Goal: Task Accomplishment & Management: Manage account settings

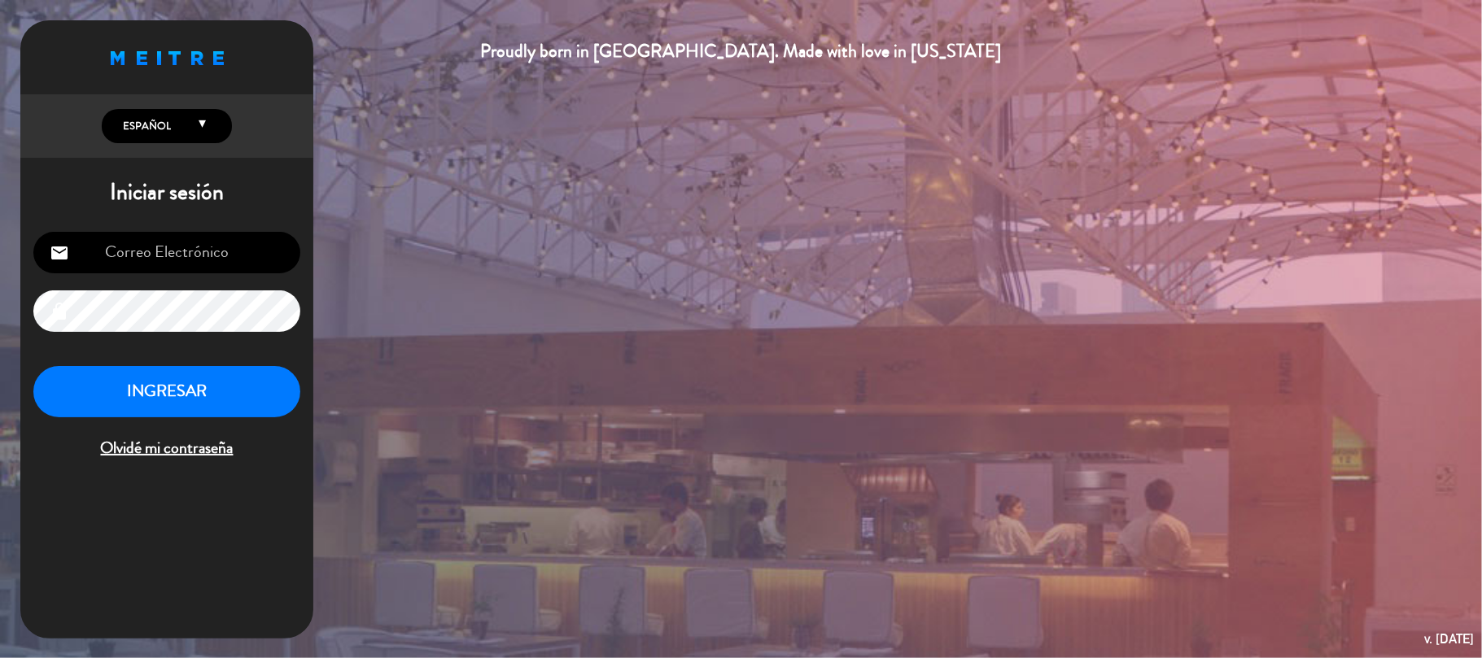
type input "[EMAIL_ADDRESS][DOMAIN_NAME]"
click at [184, 395] on button "INGRESAR" at bounding box center [166, 391] width 267 height 51
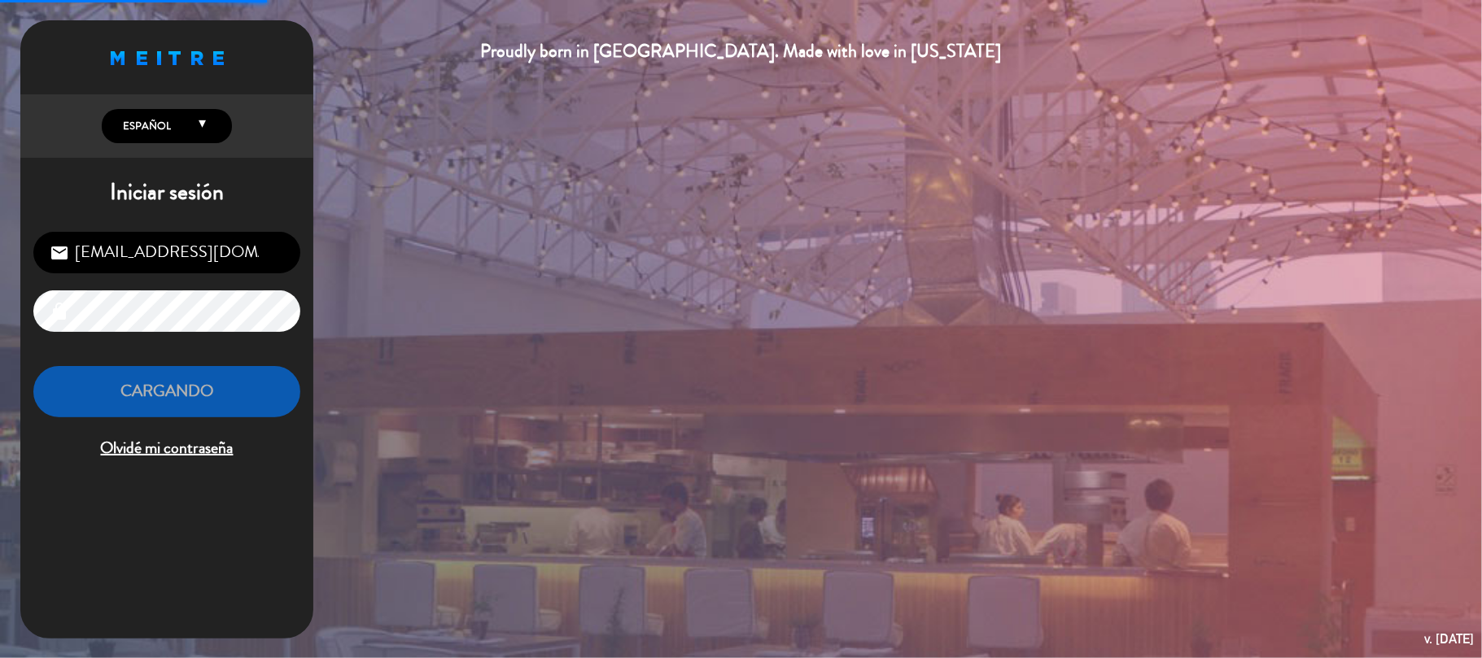
click at [521, 288] on div "Proudly born in [GEOGRAPHIC_DATA]. Made with love in [US_STATE] English Español…" at bounding box center [741, 329] width 1482 height 658
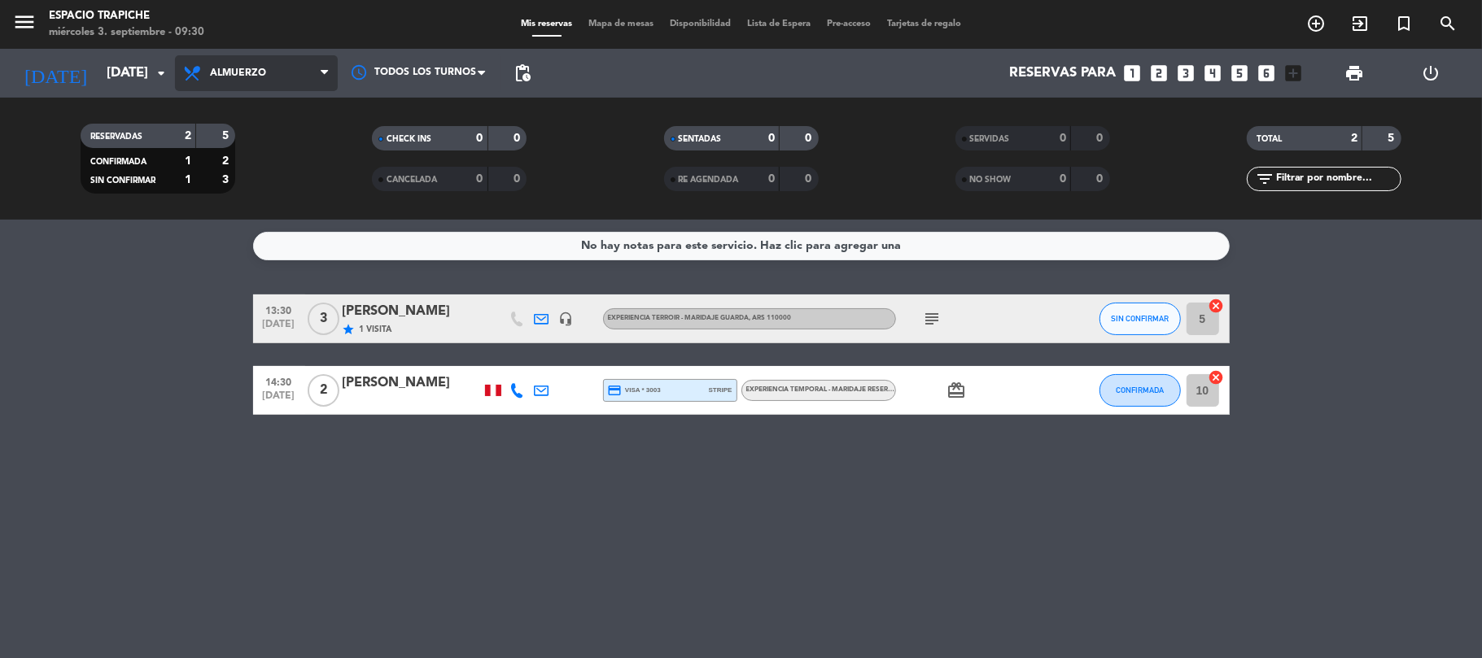
click at [219, 79] on span "Almuerzo" at bounding box center [256, 73] width 163 height 36
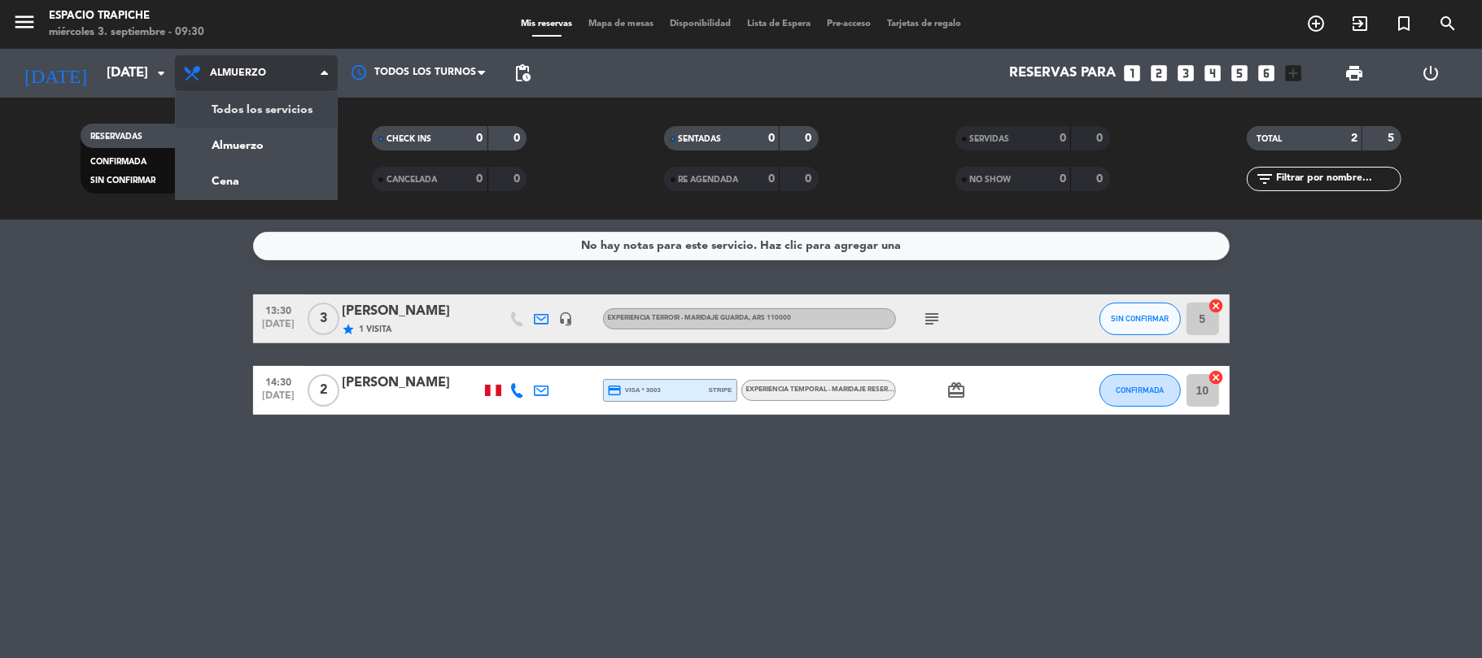
click at [206, 124] on div "menu Espacio Trapiche [DATE] 3. septiembre - 09:30 Mis reservas Mapa de mesas D…" at bounding box center [741, 110] width 1482 height 220
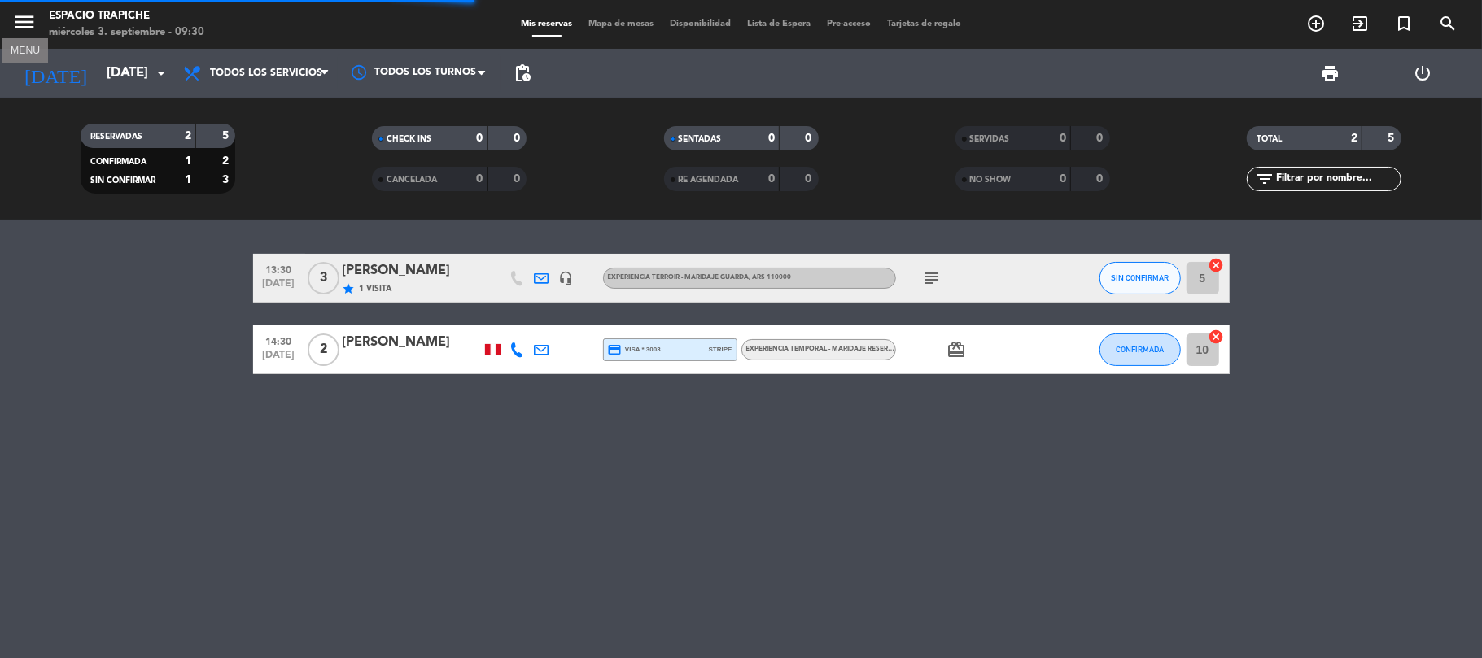
click at [26, 20] on icon "menu" at bounding box center [24, 22] width 24 height 24
click at [26, 20] on div "close" at bounding box center [136, 30] width 224 height 20
click at [27, 20] on div "close" at bounding box center [136, 30] width 224 height 20
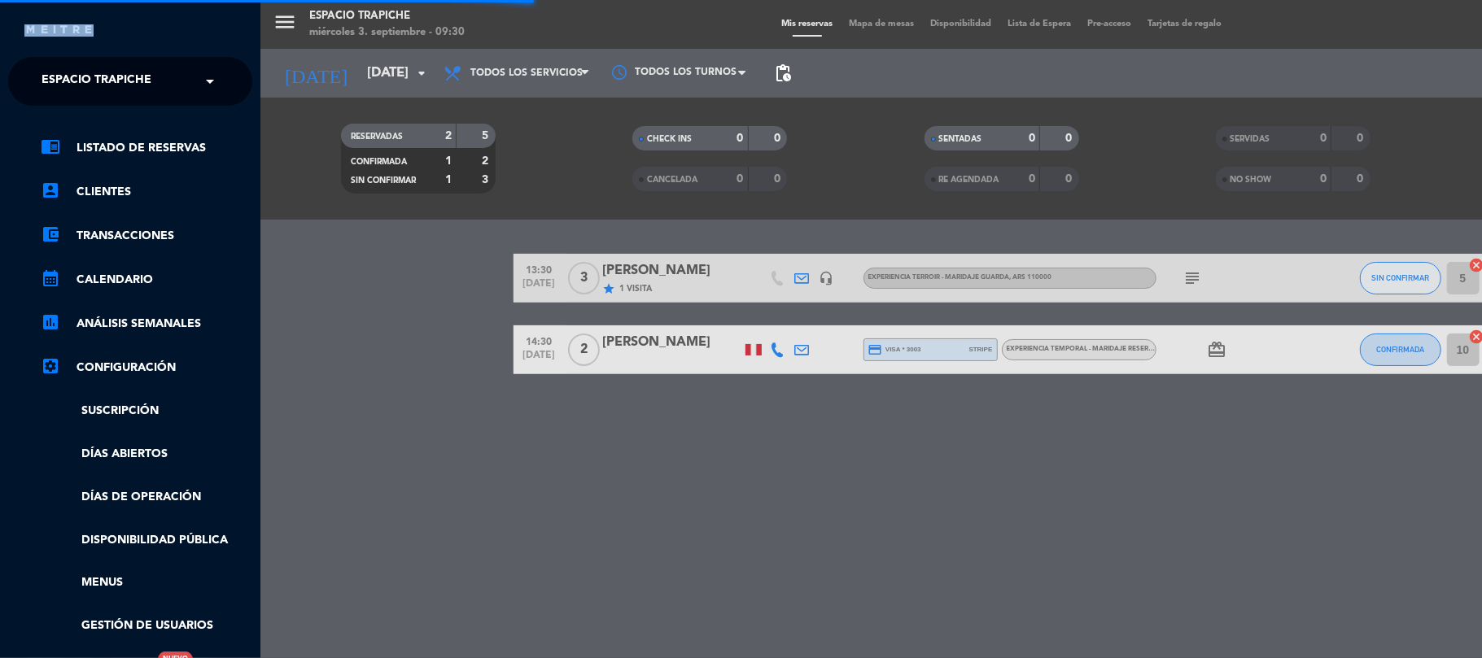
click at [24, 76] on ng-select "× Espacio Trapiche ×" at bounding box center [130, 81] width 244 height 49
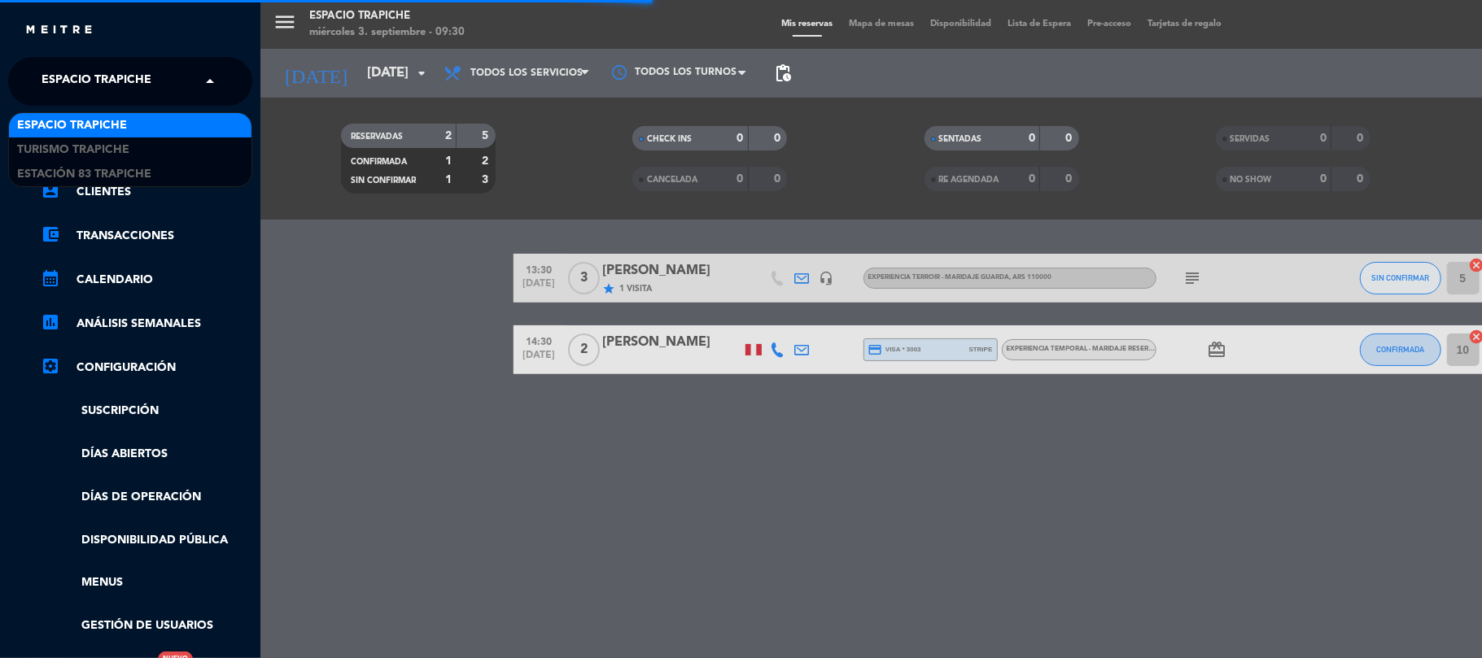
click at [33, 93] on input "text" at bounding box center [132, 82] width 199 height 36
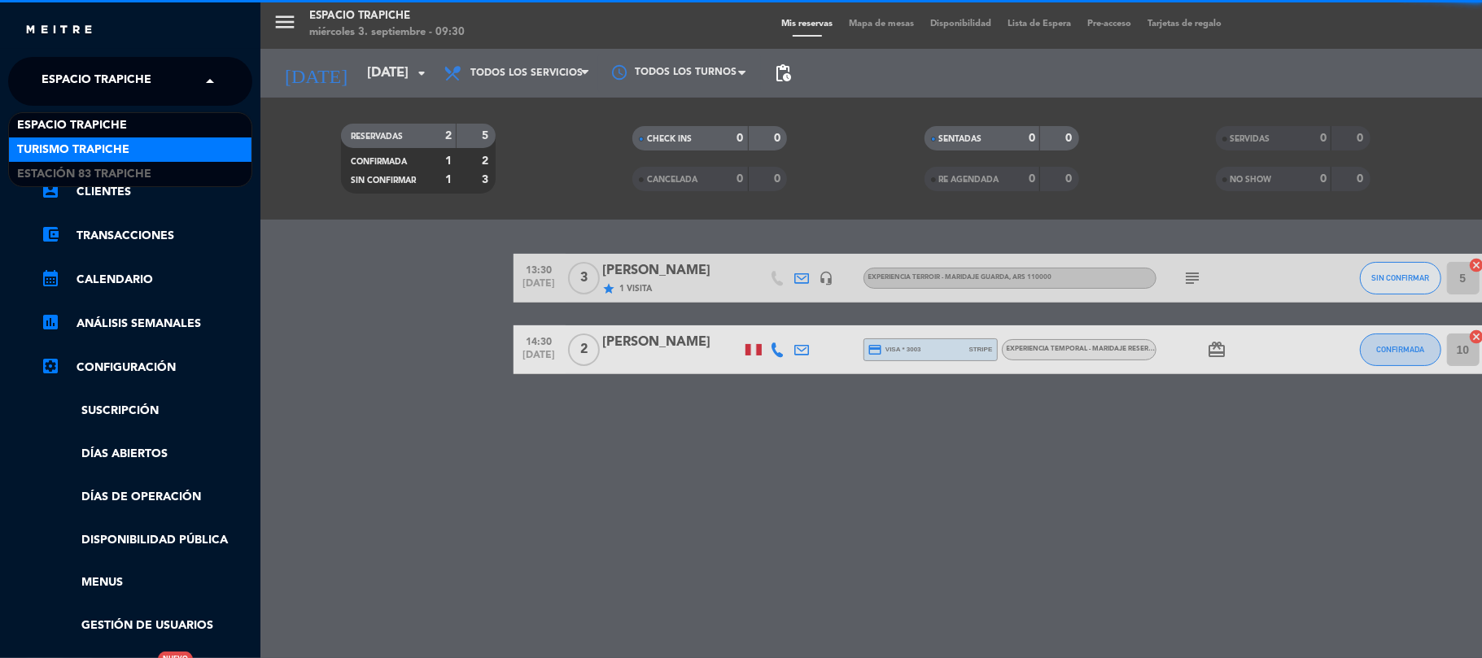
click at [36, 143] on span "Turismo Trapiche" at bounding box center [73, 150] width 112 height 19
click at [36, 143] on ul "chrome_reader_mode Listado de Reservas account_box Clientes account_balance_wal…" at bounding box center [130, 408] width 244 height 540
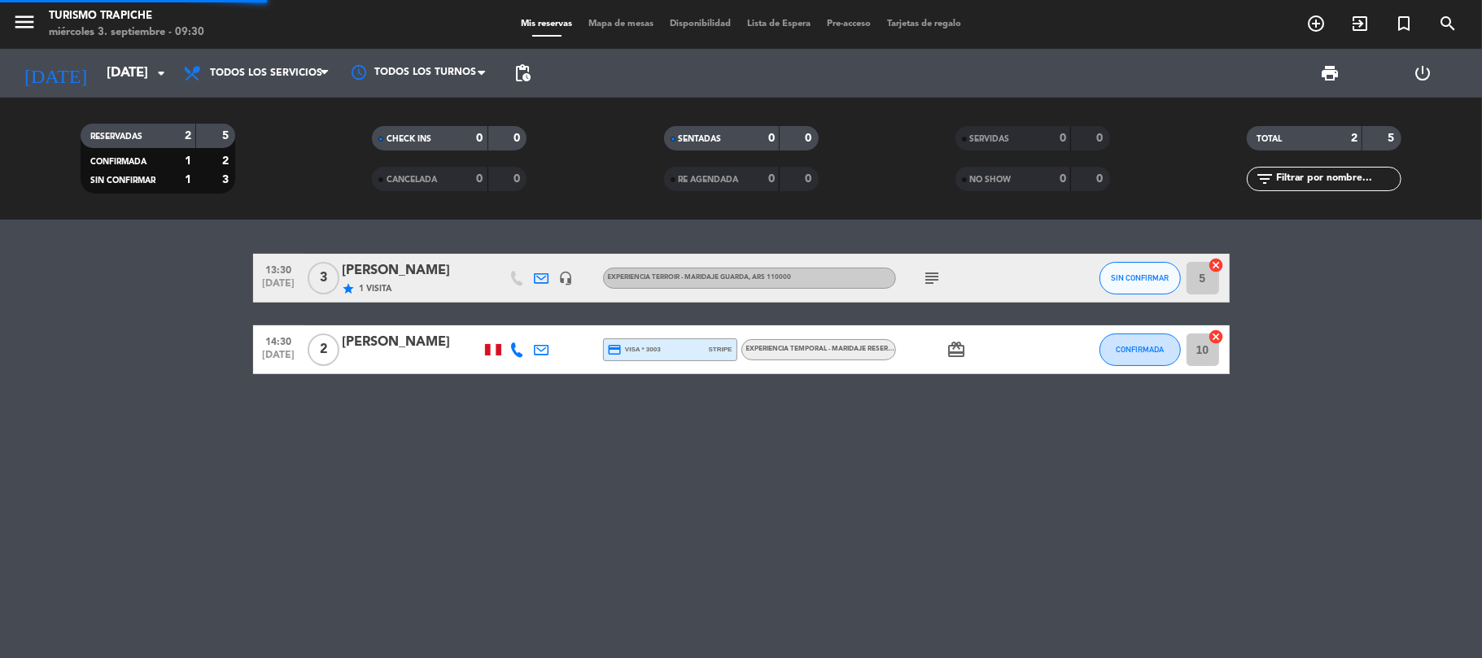
click at [171, 439] on div "13:30 [DATE] 3 [PERSON_NAME] star 1 Visita headset_mic Experiencia Terroir - Ma…" at bounding box center [741, 439] width 1482 height 439
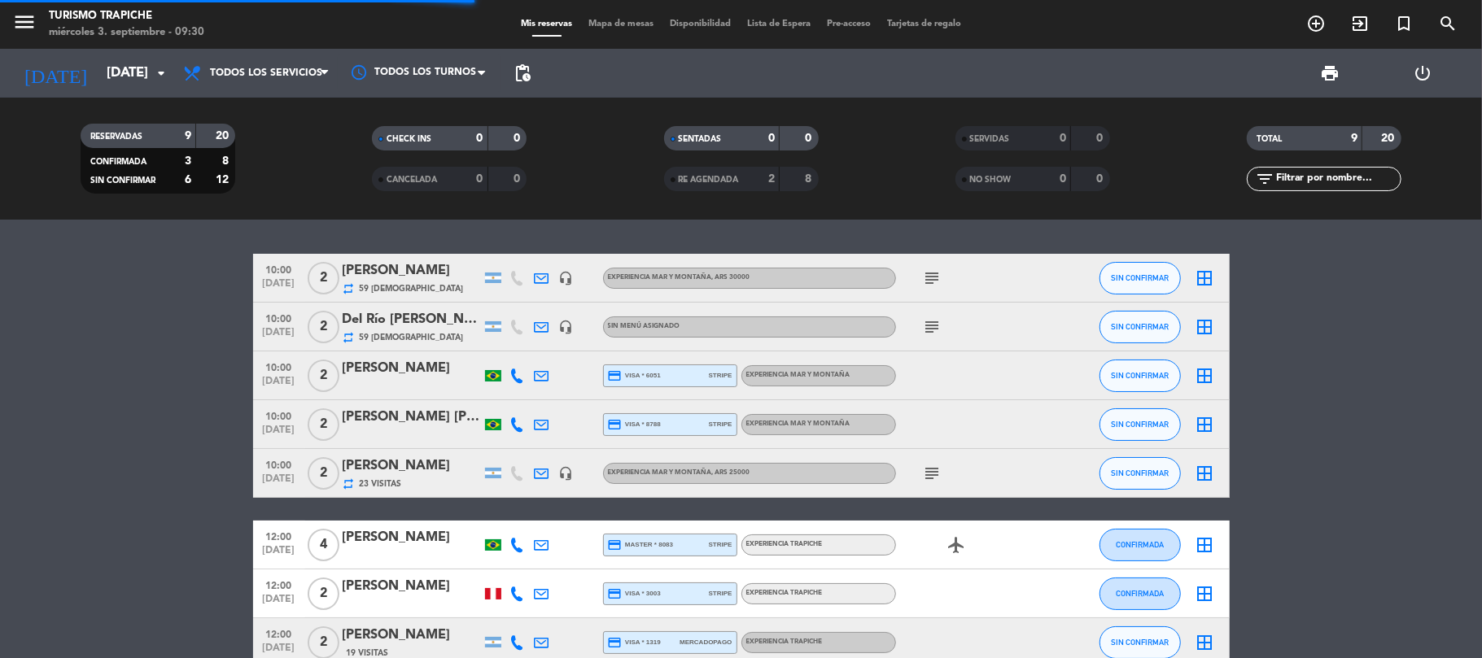
click at [50, 365] on bookings-row "10:00 [DATE] 2 [PERSON_NAME] repeat 59 Visitas headset_mic EXPERIENCIA MAR Y MO…" at bounding box center [741, 485] width 1482 height 462
click at [147, 453] on bookings-row "10:00 [DATE] 2 [PERSON_NAME] repeat 59 Visitas headset_mic EXPERIENCIA MAR Y MO…" at bounding box center [741, 485] width 1482 height 462
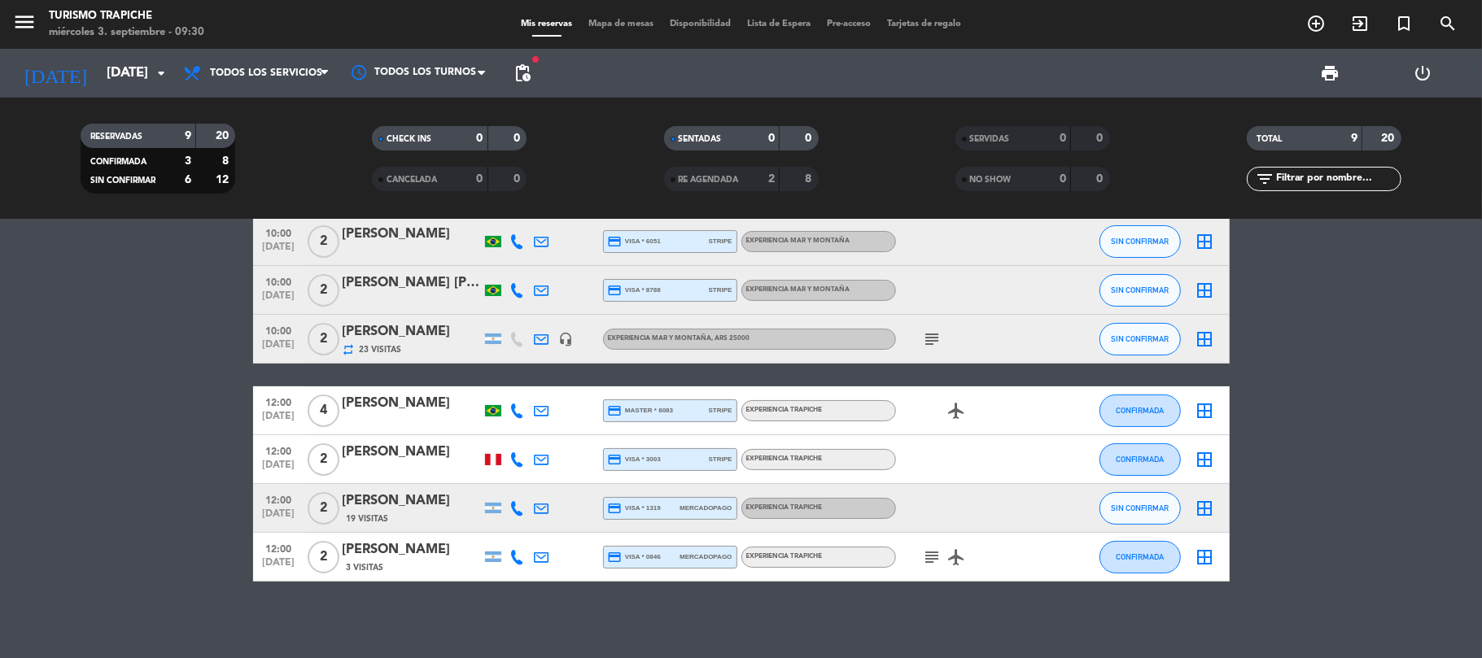
scroll to position [138, 0]
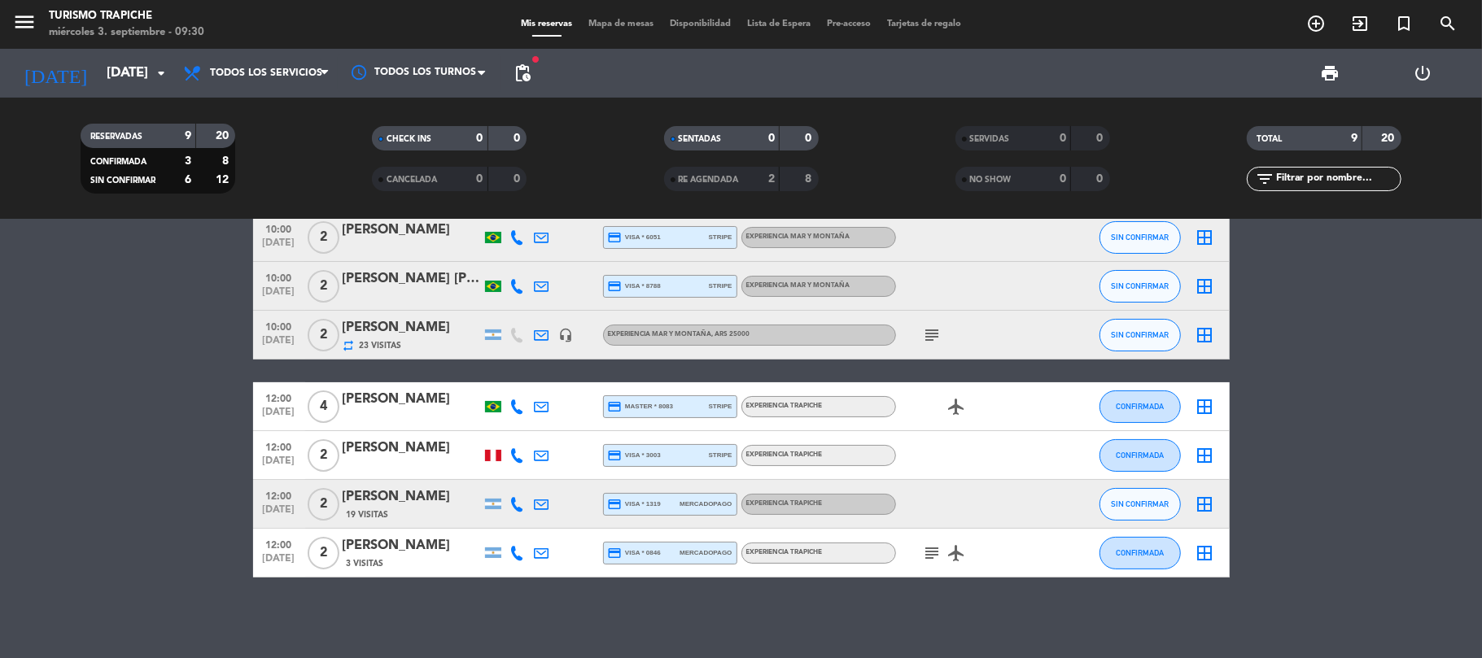
drag, startPoint x: 186, startPoint y: 459, endPoint x: 183, endPoint y: 467, distance: 8.8
click at [183, 467] on bookings-row "10:00 [DATE] 2 [PERSON_NAME] repeat 59 Visitas headset_mic EXPERIENCIA MAR Y MO…" at bounding box center [741, 347] width 1482 height 462
click at [517, 79] on span "pending_actions" at bounding box center [523, 73] width 20 height 20
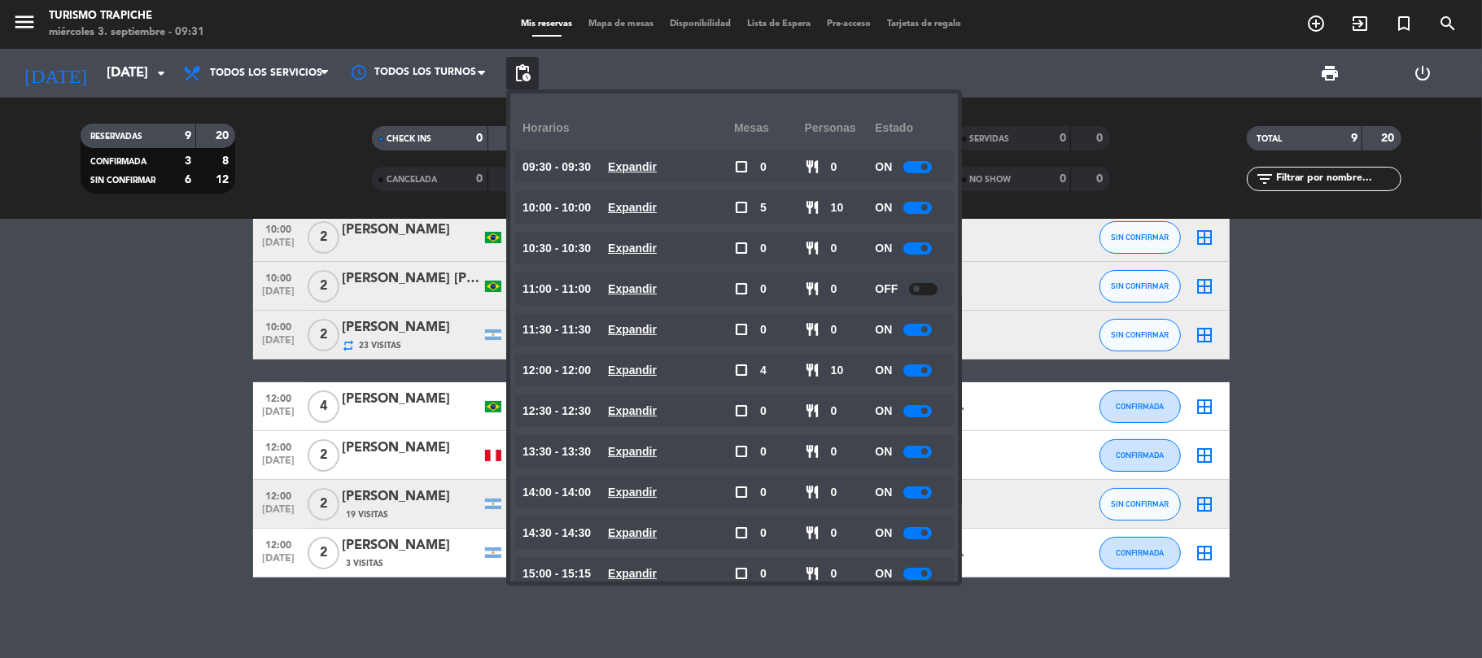
click at [157, 493] on bookings-row "10:00 [DATE] 2 [PERSON_NAME] repeat 59 Visitas headset_mic EXPERIENCIA MAR Y MO…" at bounding box center [741, 347] width 1482 height 462
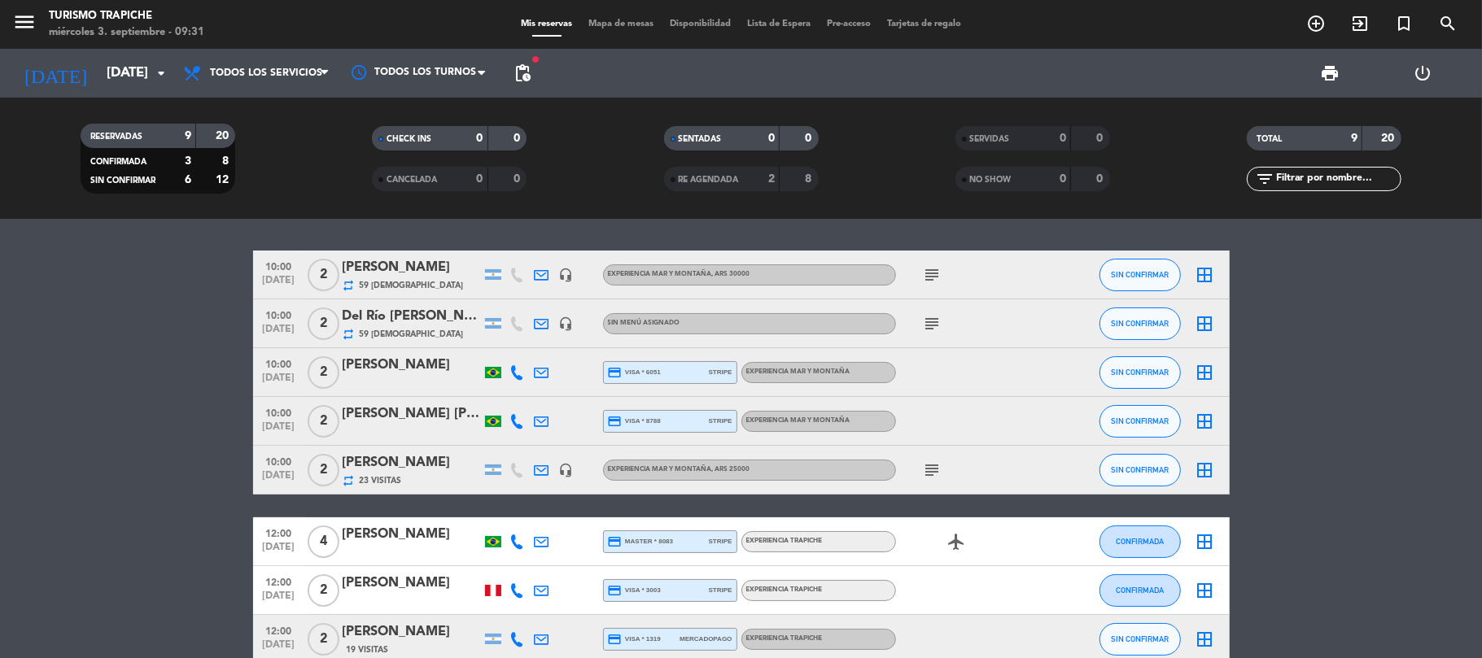
scroll to position [0, 0]
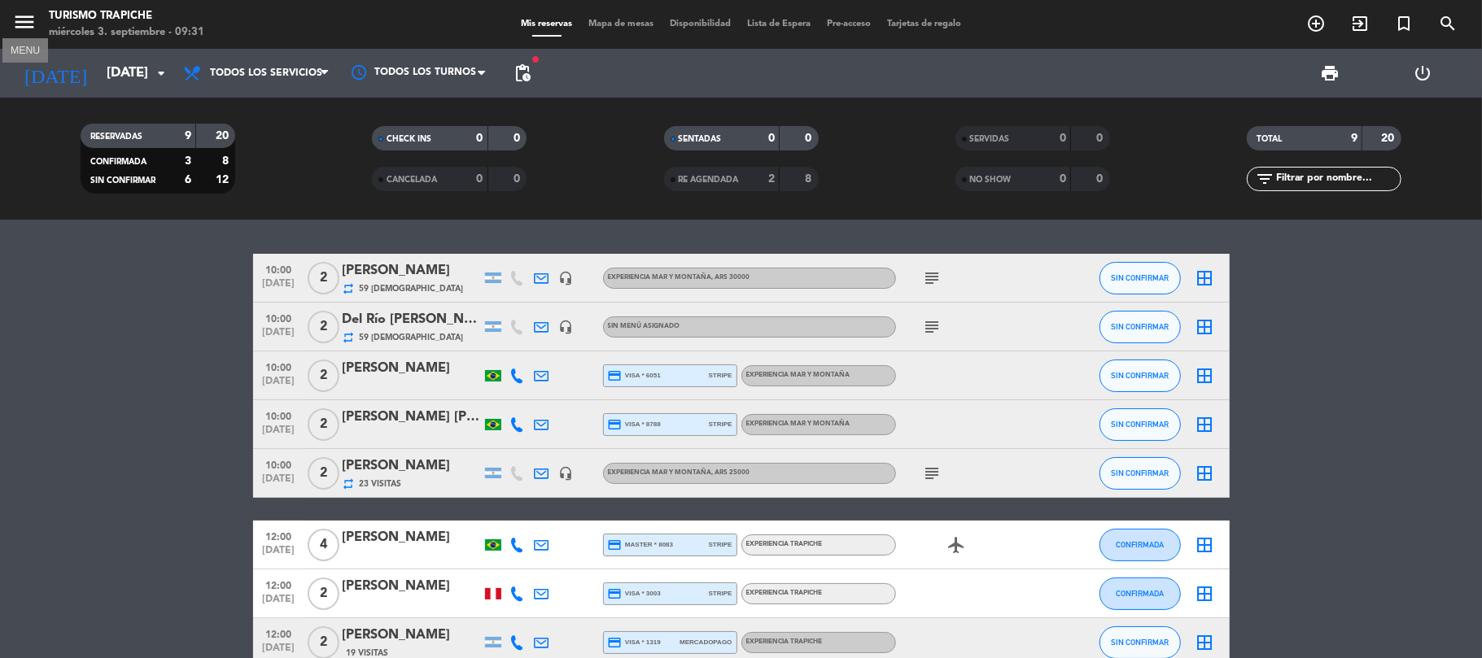
click at [27, 13] on icon "menu" at bounding box center [24, 22] width 24 height 24
click at [27, 13] on div "close" at bounding box center [130, 24] width 260 height 49
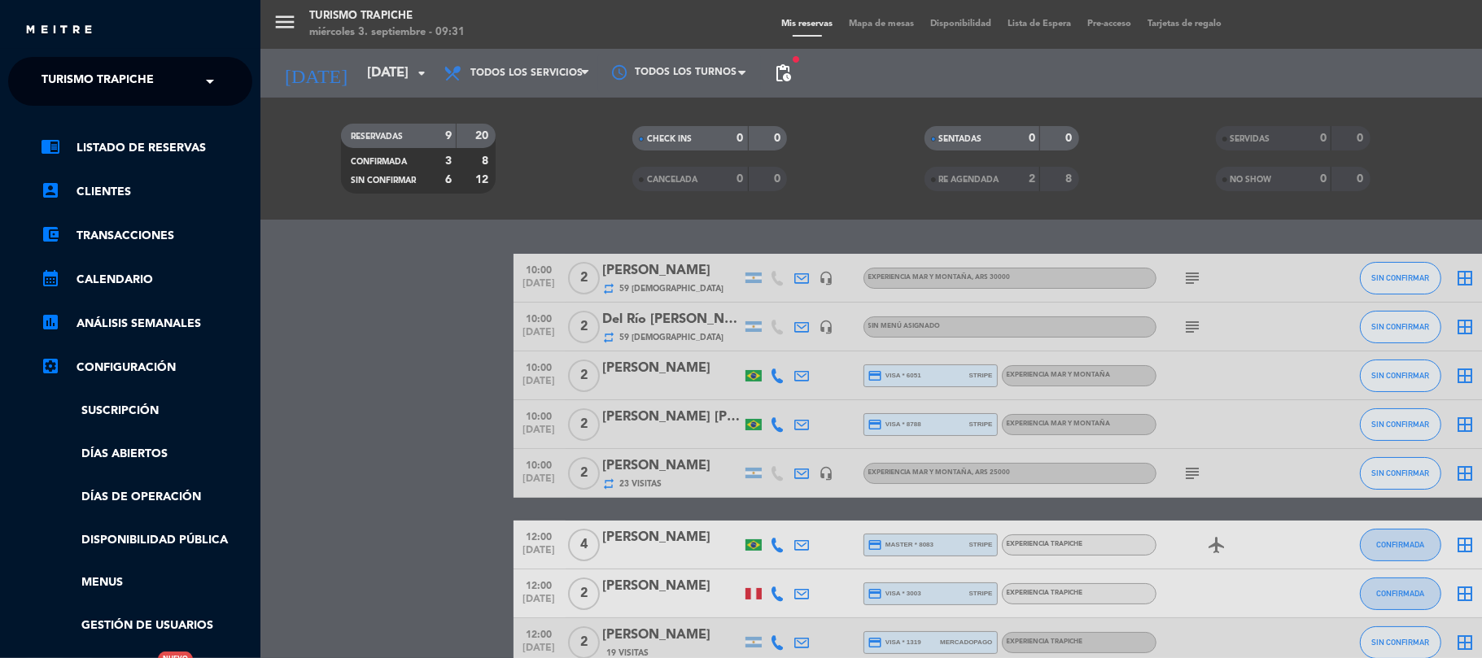
click at [39, 89] on div "× Turismo Trapiche" at bounding box center [106, 81] width 143 height 34
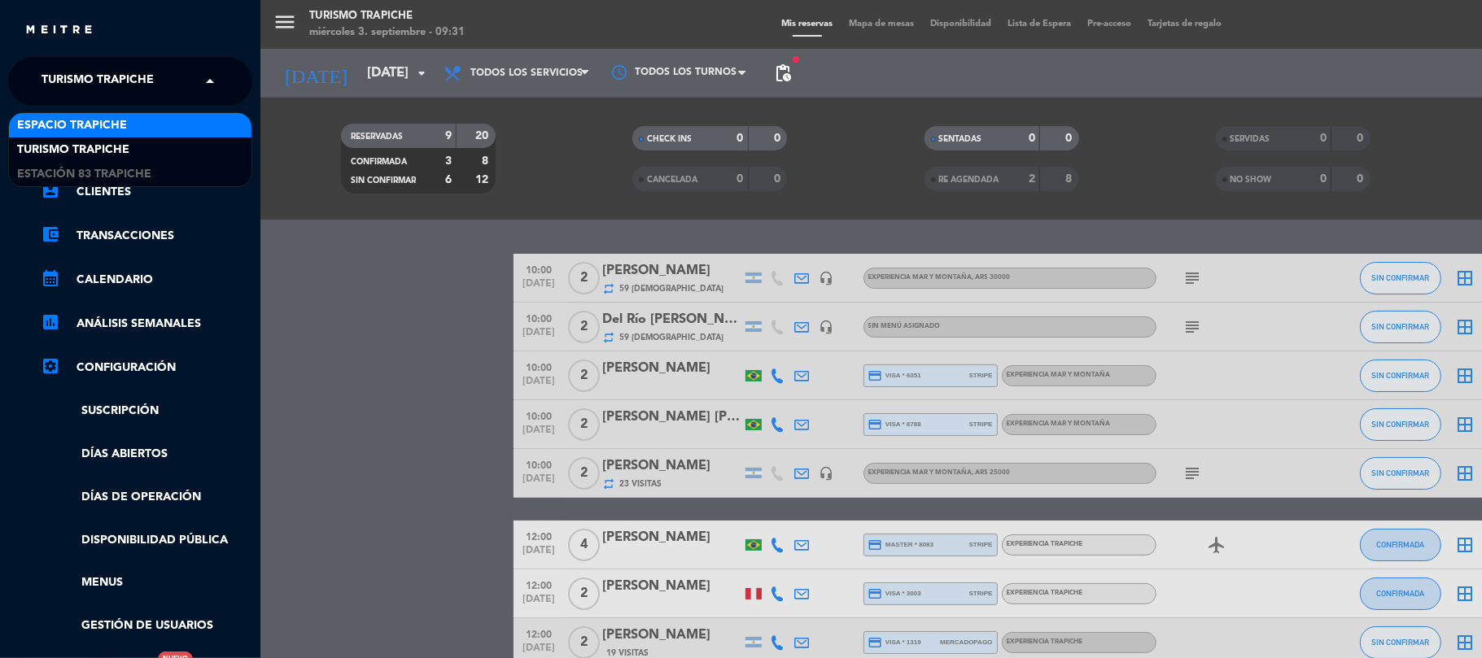
click at [66, 127] on span "Espacio Trapiche" at bounding box center [72, 125] width 110 height 19
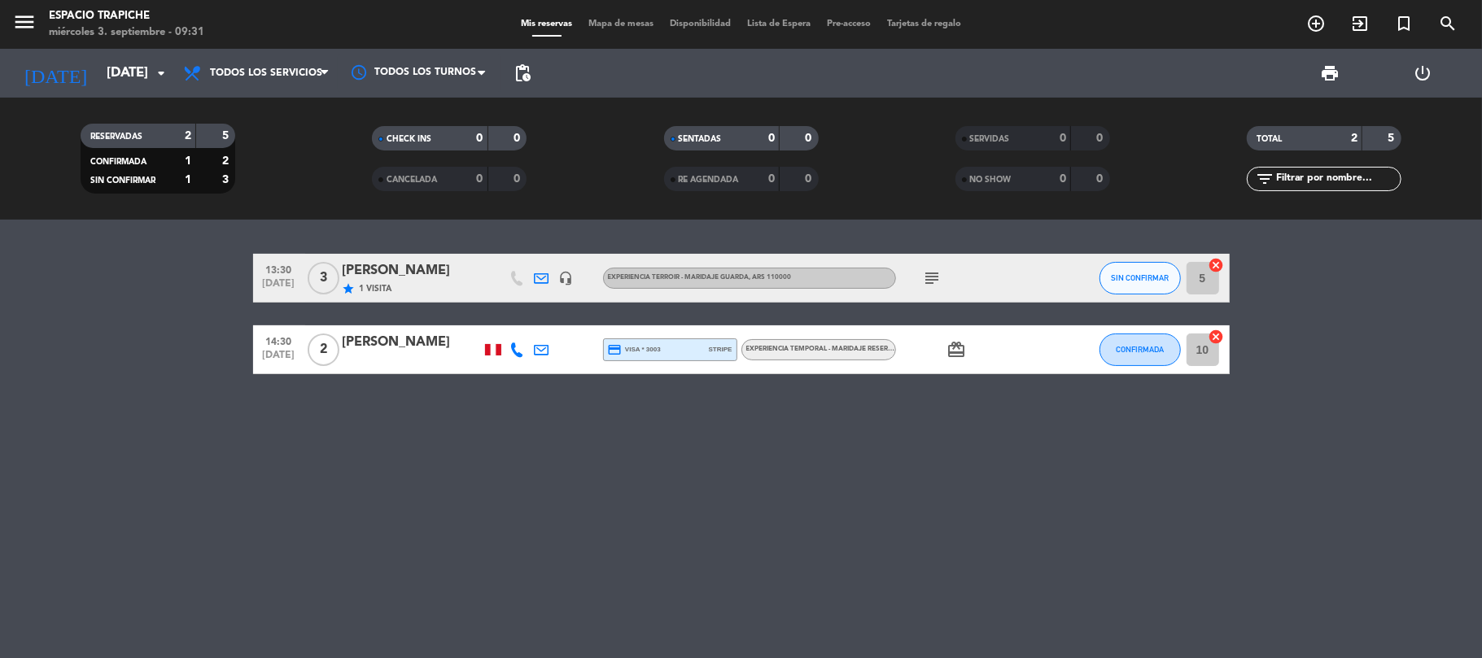
click at [108, 454] on div "13:30 [DATE] 3 [PERSON_NAME] star 1 Visita headset_mic Experiencia Terroir - Ma…" at bounding box center [741, 439] width 1482 height 439
click at [919, 274] on div "subject" at bounding box center [969, 278] width 146 height 48
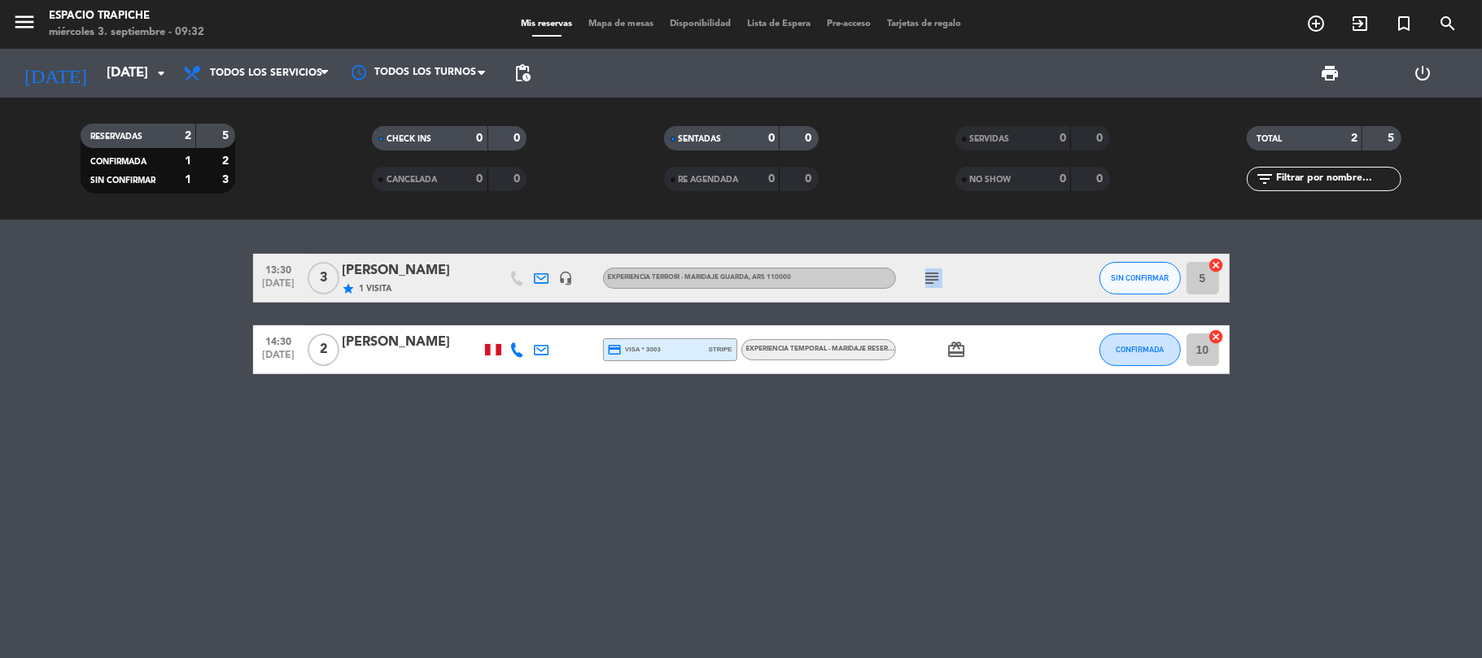
click at [925, 275] on icon "subject" at bounding box center [933, 279] width 20 height 20
click at [929, 274] on icon "subject" at bounding box center [933, 279] width 20 height 20
click at [931, 274] on icon "subject" at bounding box center [933, 279] width 20 height 20
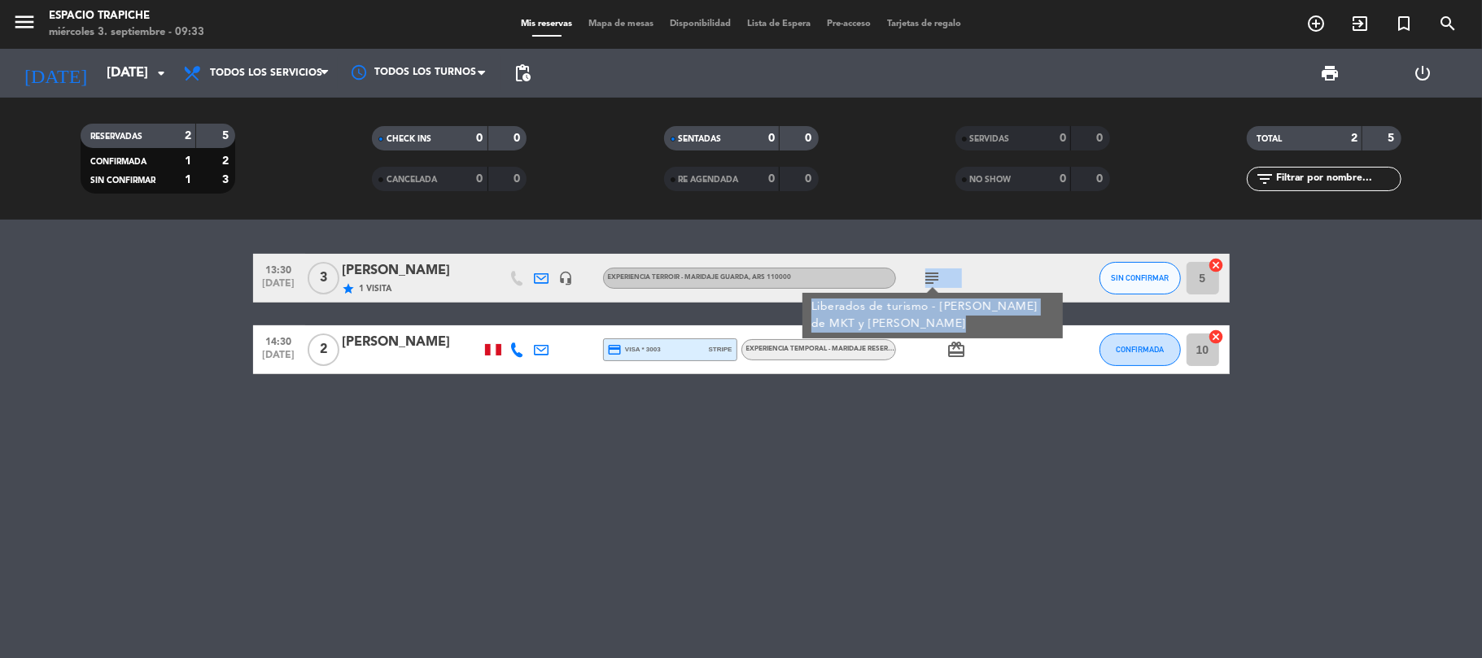
click at [40, 297] on bookings-row "13:30 [DATE] 3 [PERSON_NAME] star 1 Visita headset_mic Experiencia Terroir - Ma…" at bounding box center [741, 314] width 1482 height 120
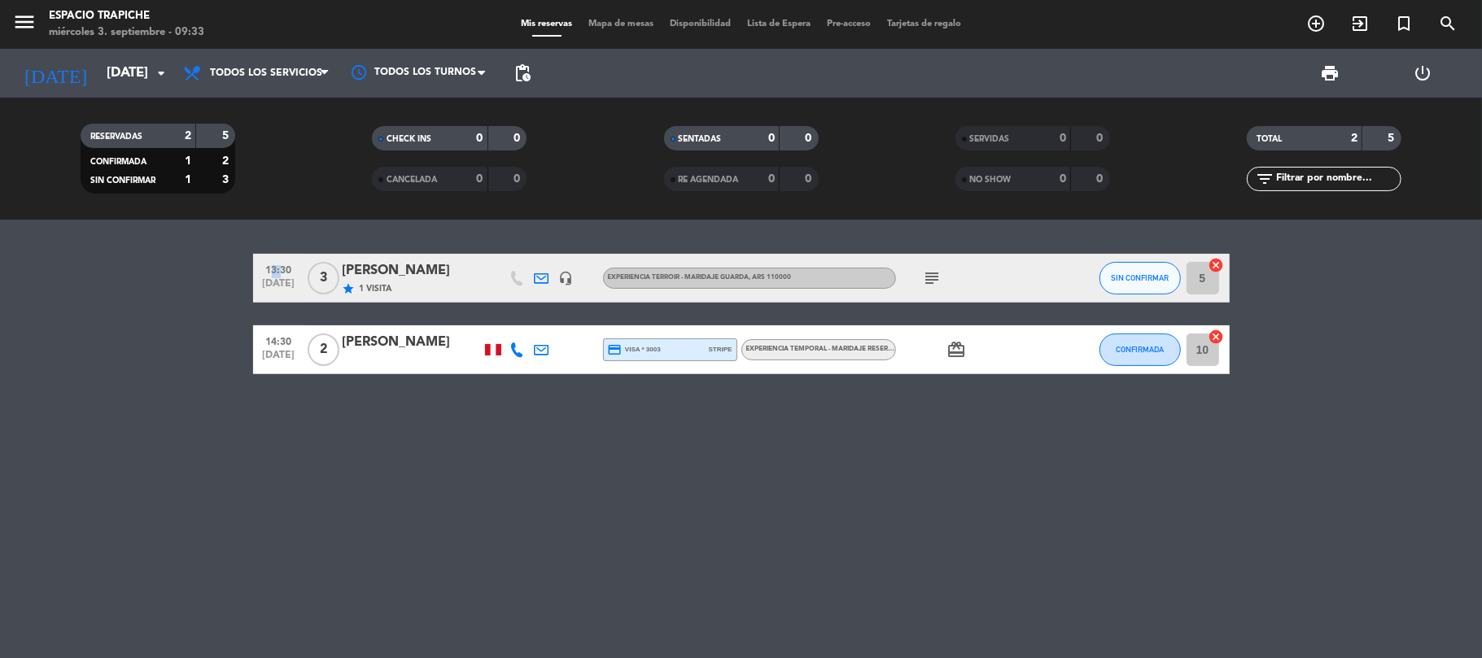
click at [40, 297] on bookings-row "13:30 [DATE] 3 [PERSON_NAME] star 1 Visita headset_mic Experiencia Terroir - Ma…" at bounding box center [741, 314] width 1482 height 120
click at [535, 274] on icon at bounding box center [542, 278] width 15 height 15
click at [538, 277] on icon at bounding box center [542, 278] width 15 height 15
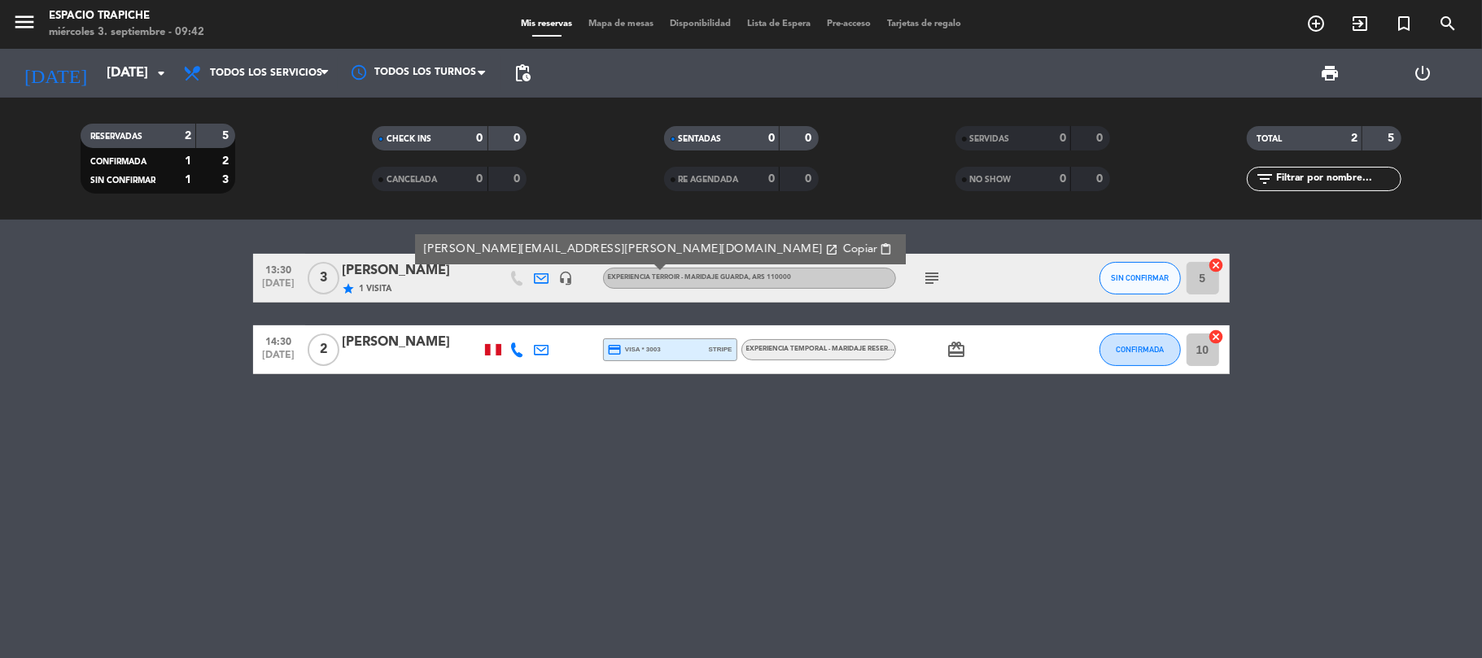
click at [932, 277] on icon "subject" at bounding box center [933, 279] width 20 height 20
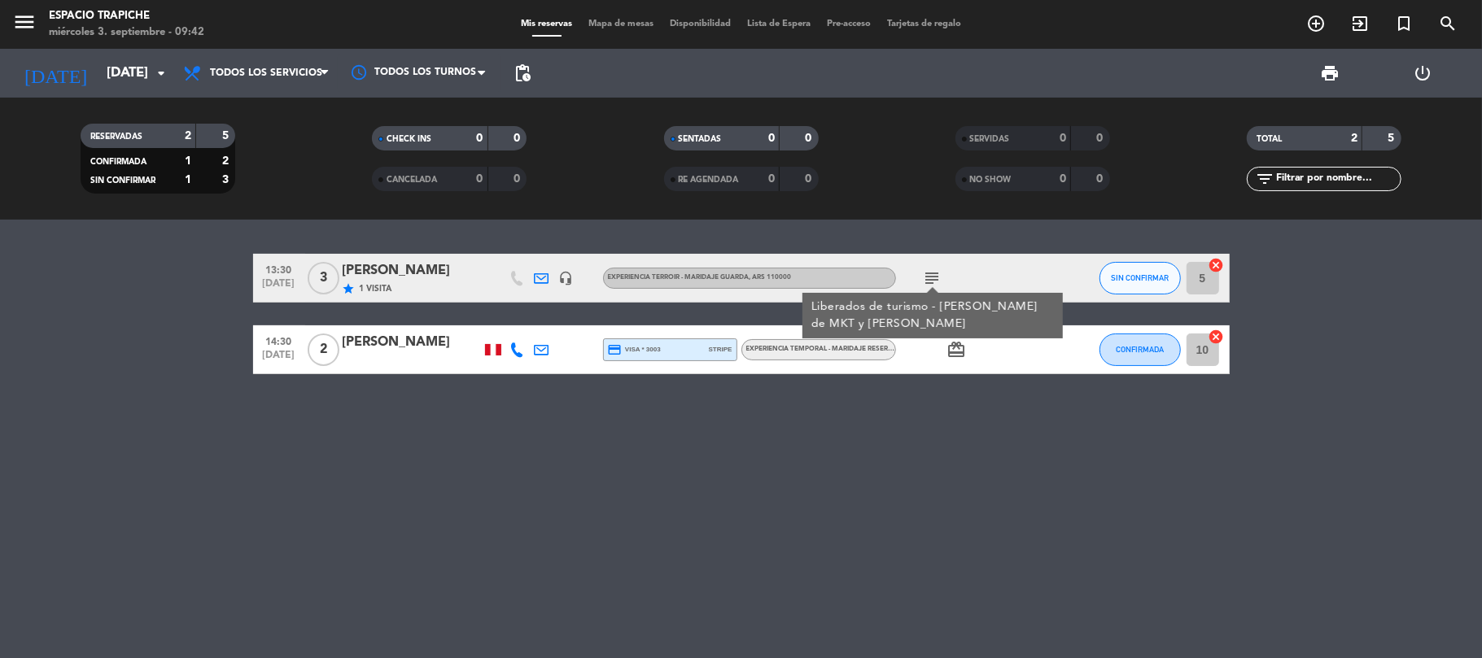
click at [932, 277] on icon "subject" at bounding box center [933, 279] width 20 height 20
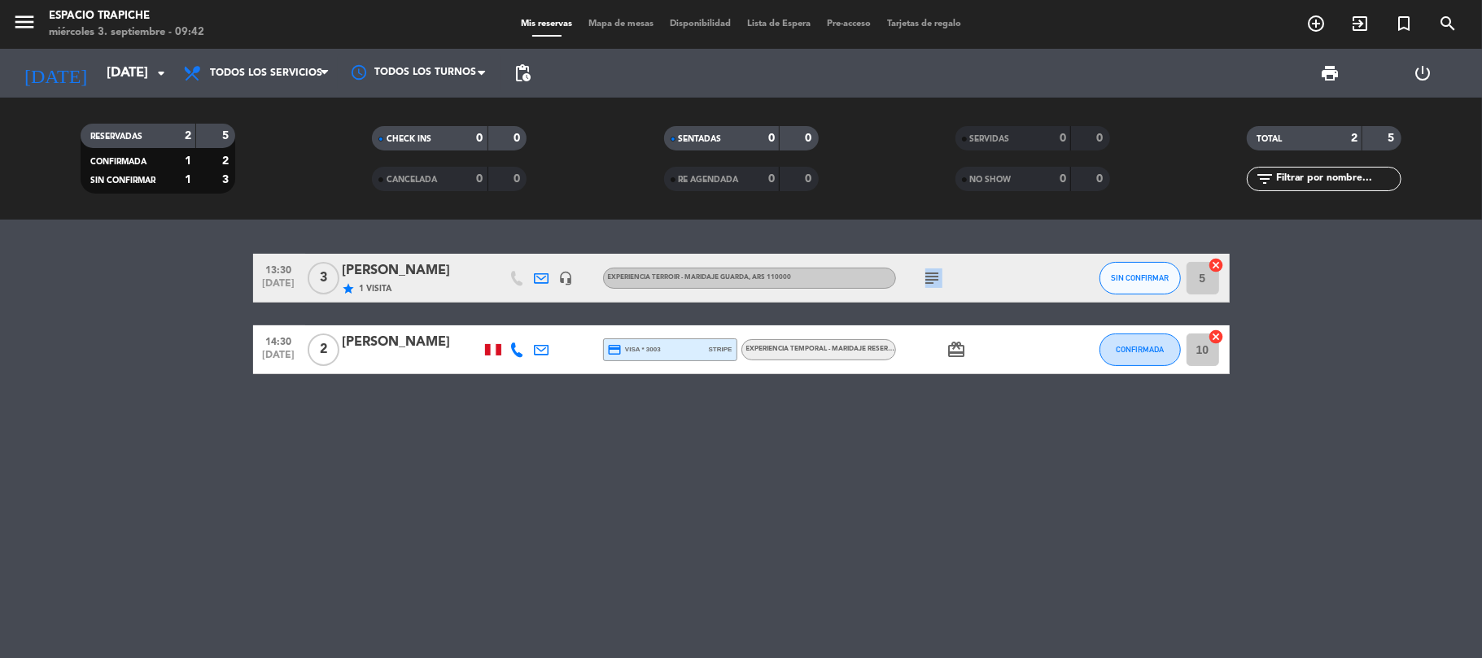
click at [932, 277] on icon "subject" at bounding box center [933, 279] width 20 height 20
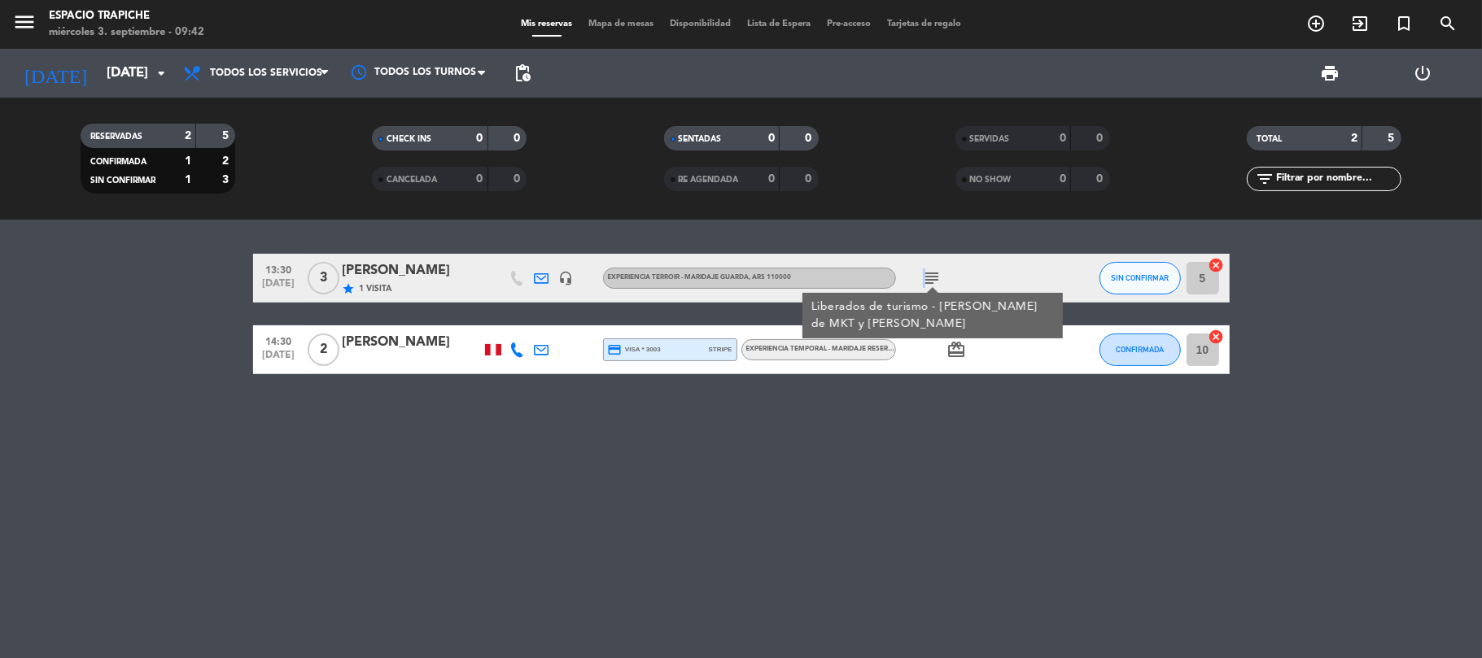
click at [932, 277] on icon "subject" at bounding box center [933, 279] width 20 height 20
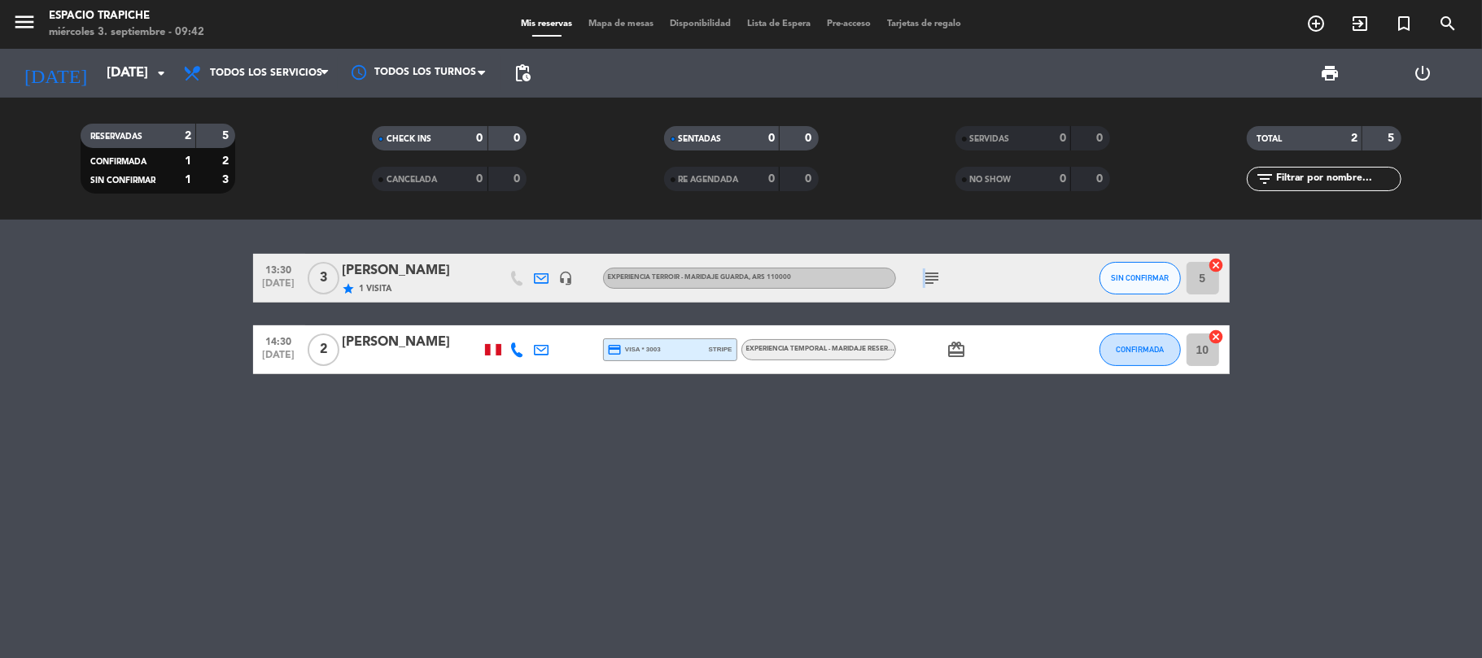
click at [932, 277] on icon "subject" at bounding box center [933, 279] width 20 height 20
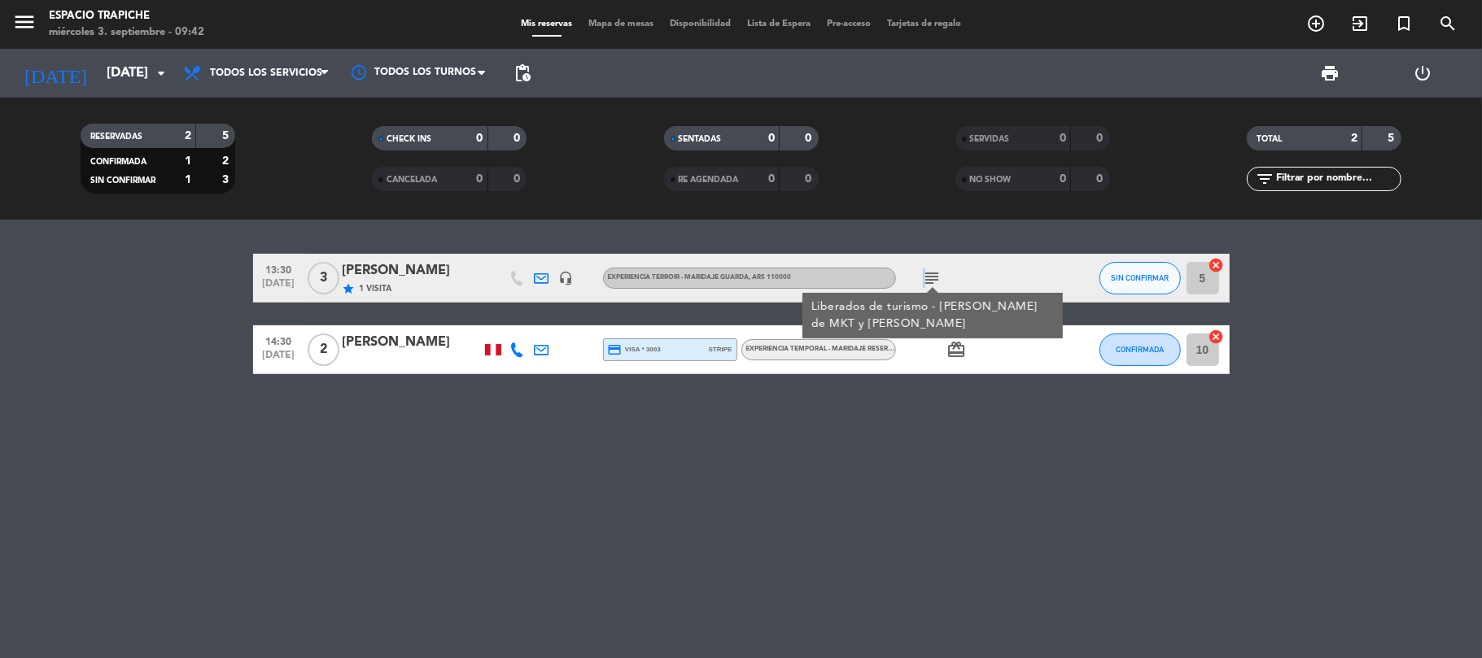
click at [932, 277] on icon "subject" at bounding box center [933, 279] width 20 height 20
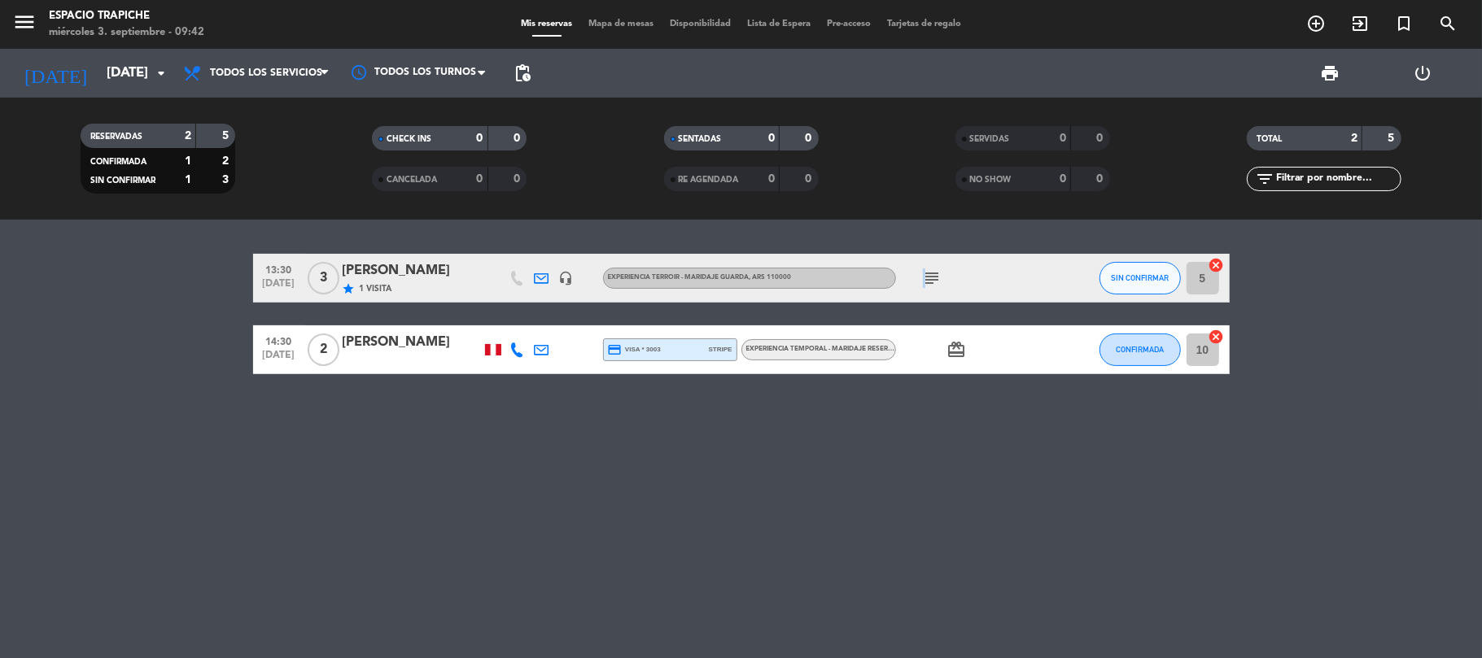
click at [932, 277] on icon "subject" at bounding box center [933, 279] width 20 height 20
click at [931, 271] on icon "subject" at bounding box center [933, 279] width 20 height 20
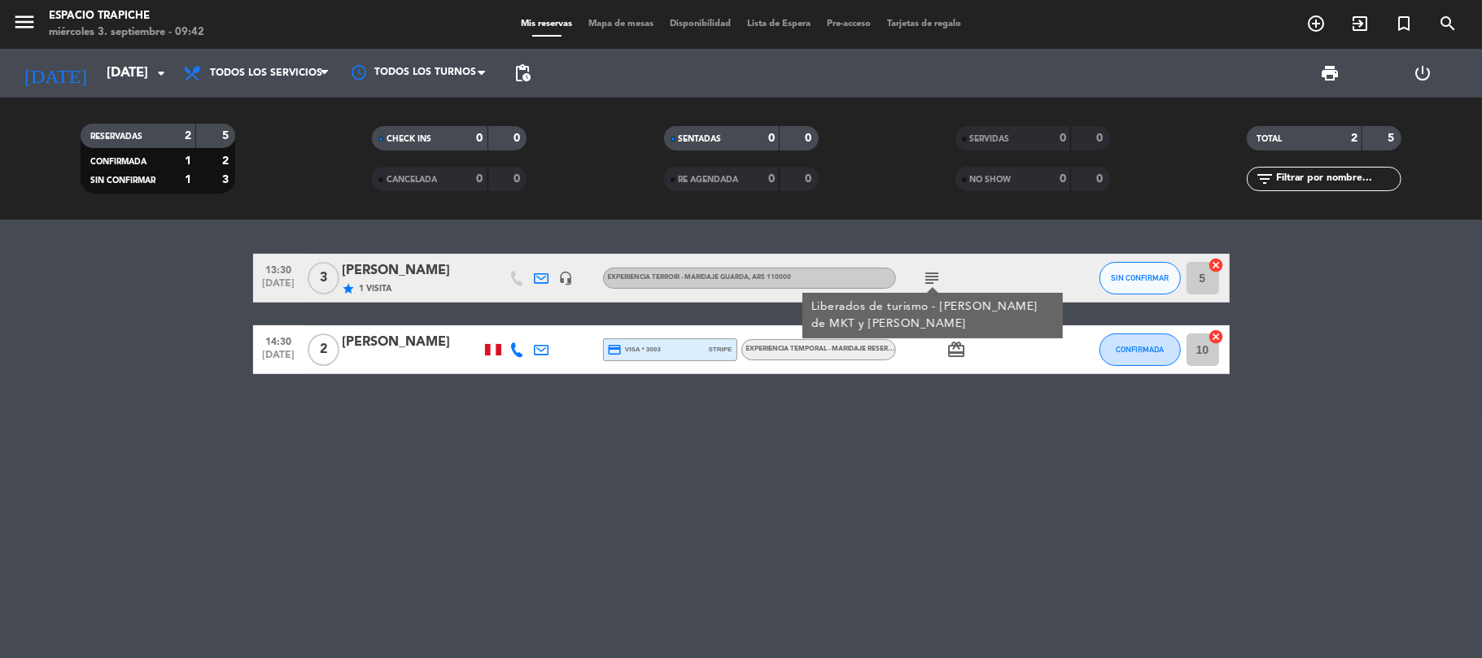
click at [975, 320] on div "Liberados de turismo - [PERSON_NAME] de MKT y [PERSON_NAME]" at bounding box center [931, 316] width 243 height 34
click at [975, 320] on div "13:30 [DATE] 3 [PERSON_NAME] star 1 Visita headset_mic Experiencia Terroir - Ma…" at bounding box center [741, 314] width 976 height 120
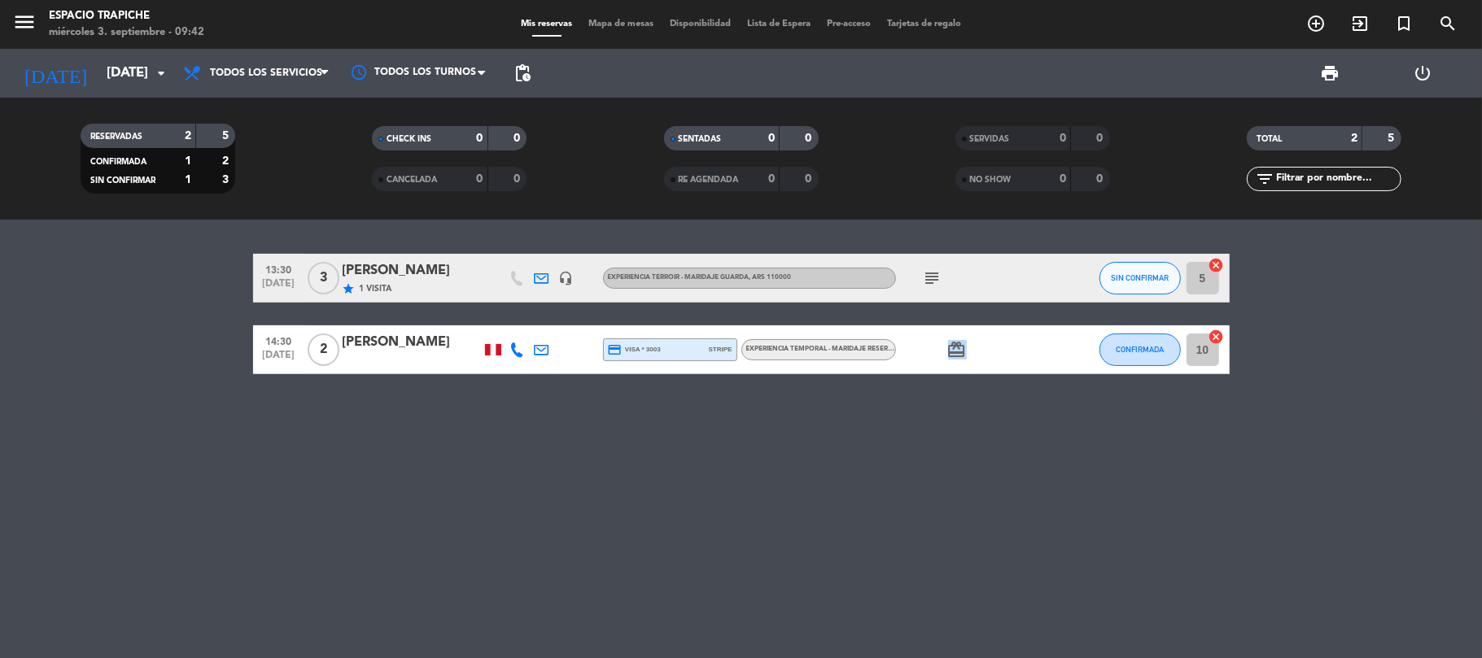
click at [975, 320] on div "13:30 [DATE] 3 [PERSON_NAME] star 1 Visita headset_mic Experiencia Terroir - Ma…" at bounding box center [741, 314] width 976 height 120
click at [932, 273] on icon "subject" at bounding box center [933, 279] width 20 height 20
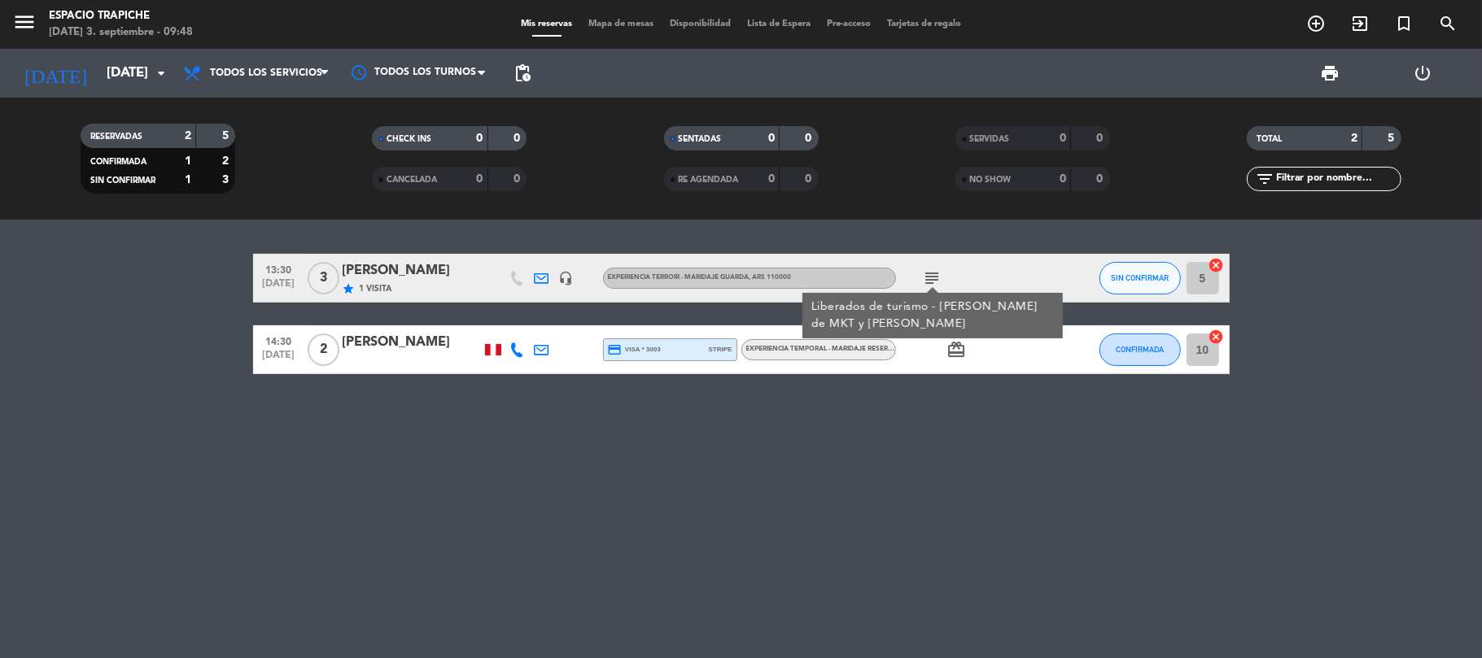
click at [23, 11] on icon "menu" at bounding box center [24, 22] width 24 height 24
click at [23, 11] on div "close" at bounding box center [130, 24] width 260 height 49
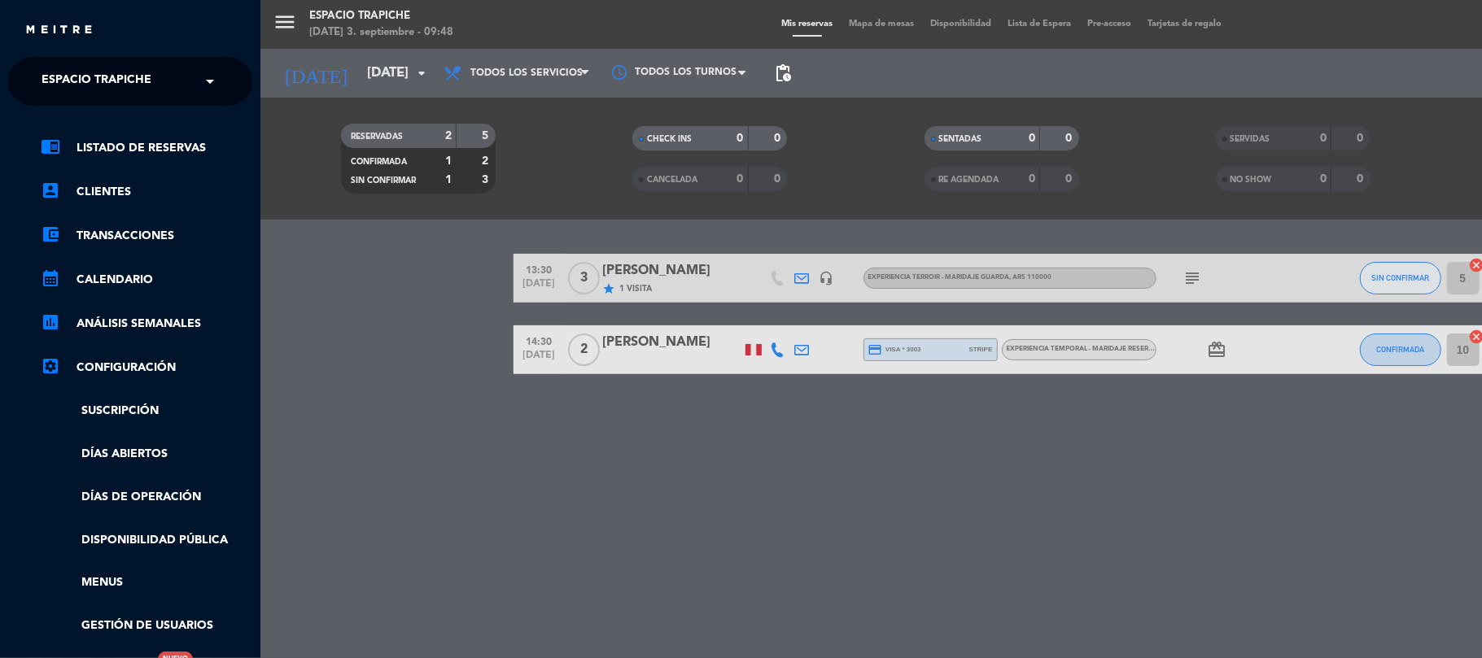
click at [41, 80] on div "× Espacio Trapiche" at bounding box center [105, 81] width 141 height 34
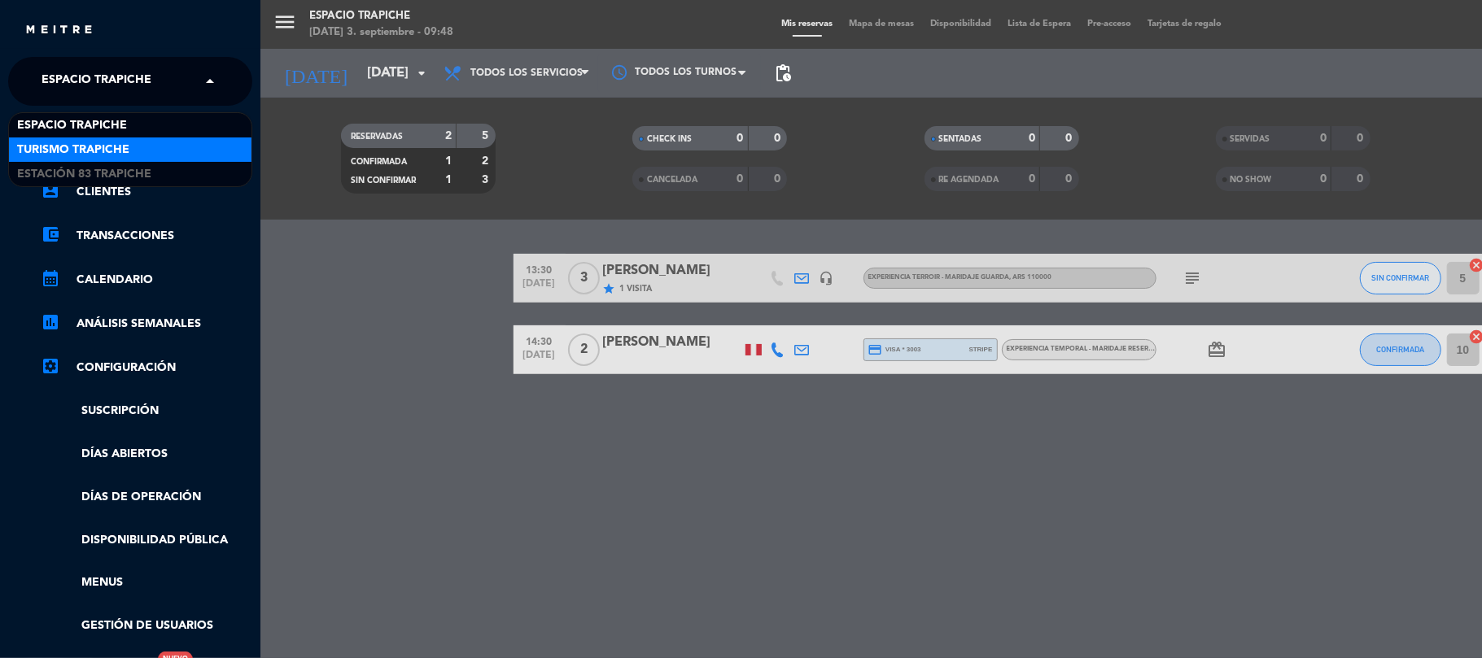
click at [49, 147] on span "Turismo Trapiche" at bounding box center [73, 150] width 112 height 19
click at [49, 147] on icon "chrome_reader_mode" at bounding box center [51, 147] width 20 height 20
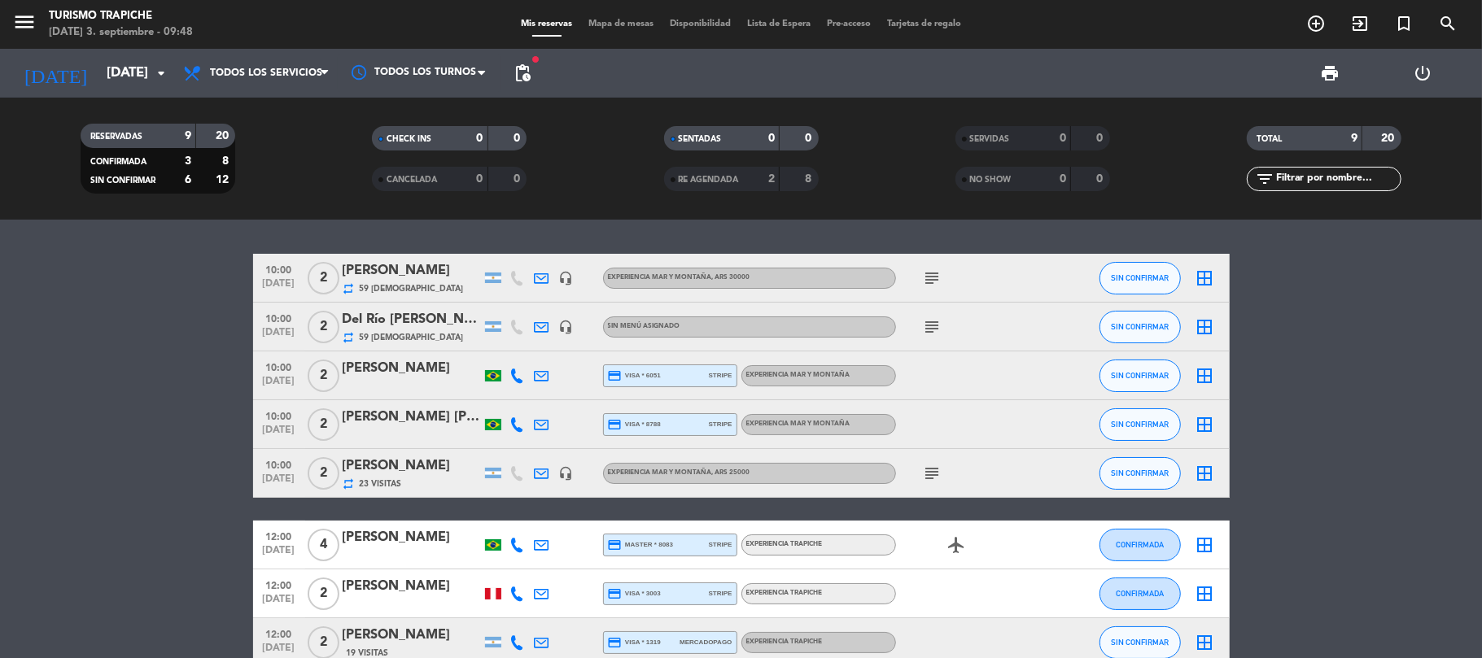
click at [0, 312] on bookings-row "10:00 [DATE] 2 [PERSON_NAME] repeat 59 Visitas headset_mic EXPERIENCIA MAR Y MO…" at bounding box center [741, 485] width 1482 height 462
click at [115, 417] on bookings-row "10:00 [DATE] 2 [PERSON_NAME] repeat 59 Visitas headset_mic EXPERIENCIA MAR Y MO…" at bounding box center [741, 485] width 1482 height 462
click at [932, 273] on icon "subject" at bounding box center [933, 279] width 20 height 20
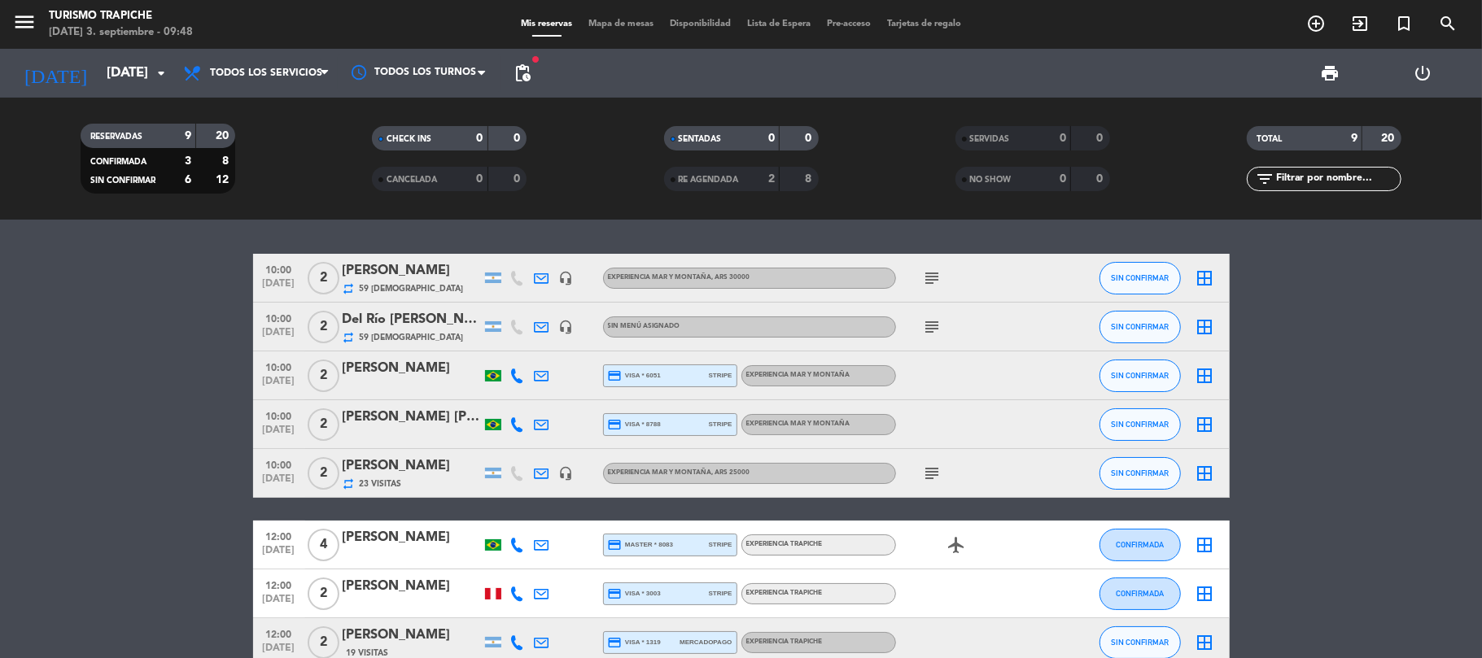
click at [932, 273] on icon "subject" at bounding box center [933, 279] width 20 height 20
click at [937, 273] on icon "subject" at bounding box center [933, 279] width 20 height 20
click at [148, 408] on bookings-row "10:00 [DATE] 2 [PERSON_NAME] repeat 59 Visitas headset_mic EXPERIENCIA MAR Y MO…" at bounding box center [741, 485] width 1482 height 462
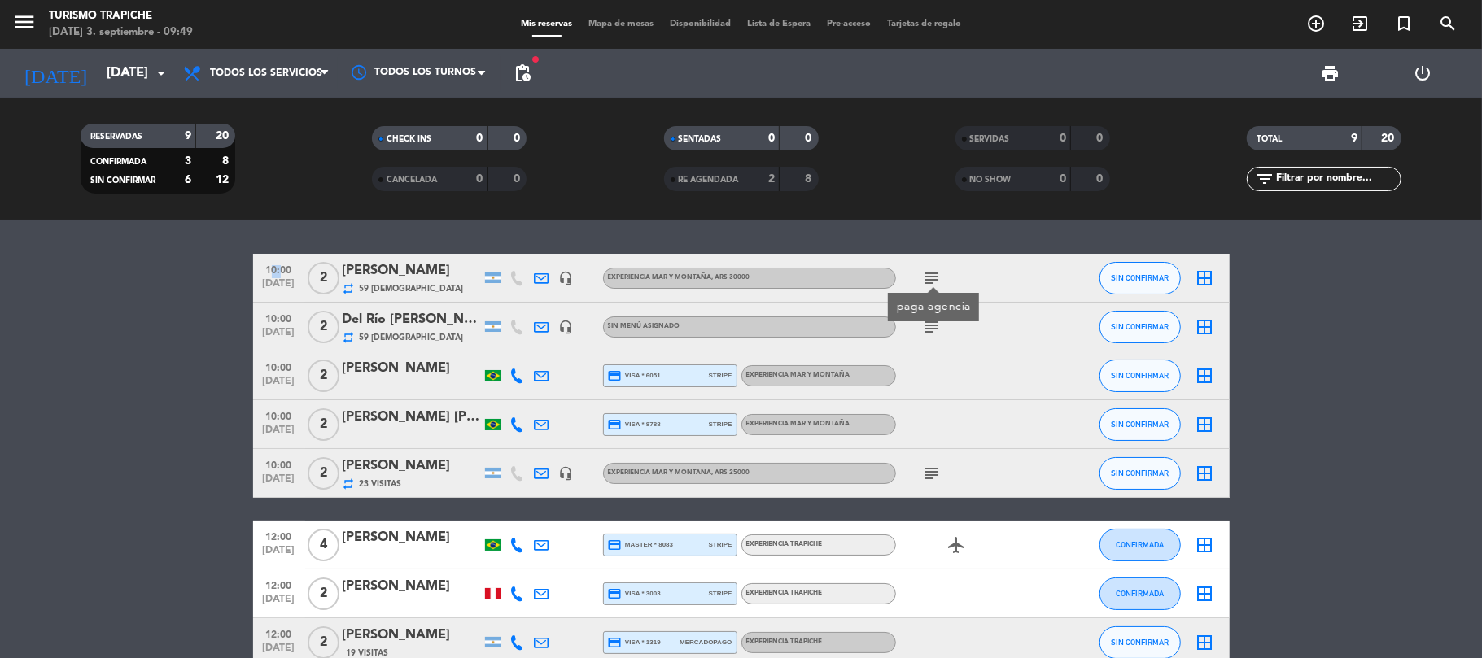
click at [148, 408] on bookings-row "10:00 [DATE] 2 [PERSON_NAME] repeat 59 Visitas headset_mic EXPERIENCIA MAR Y MO…" at bounding box center [741, 485] width 1482 height 462
click at [1111, 274] on span "SIN CONFIRMAR" at bounding box center [1140, 277] width 58 height 9
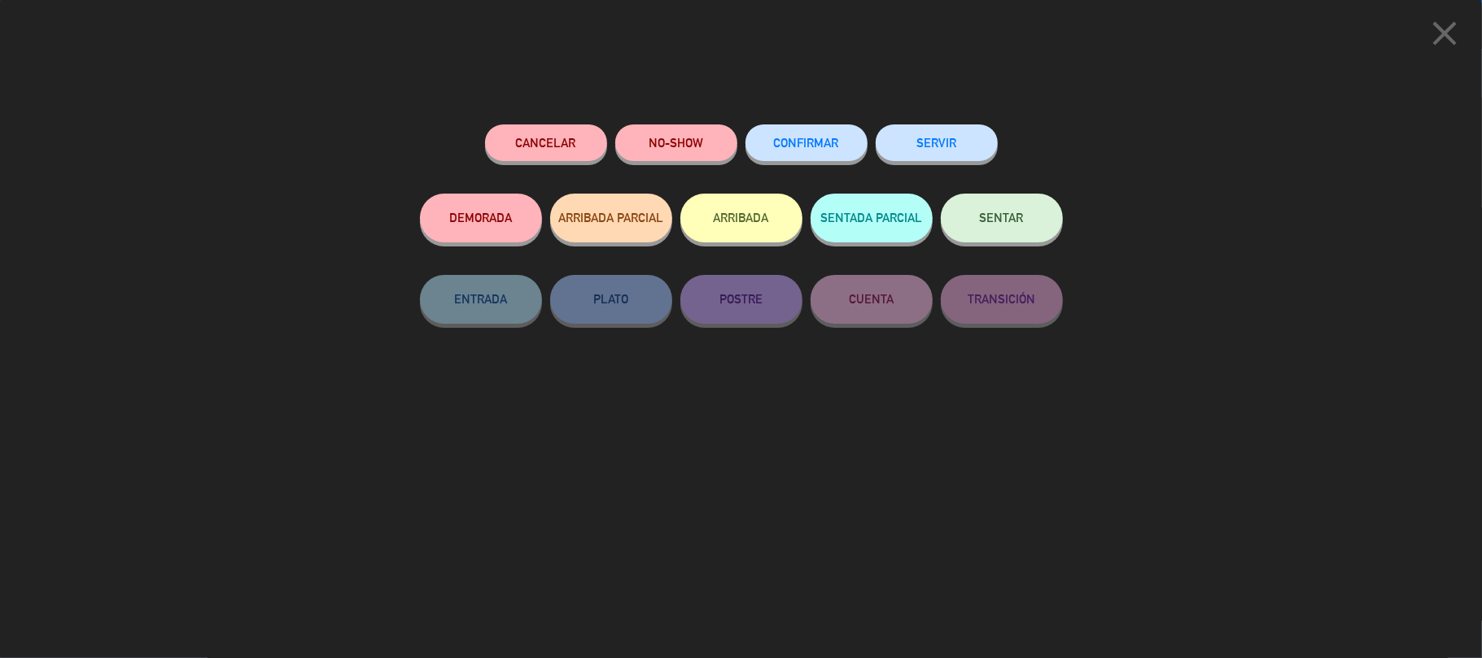
click at [1006, 222] on span "SENTAR" at bounding box center [1002, 218] width 44 height 14
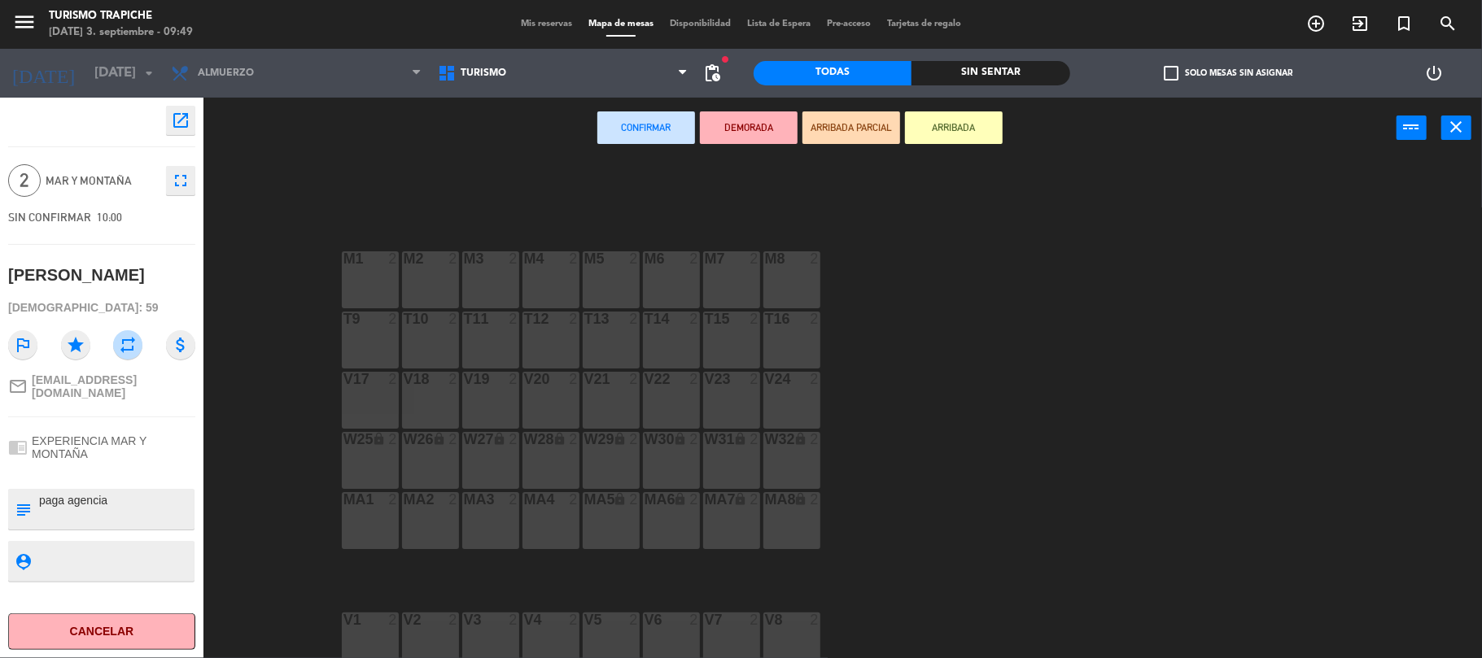
click at [371, 288] on div "M1 2" at bounding box center [370, 279] width 57 height 57
click at [344, 260] on div "M1" at bounding box center [343, 258] width 1 height 15
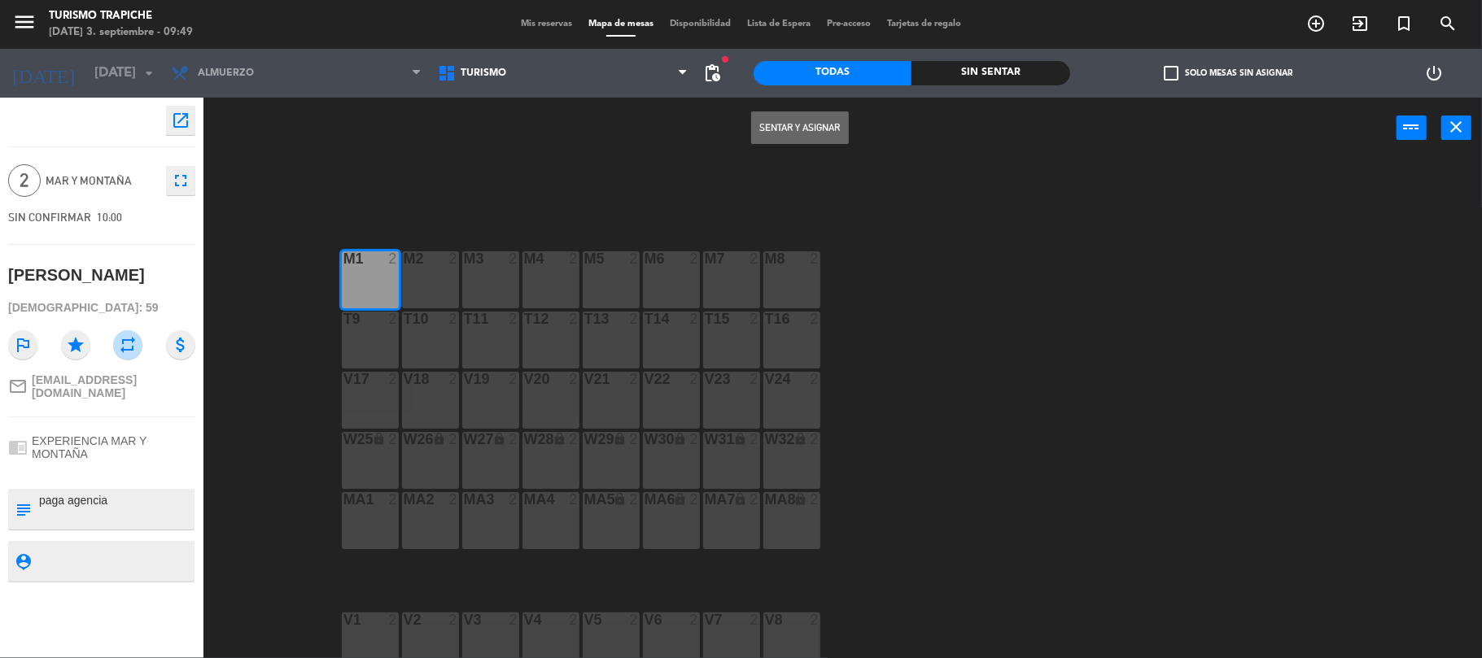
click at [789, 130] on button "Sentar y Asignar" at bounding box center [800, 127] width 98 height 33
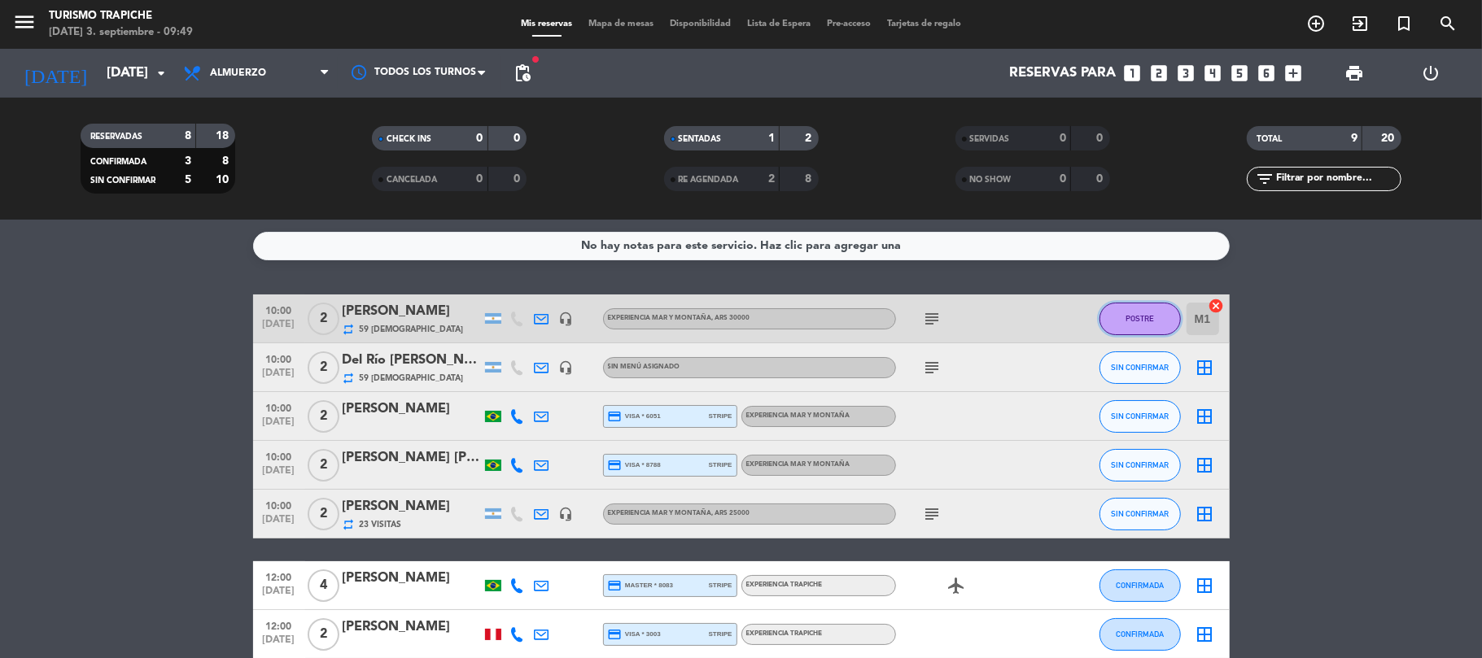
click at [1111, 330] on button "POSTRE" at bounding box center [1139, 319] width 81 height 33
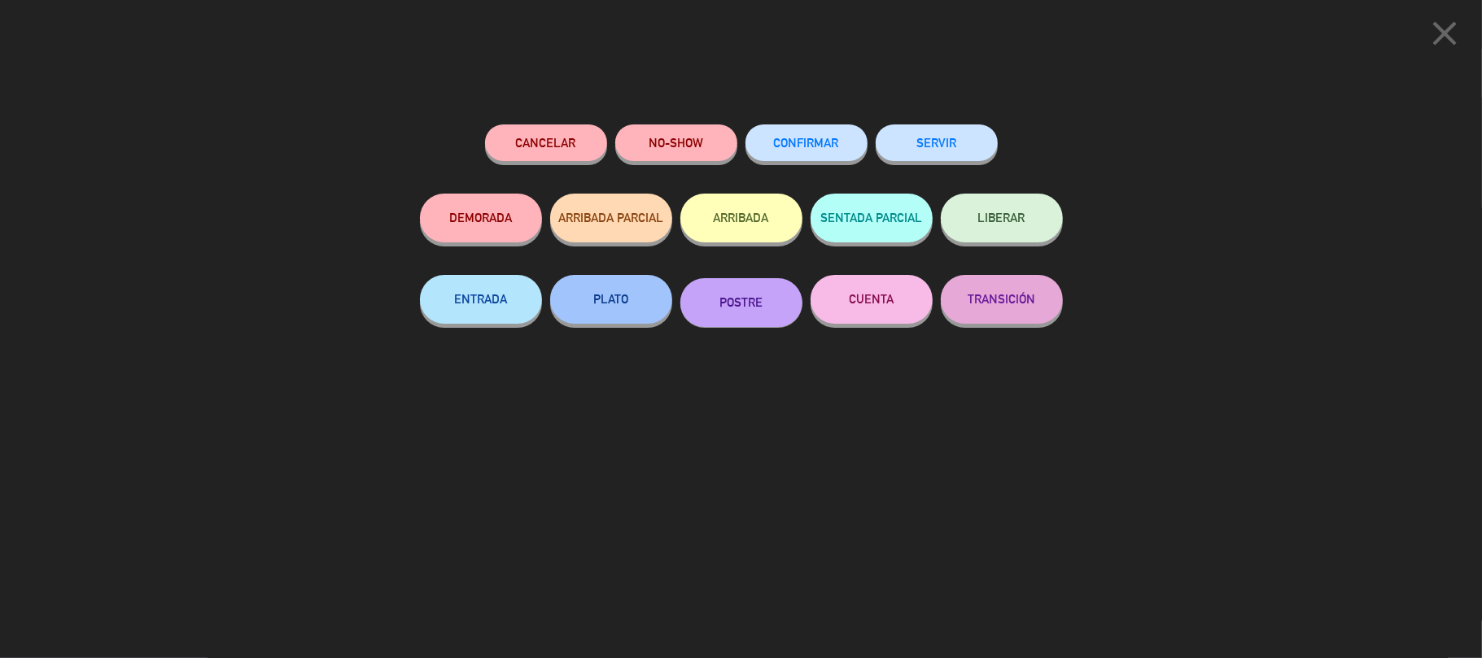
click at [1111, 31] on icon "close" at bounding box center [1444, 33] width 41 height 41
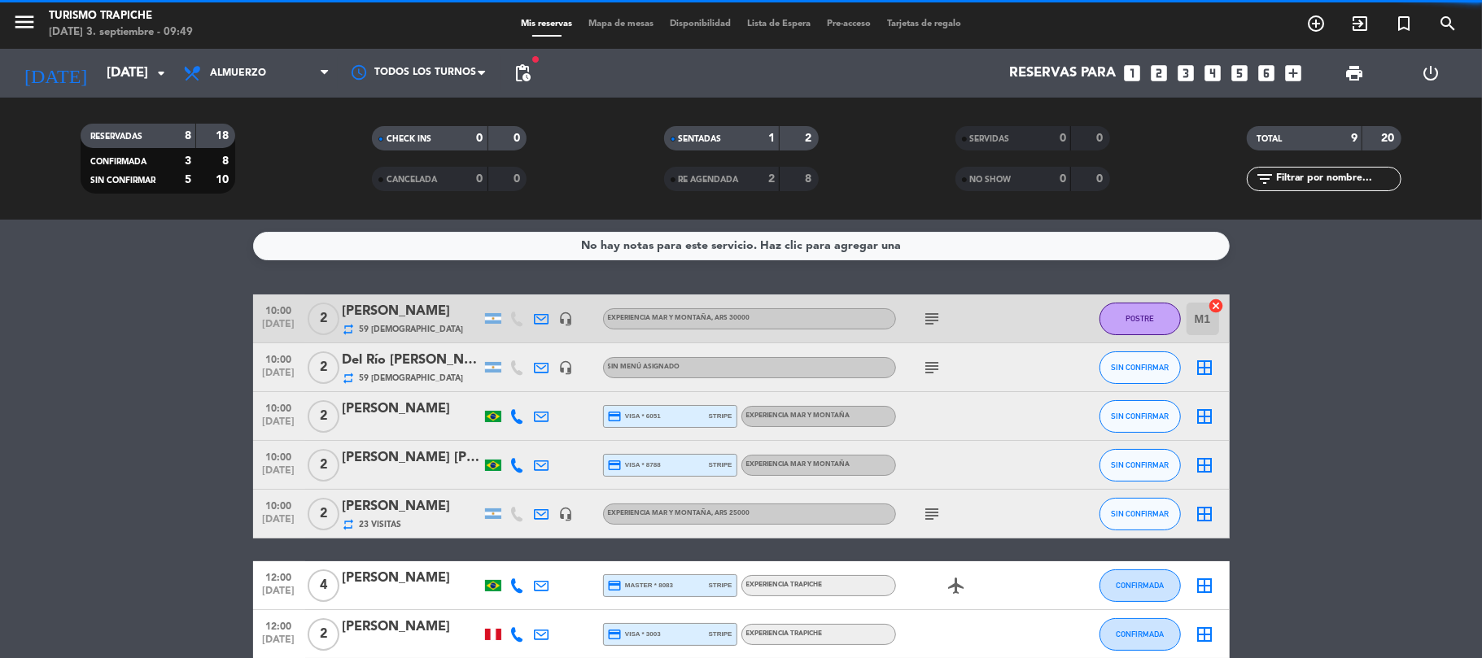
click at [384, 323] on span "59 [DEMOGRAPHIC_DATA]" at bounding box center [412, 329] width 104 height 13
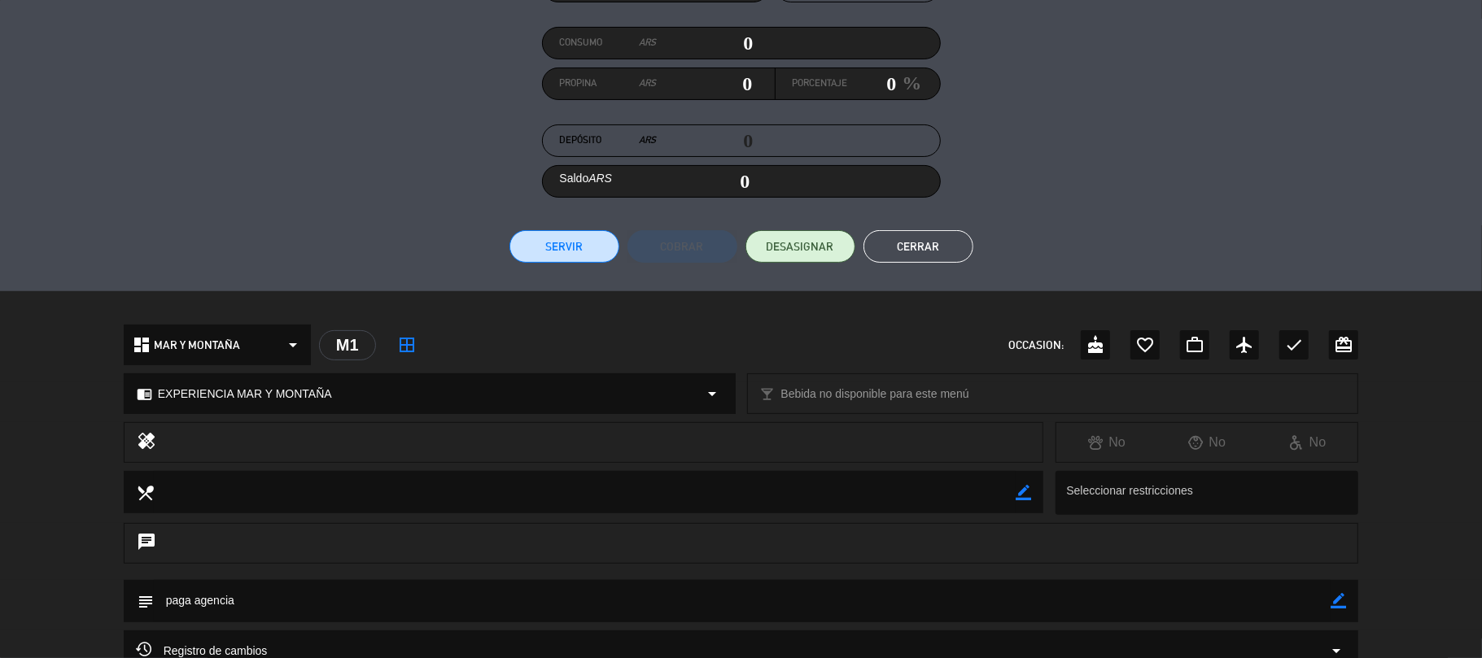
scroll to position [216, 0]
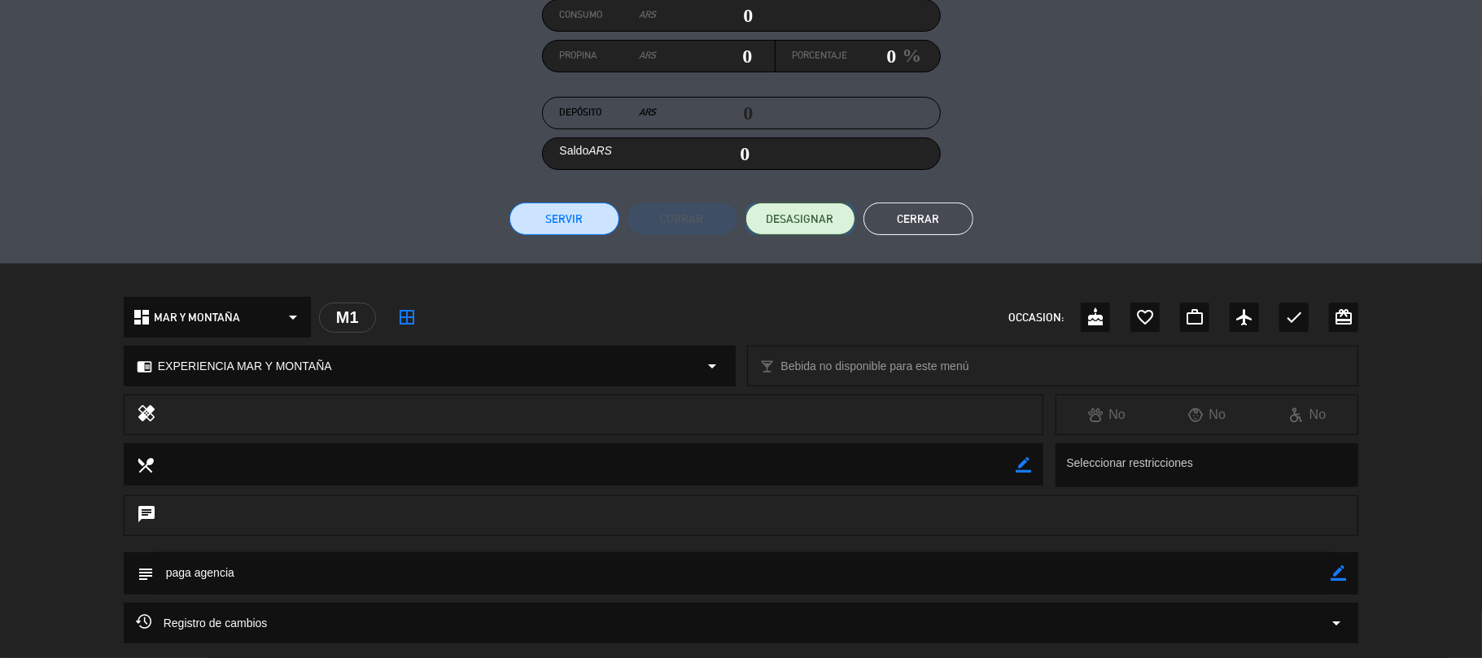
click at [814, 213] on span "DESASIGNAR" at bounding box center [800, 219] width 68 height 17
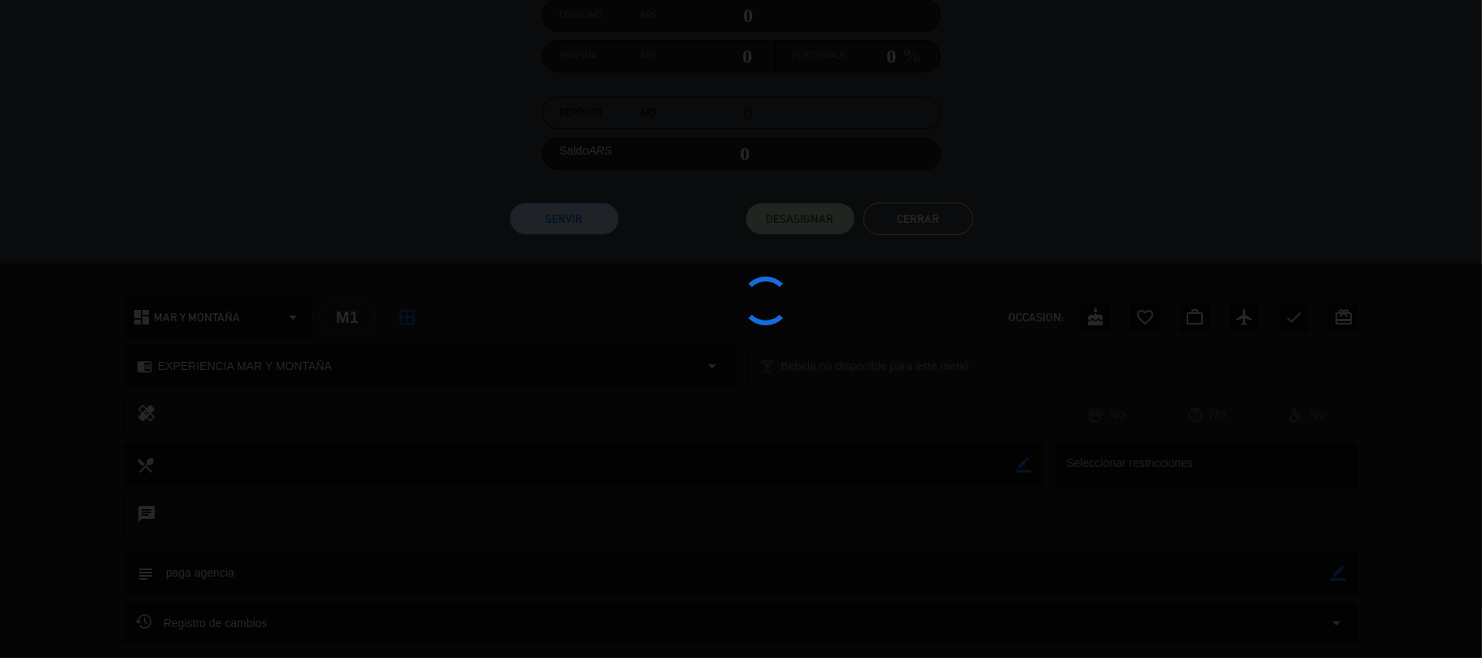
scroll to position [0, 0]
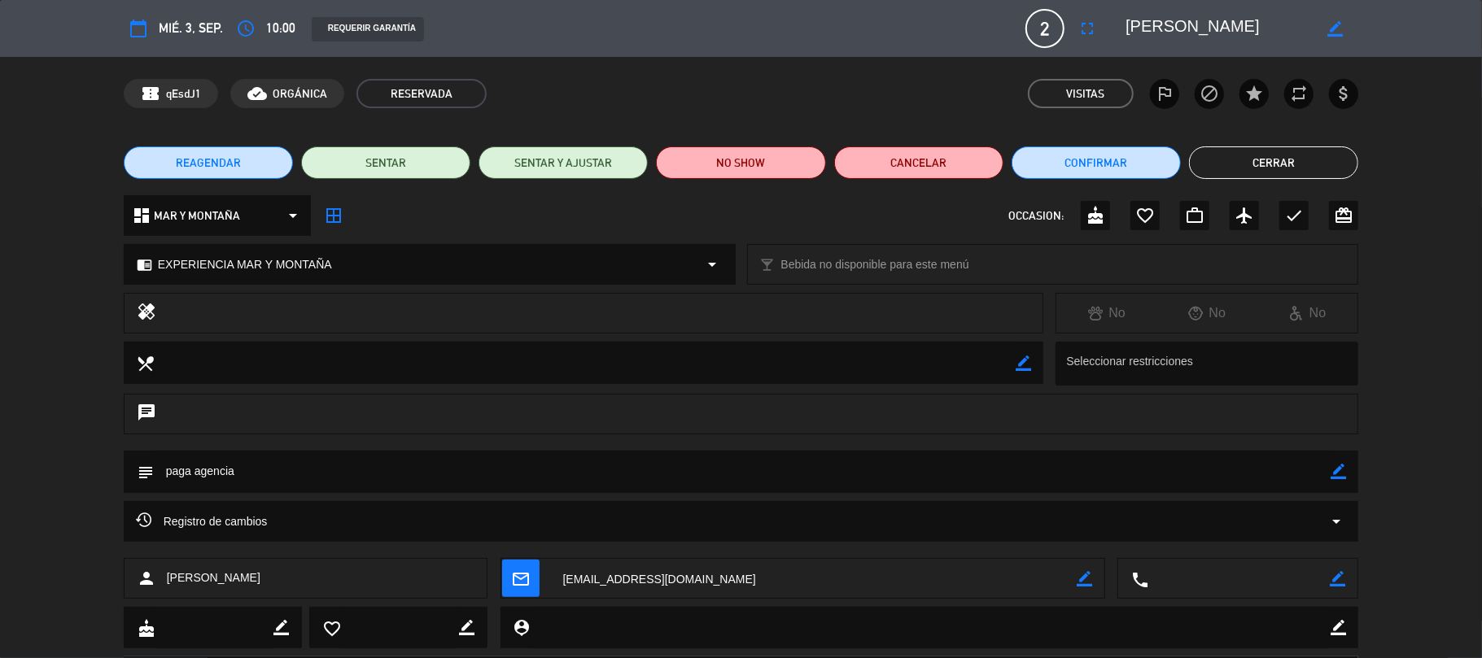
click at [1111, 170] on button "Cerrar" at bounding box center [1273, 162] width 169 height 33
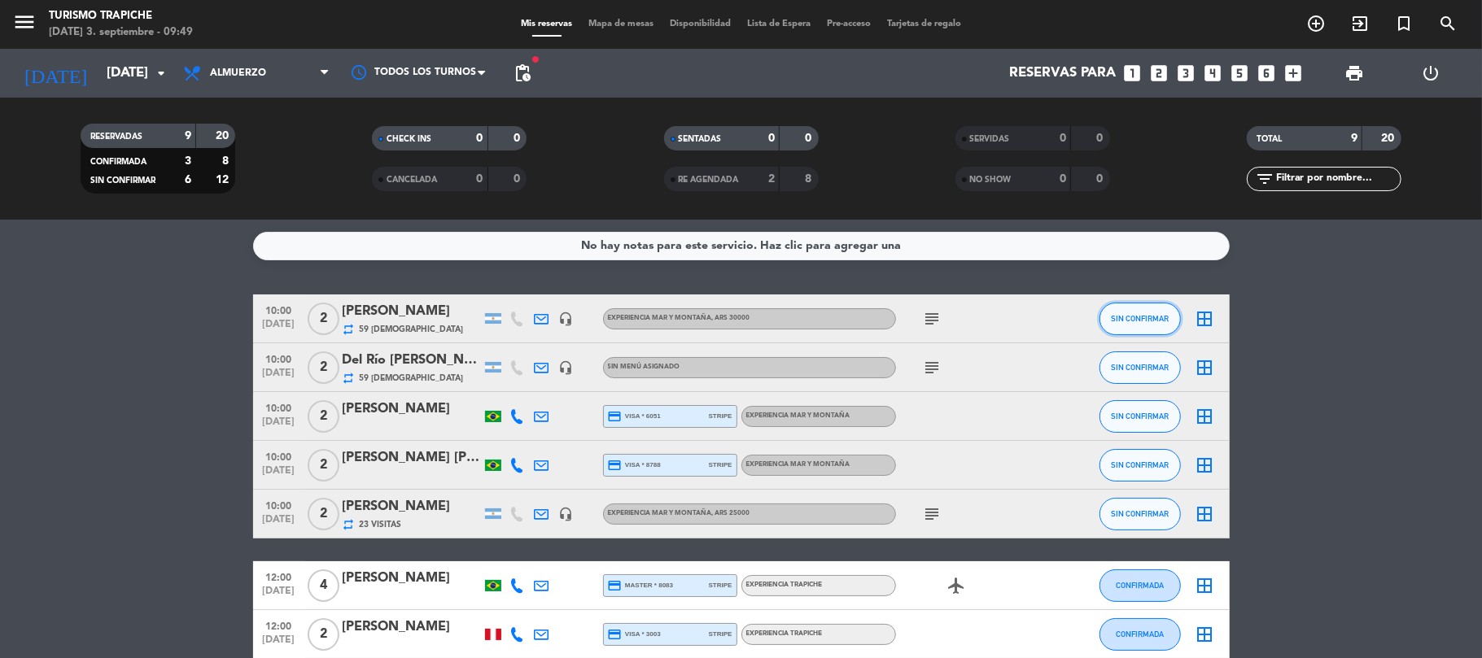
click at [1111, 317] on span "SIN CONFIRMAR" at bounding box center [1140, 318] width 58 height 9
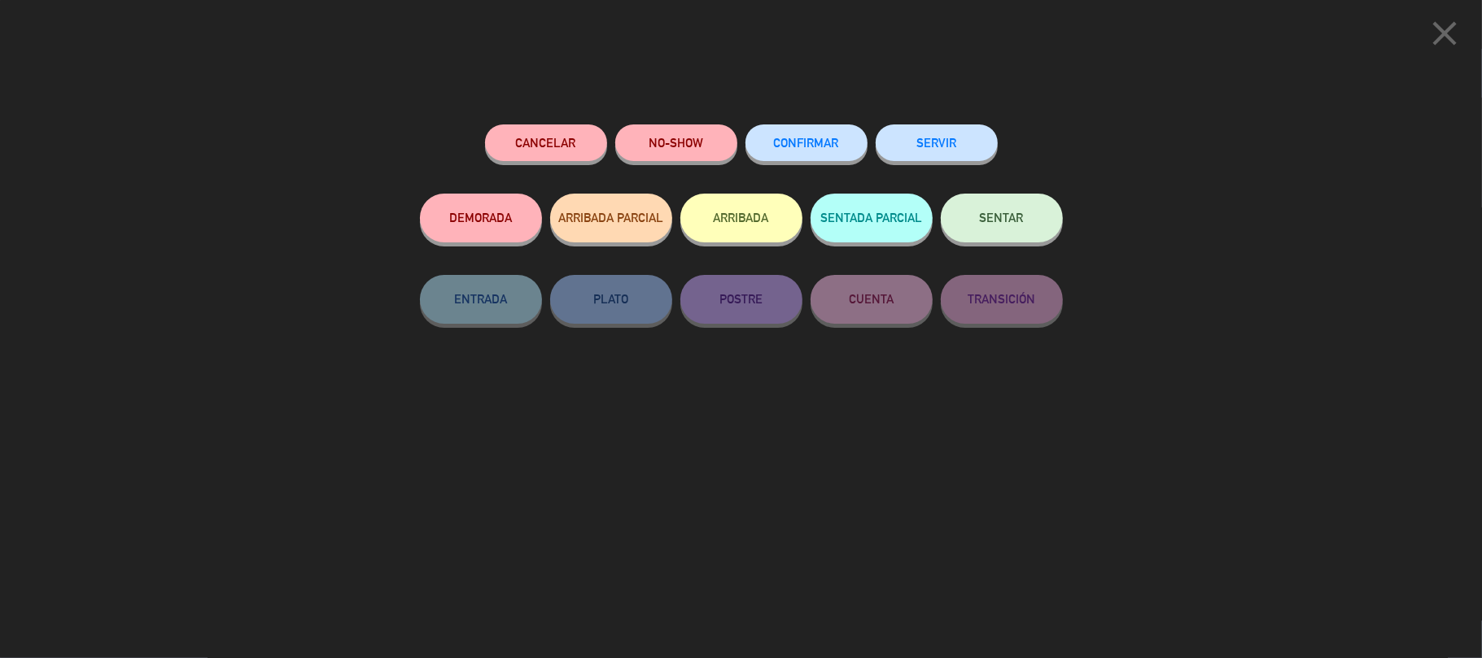
click at [975, 228] on button "SENTAR" at bounding box center [1002, 218] width 122 height 49
click at [0, 0] on div at bounding box center [0, 0] width 0 height 0
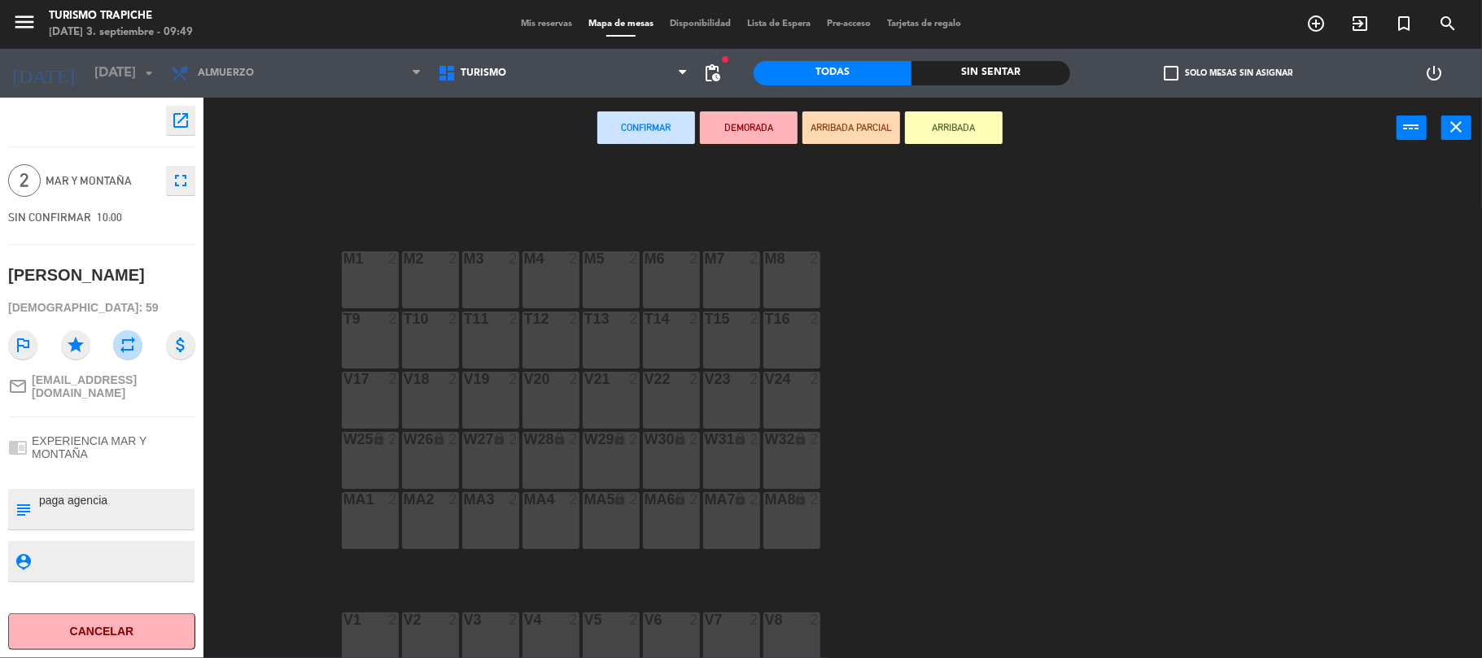
click at [381, 273] on div "M1 2" at bounding box center [370, 279] width 57 height 57
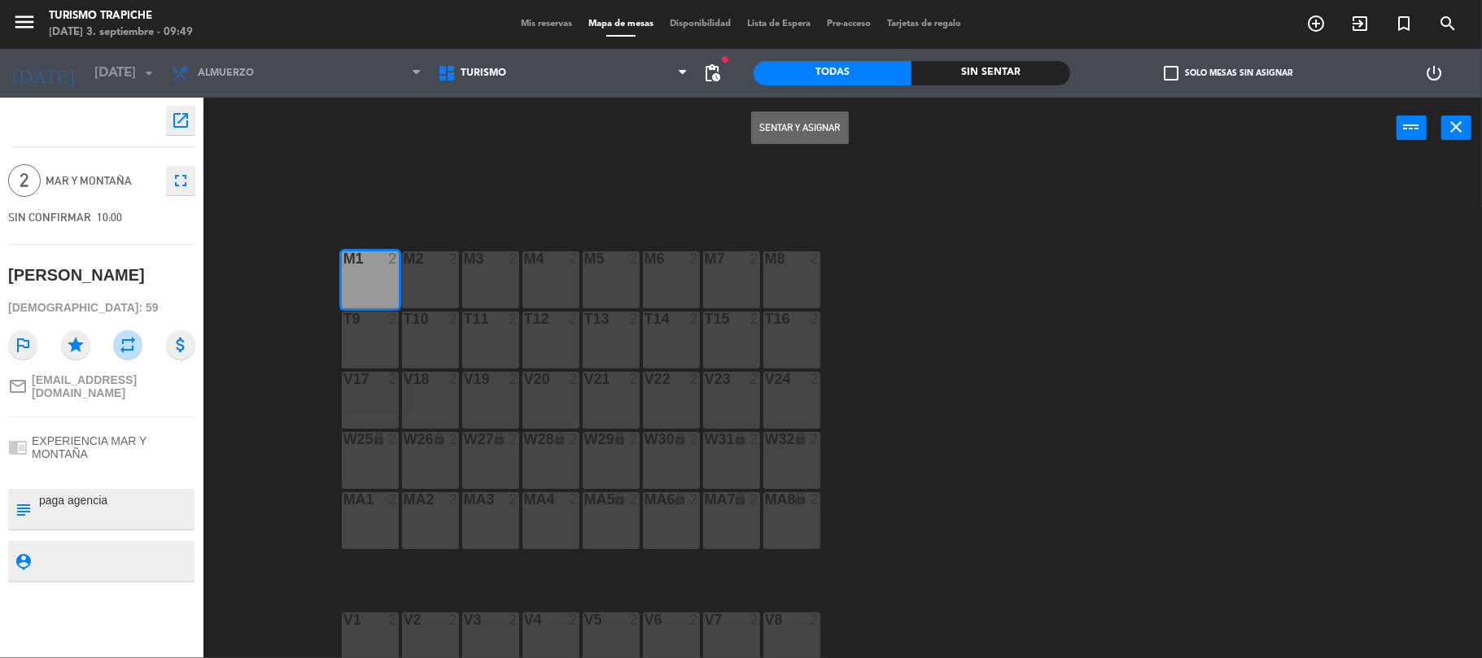
click at [820, 127] on button "Sentar y Asignar" at bounding box center [800, 127] width 98 height 33
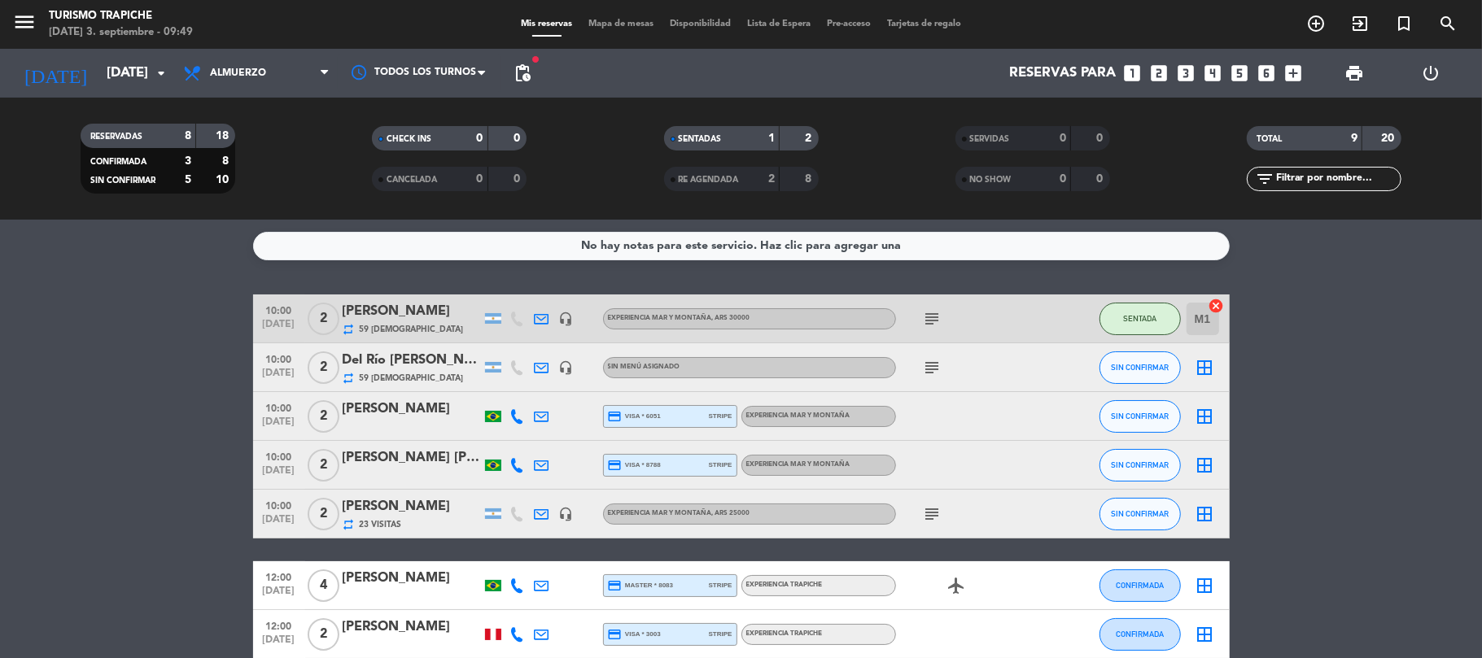
click at [66, 321] on bookings-row "10:00 [DATE] 2 [PERSON_NAME] repeat 59 Visitas headset_mic EXPERIENCIA MAR Y MO…" at bounding box center [741, 526] width 1482 height 462
click at [932, 365] on icon "subject" at bounding box center [933, 368] width 20 height 20
click at [0, 418] on bookings-row "10:00 [DATE] 2 [PERSON_NAME] repeat 59 Visitas headset_mic EXPERIENCIA MAR Y MO…" at bounding box center [741, 526] width 1482 height 462
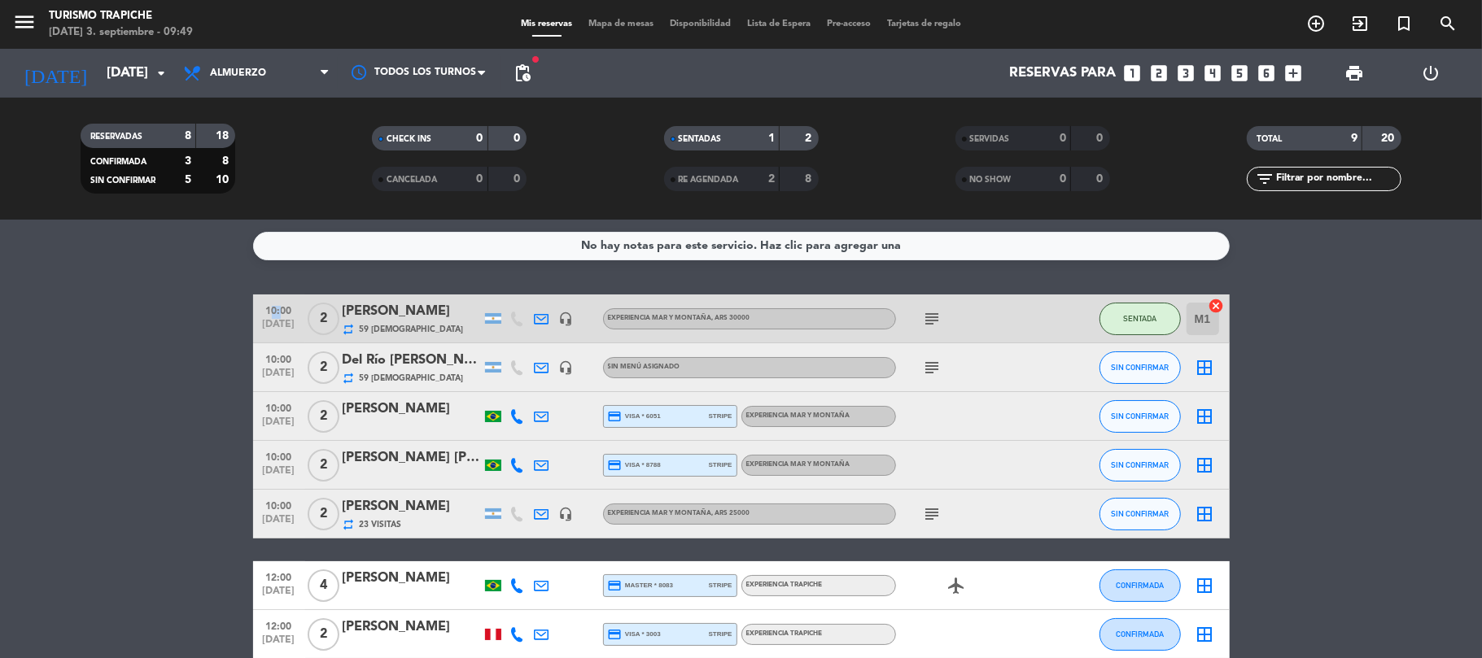
click at [528, 493] on div "10:00 [DATE] 2 [PERSON_NAME] repeat 23 Visitas headset_mic EXPERIENCIA MAR Y MO…" at bounding box center [741, 514] width 976 height 49
click at [528, 493] on div at bounding box center [517, 514] width 24 height 48
click at [531, 493] on div at bounding box center [542, 514] width 24 height 48
click at [537, 493] on icon at bounding box center [542, 514] width 15 height 15
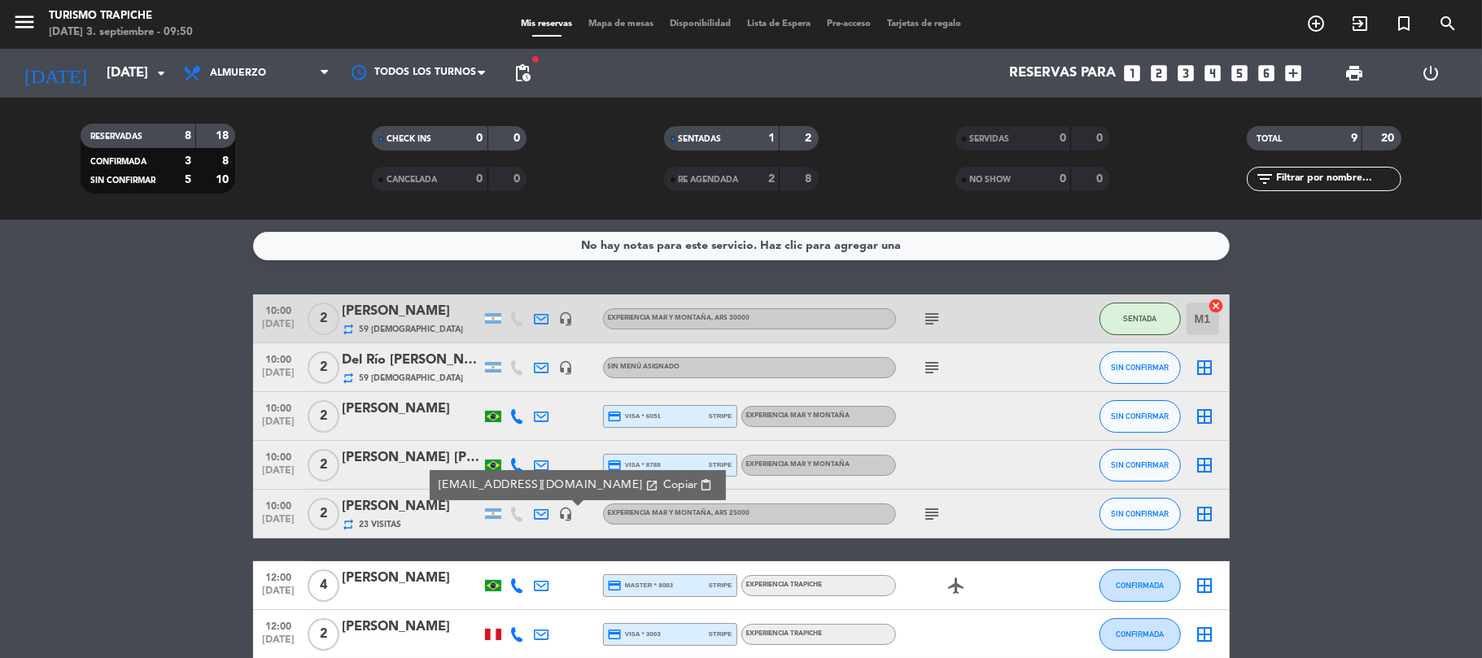
click at [540, 319] on icon at bounding box center [542, 319] width 15 height 15
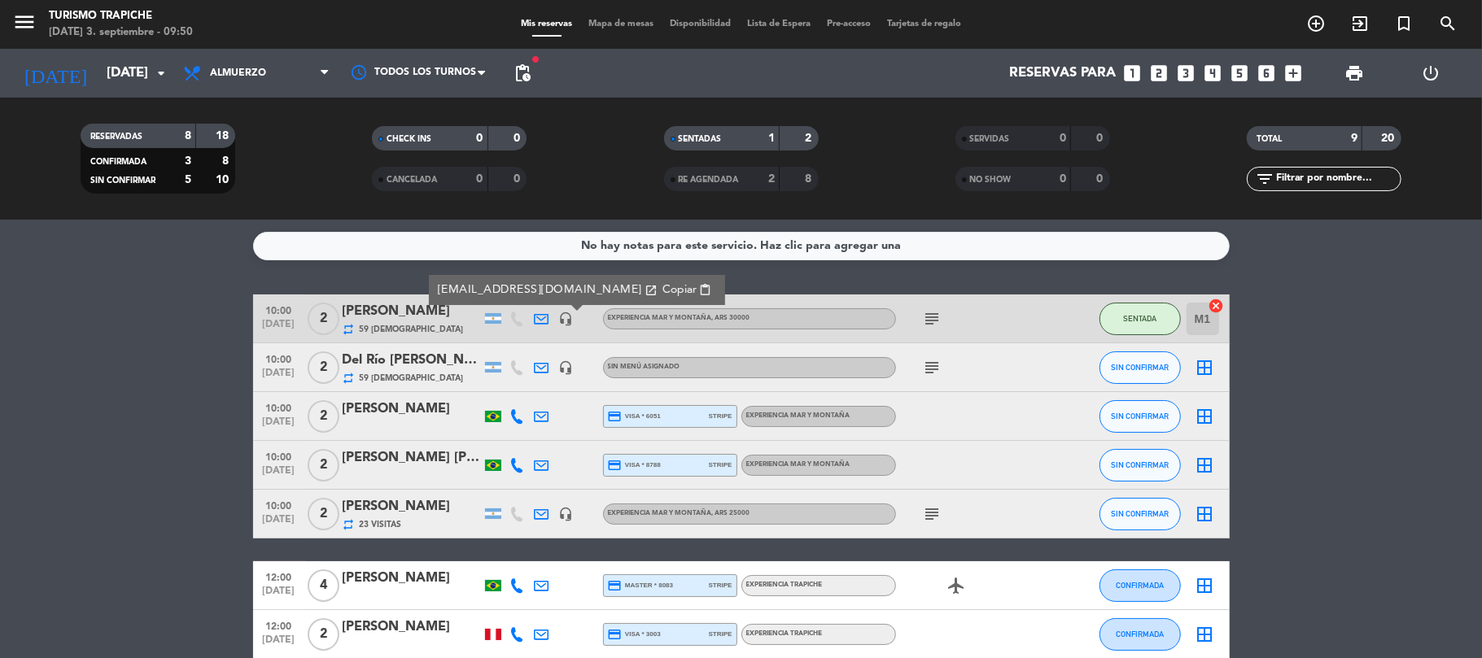
click at [0, 373] on bookings-row "10:00 [DATE] 2 [PERSON_NAME] repeat 59 Visitas [EMAIL_ADDRESS][DOMAIN_NAME] ope…" at bounding box center [741, 526] width 1482 height 462
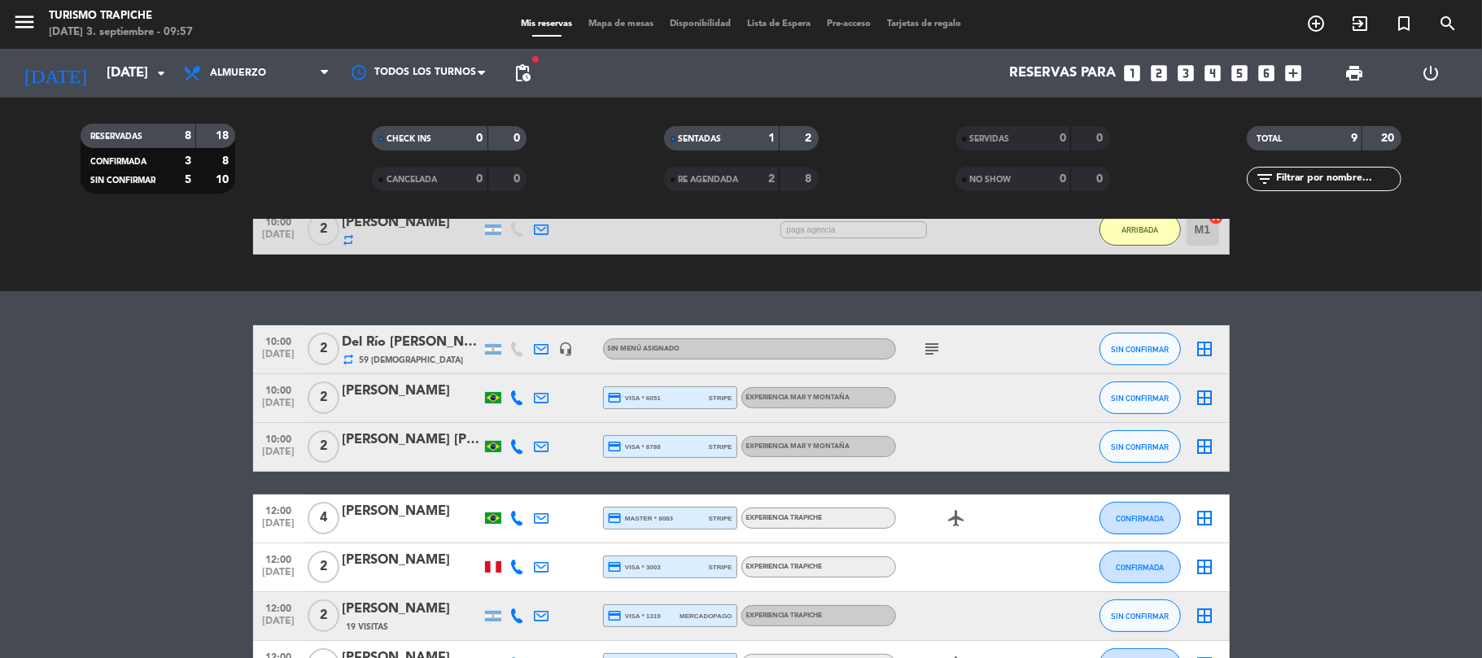
scroll to position [216, 0]
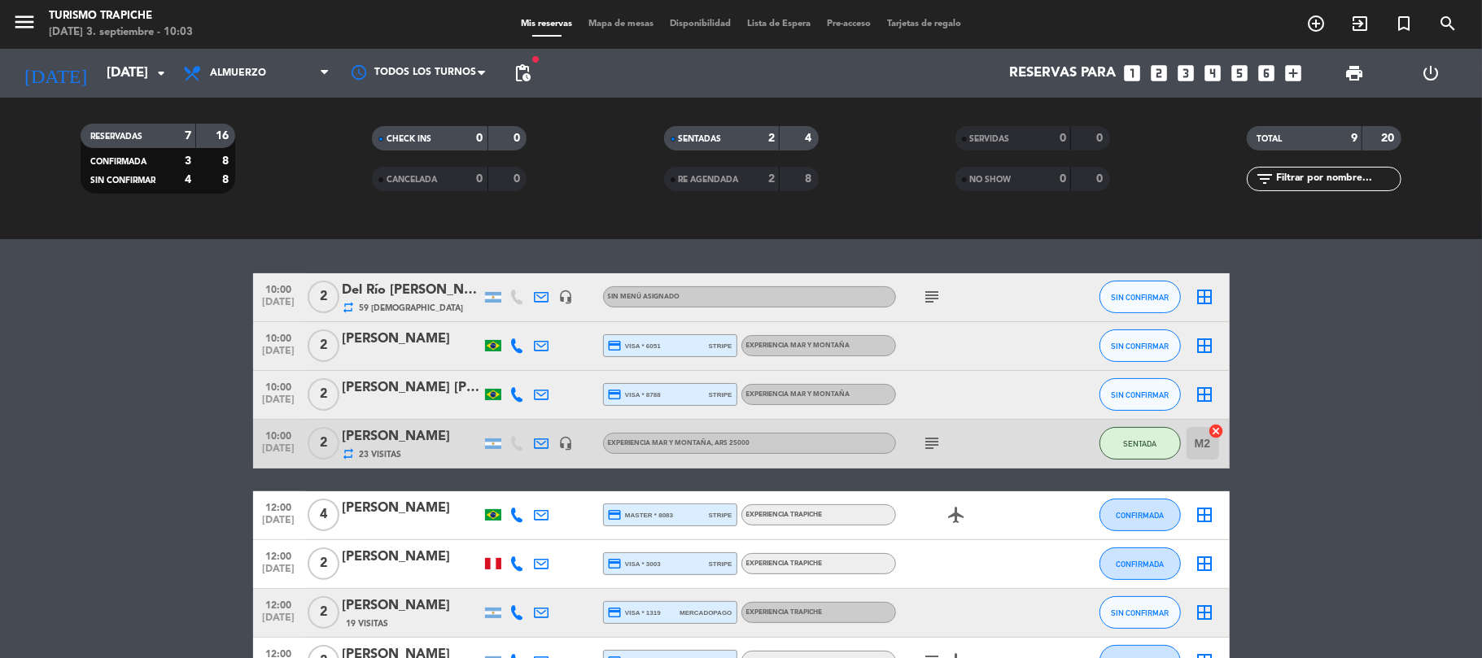
click at [140, 446] on bookings-row "10:00 [DATE] 2 Del Río [PERSON_NAME] repeat 59 Visitas headset_mic Sin menú asi…" at bounding box center [741, 479] width 1482 height 413
click at [535, 399] on icon at bounding box center [542, 394] width 15 height 15
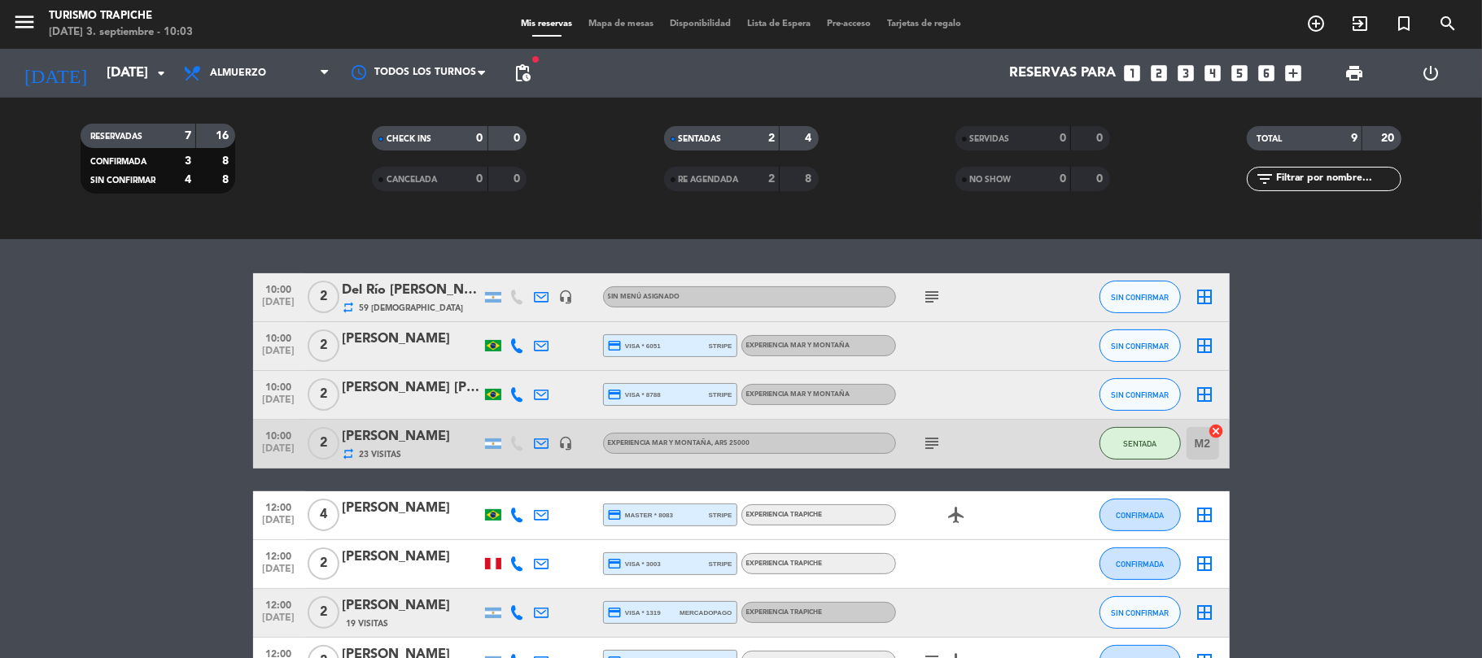
click at [544, 395] on icon at bounding box center [542, 394] width 15 height 15
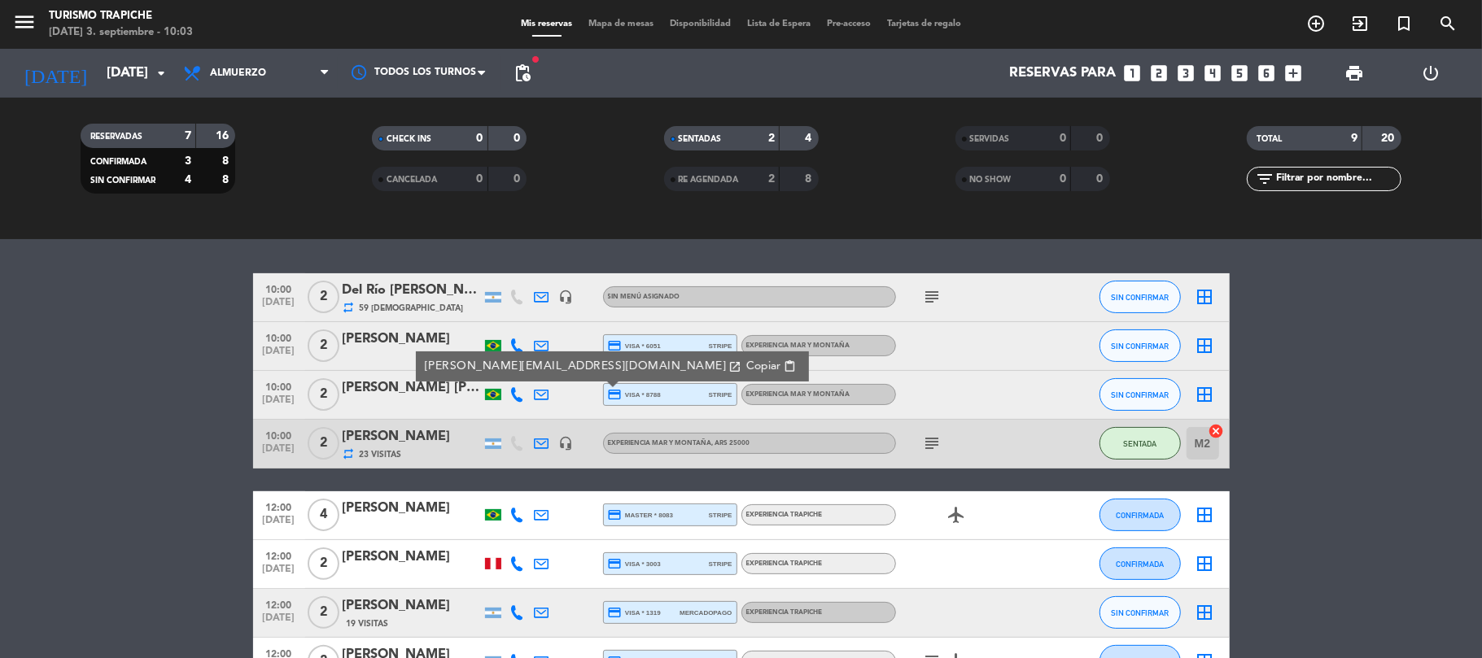
click at [264, 385] on span "10:00" at bounding box center [279, 386] width 41 height 19
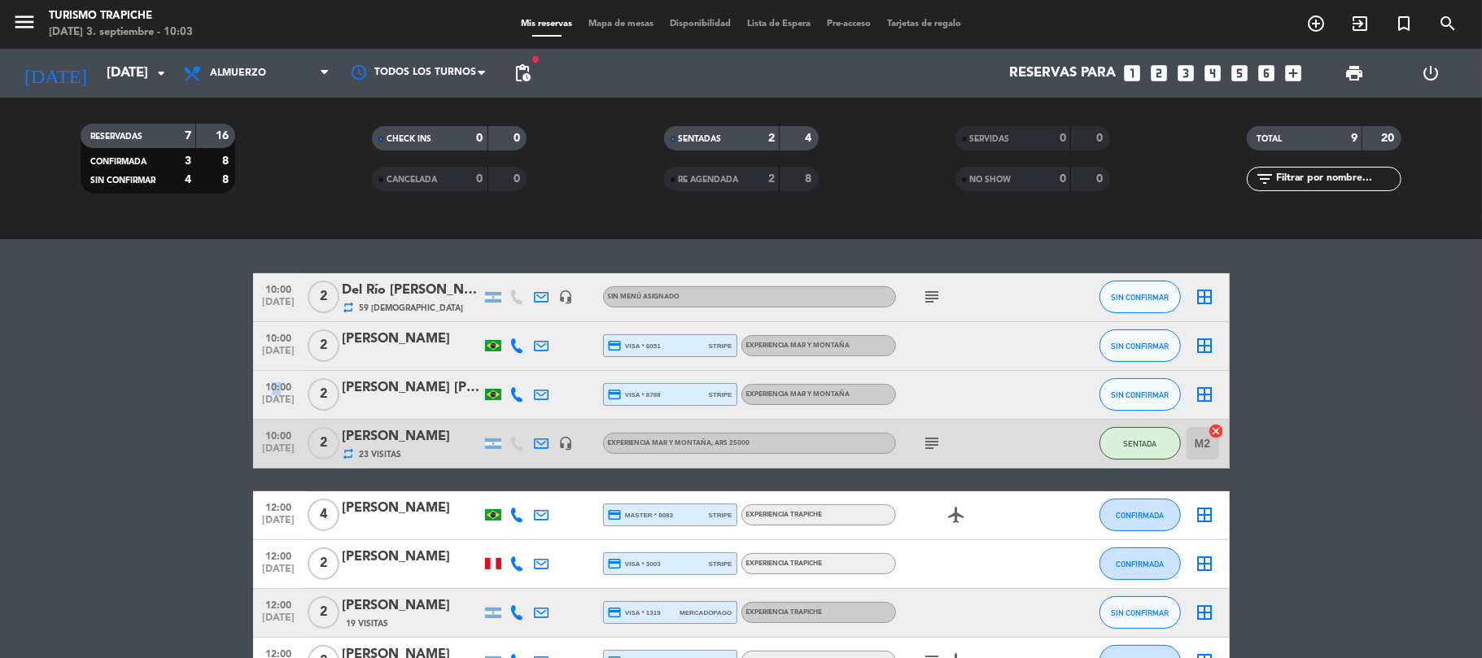
click at [264, 385] on span "10:00" at bounding box center [279, 386] width 41 height 19
click at [203, 413] on bookings-row "10:00 [DATE] 2 Del Río [PERSON_NAME] repeat 59 Visitas headset_mic Sin menú asi…" at bounding box center [741, 479] width 1482 height 413
click at [267, 395] on span "[DATE]" at bounding box center [279, 404] width 41 height 19
drag, startPoint x: 267, startPoint y: 394, endPoint x: 257, endPoint y: 401, distance: 12.2
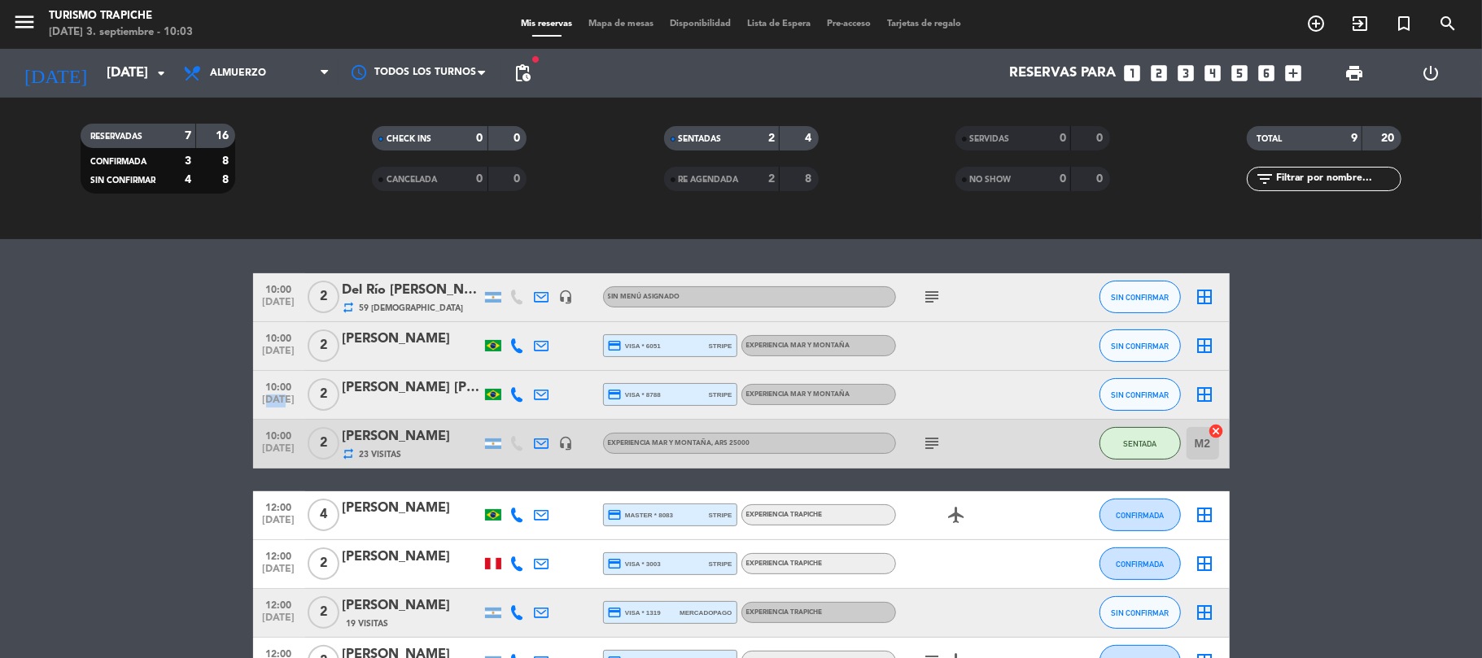
click at [267, 395] on span "[DATE]" at bounding box center [279, 404] width 41 height 19
click at [216, 399] on bookings-row "10:00 [DATE] 2 Del Río [PERSON_NAME] repeat 59 Visitas headset_mic Sin menú asi…" at bounding box center [741, 479] width 1482 height 413
click at [219, 398] on bookings-row "10:00 [DATE] 2 Del Río [PERSON_NAME] repeat 59 Visitas headset_mic Sin menú asi…" at bounding box center [741, 479] width 1482 height 413
click at [218, 395] on bookings-row "10:00 [DATE] 2 Del Río [PERSON_NAME] repeat 59 Visitas headset_mic Sin menú asi…" at bounding box center [741, 479] width 1482 height 413
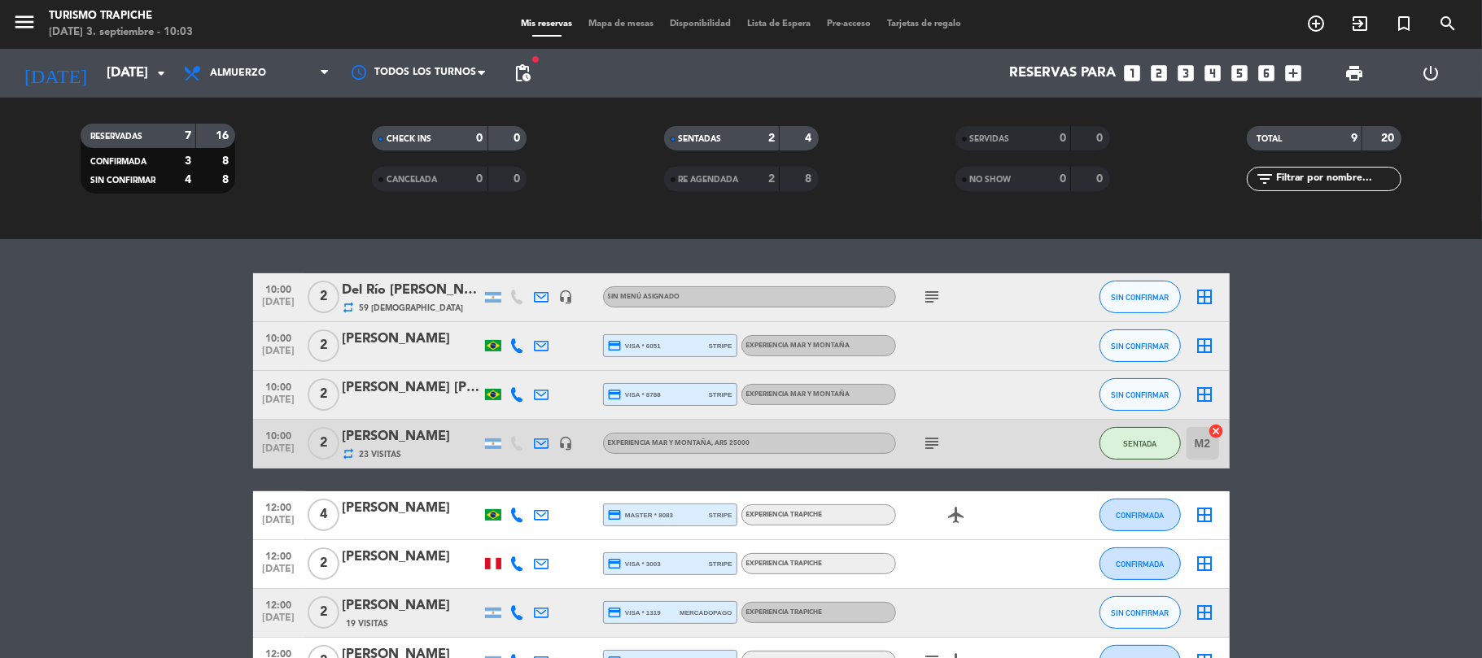
click at [218, 395] on bookings-row "10:00 [DATE] 2 Del Río [PERSON_NAME] repeat 59 Visitas headset_mic Sin menú asi…" at bounding box center [741, 479] width 1482 height 413
click at [216, 397] on bookings-row "10:00 [DATE] 2 Del Río [PERSON_NAME] repeat 59 Visitas headset_mic Sin menú asi…" at bounding box center [741, 479] width 1482 height 413
click at [1111, 387] on button "SIN CONFIRMAR" at bounding box center [1139, 394] width 81 height 33
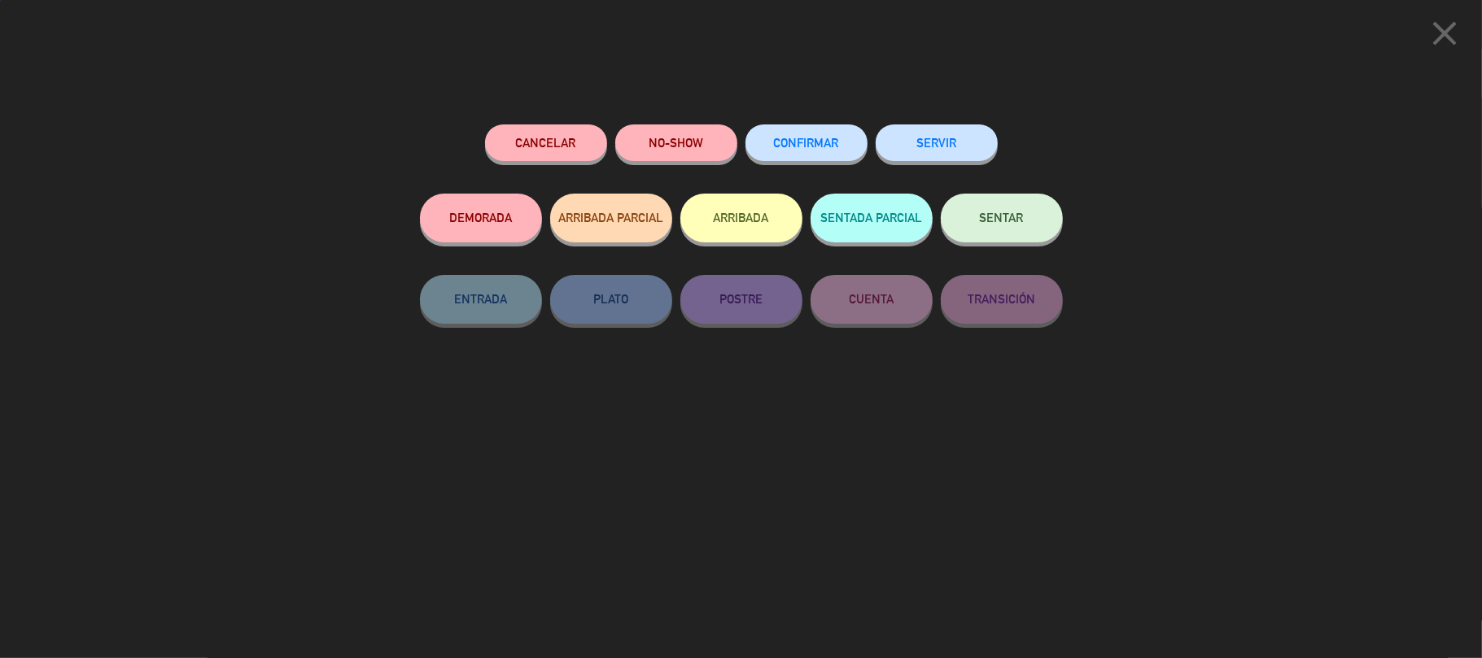
click at [948, 146] on button "SERVIR" at bounding box center [936, 142] width 122 height 37
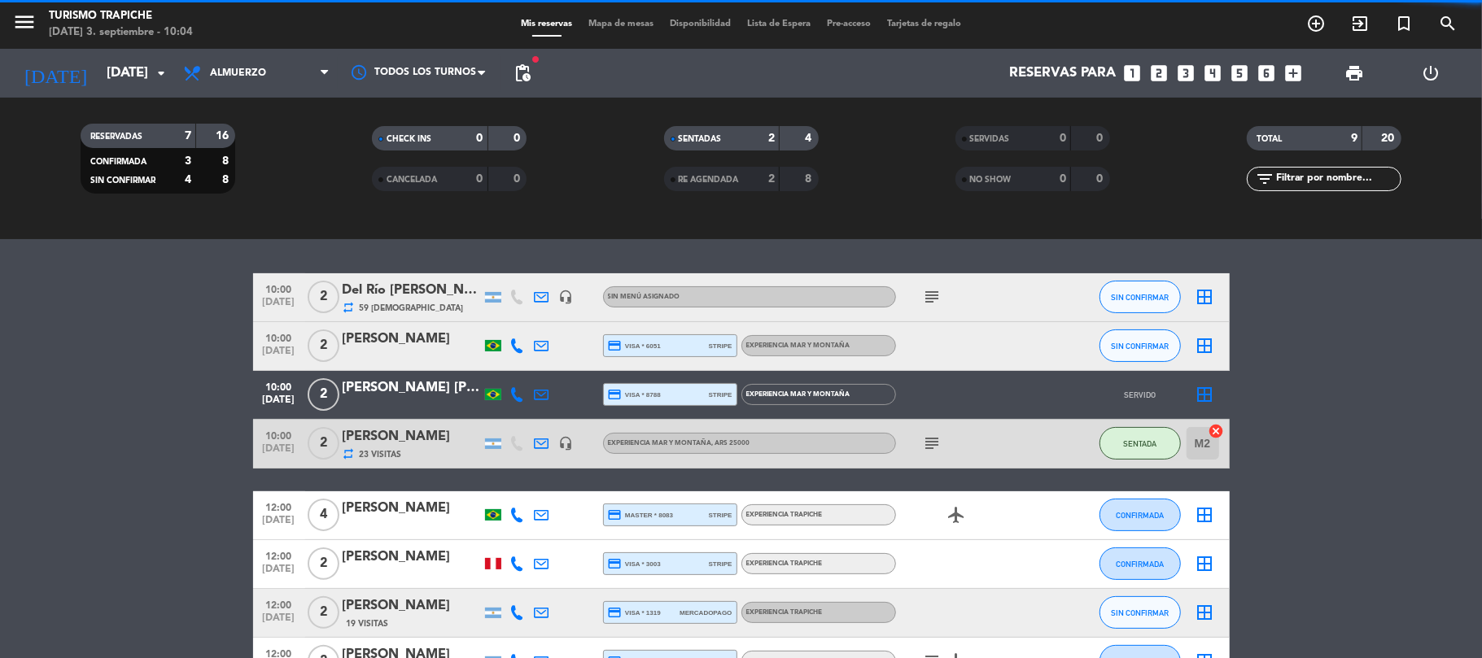
click at [24, 430] on bookings-row "10:00 [DATE] 2 Del Río [PERSON_NAME] repeat 59 Visitas headset_mic Sin menú asi…" at bounding box center [741, 479] width 1482 height 413
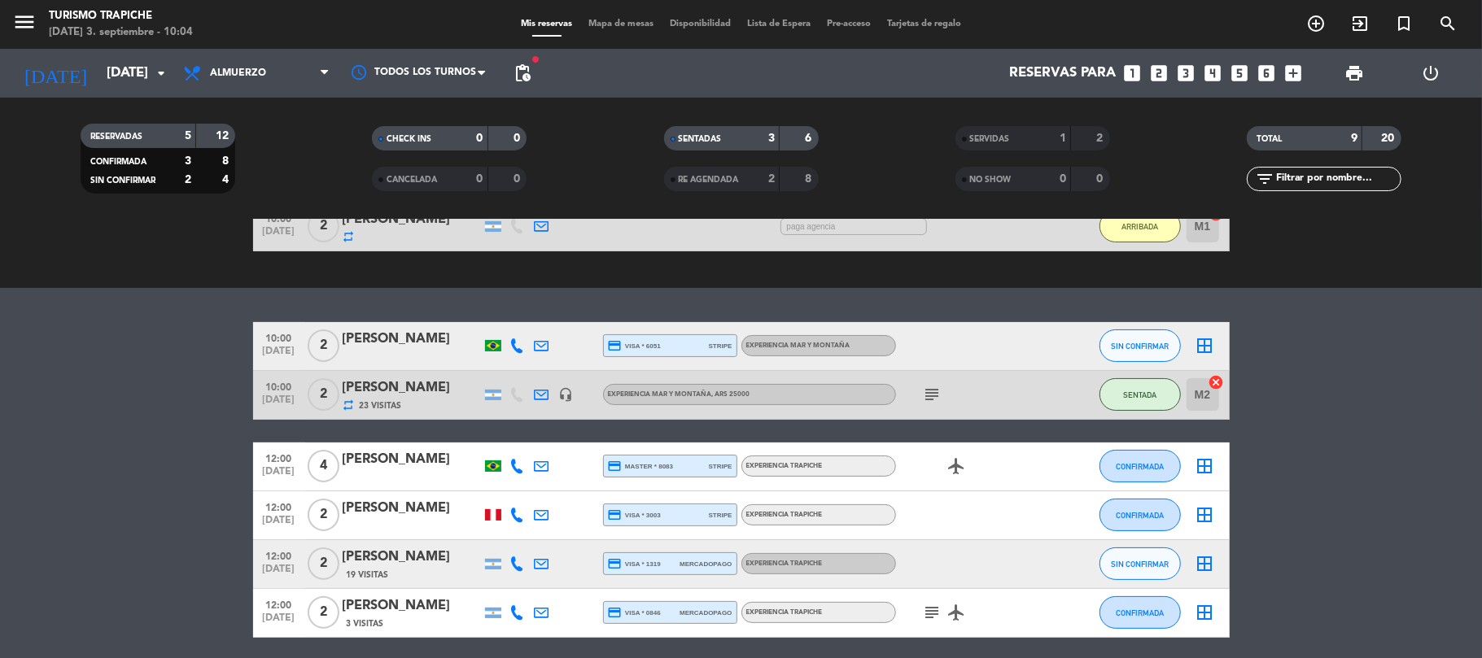
click at [134, 363] on bookings-row "10:00 [DATE] 2 [PERSON_NAME] credit_card visa * 6051 stripe EXPERIENCIA MAR Y M…" at bounding box center [741, 480] width 1482 height 316
click at [135, 363] on bookings-row "10:00 [DATE] 2 [PERSON_NAME] credit_card visa * 6051 stripe EXPERIENCIA MAR Y M…" at bounding box center [741, 480] width 1482 height 316
click at [141, 365] on bookings-row "10:00 [DATE] 2 [PERSON_NAME] credit_card visa * 6051 stripe EXPERIENCIA MAR Y M…" at bounding box center [741, 480] width 1482 height 316
click at [142, 365] on bookings-row "10:00 [DATE] 2 [PERSON_NAME] credit_card visa * 6051 stripe EXPERIENCIA MAR Y M…" at bounding box center [741, 480] width 1482 height 316
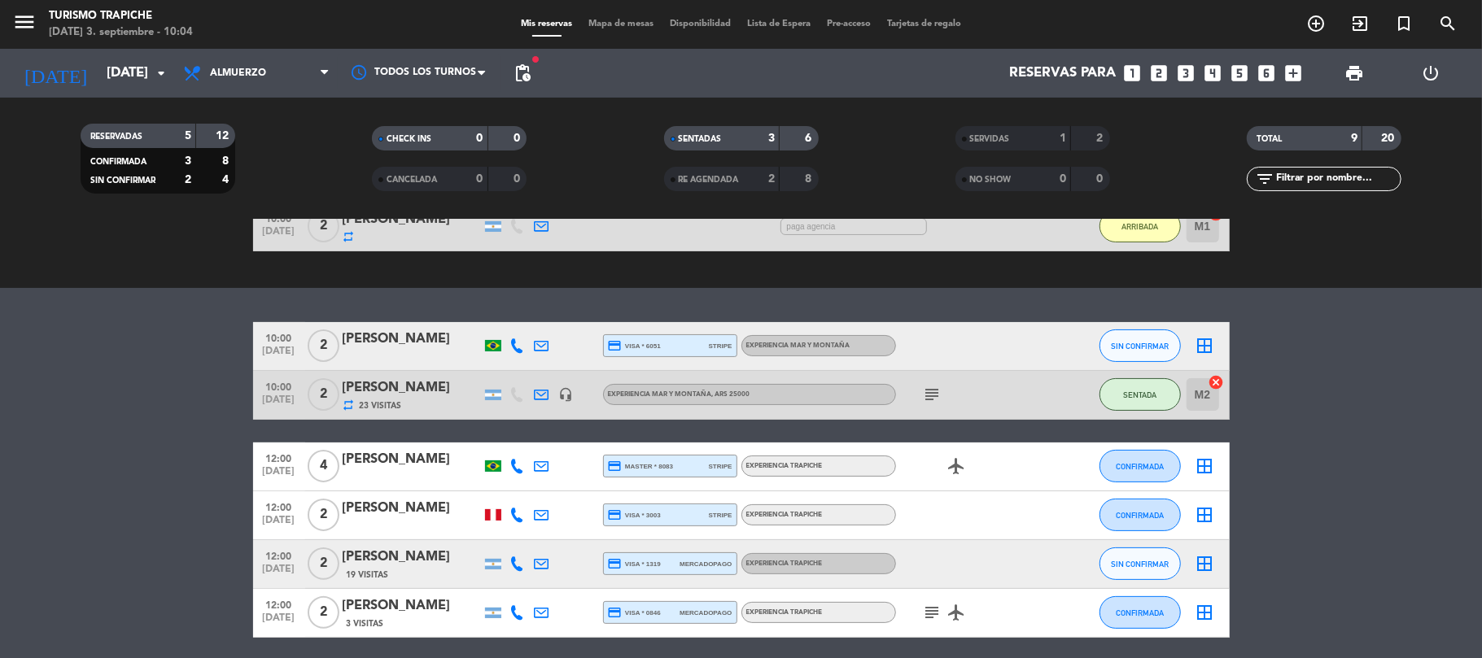
scroll to position [0, 0]
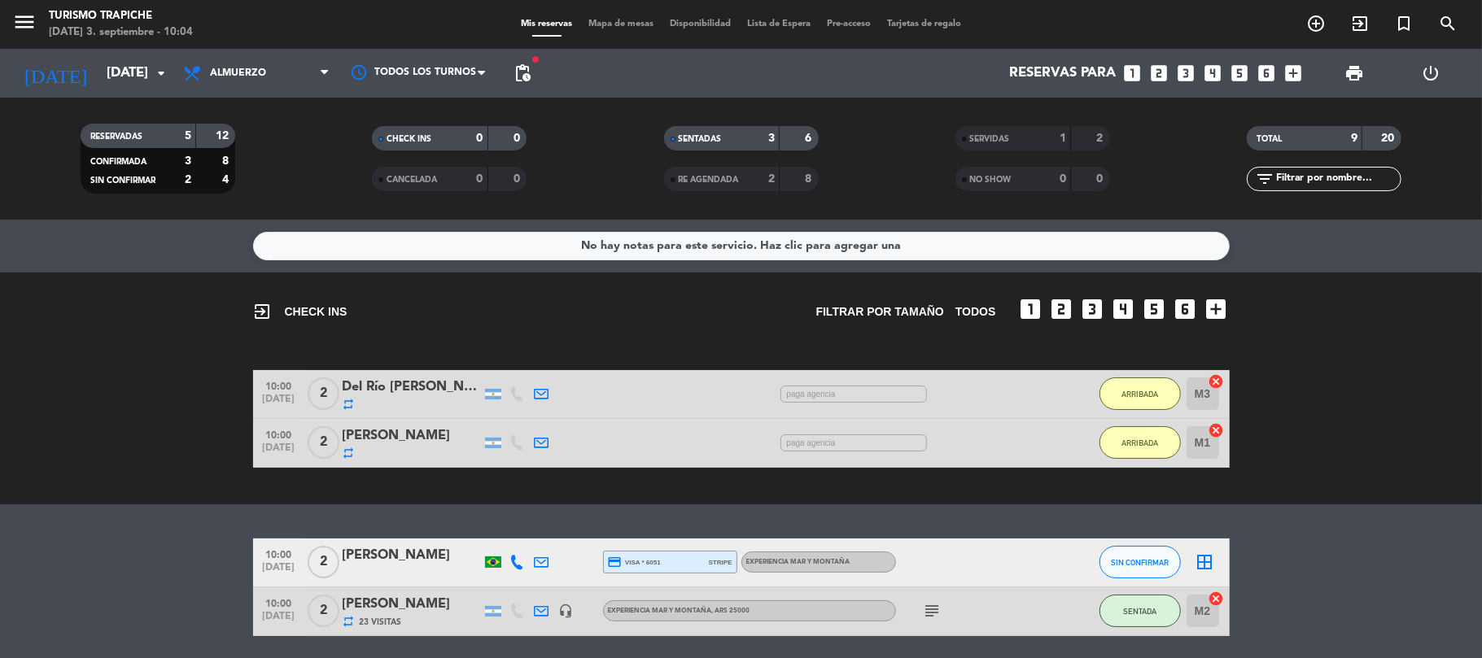
click at [171, 404] on bookings-row "10:00 [DATE] 2 Del Río [PERSON_NAME] repeat 4 MIN / 20:05 H sms paga agencia AR…" at bounding box center [741, 419] width 1482 height 98
click at [1111, 398] on span "ARRIBADA" at bounding box center [1139, 394] width 37 height 9
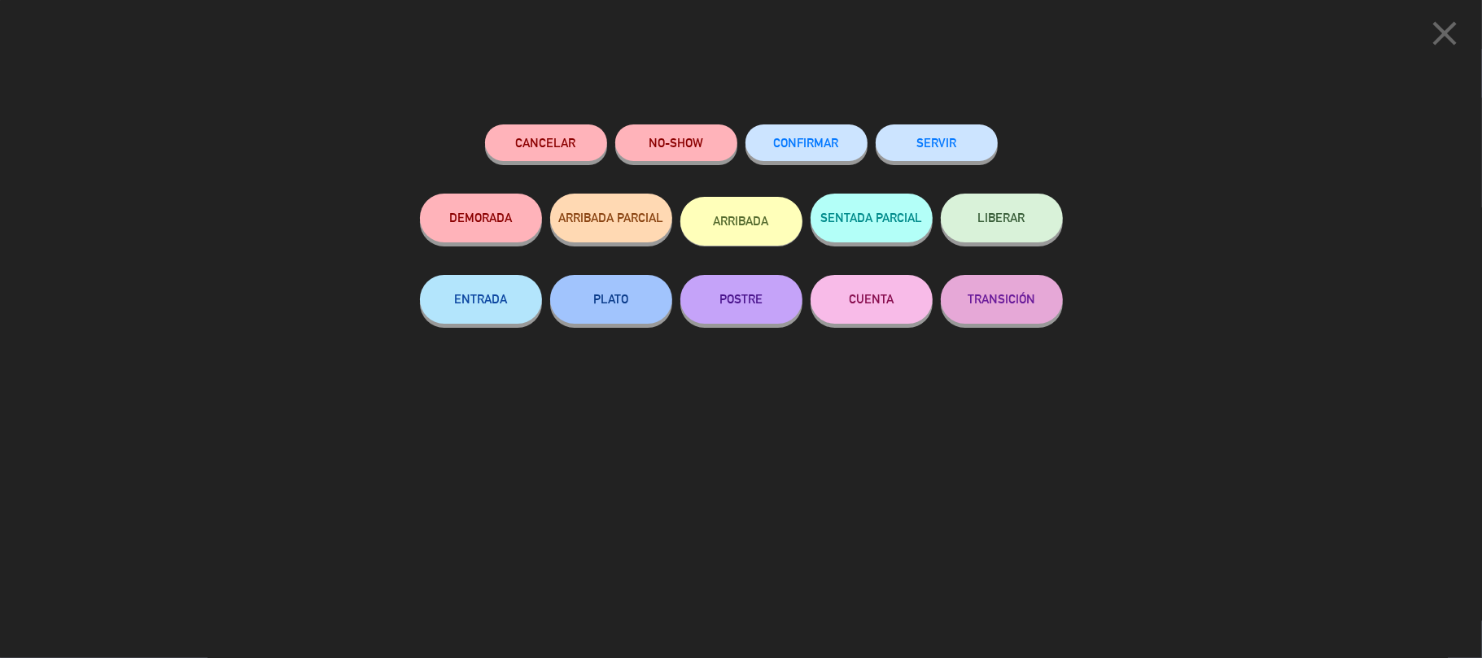
click at [854, 231] on button "SENTADA PARCIAL" at bounding box center [871, 218] width 122 height 49
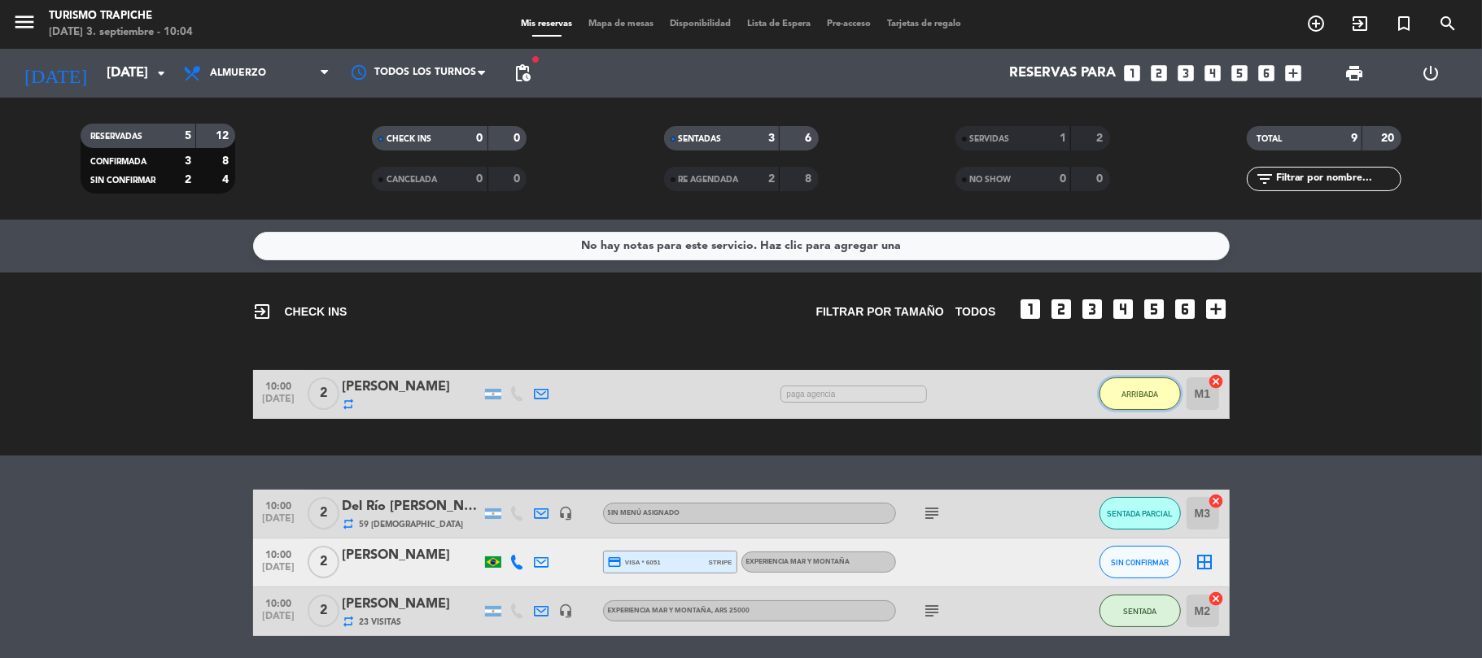
click at [1111, 401] on button "ARRIBADA" at bounding box center [1139, 394] width 81 height 33
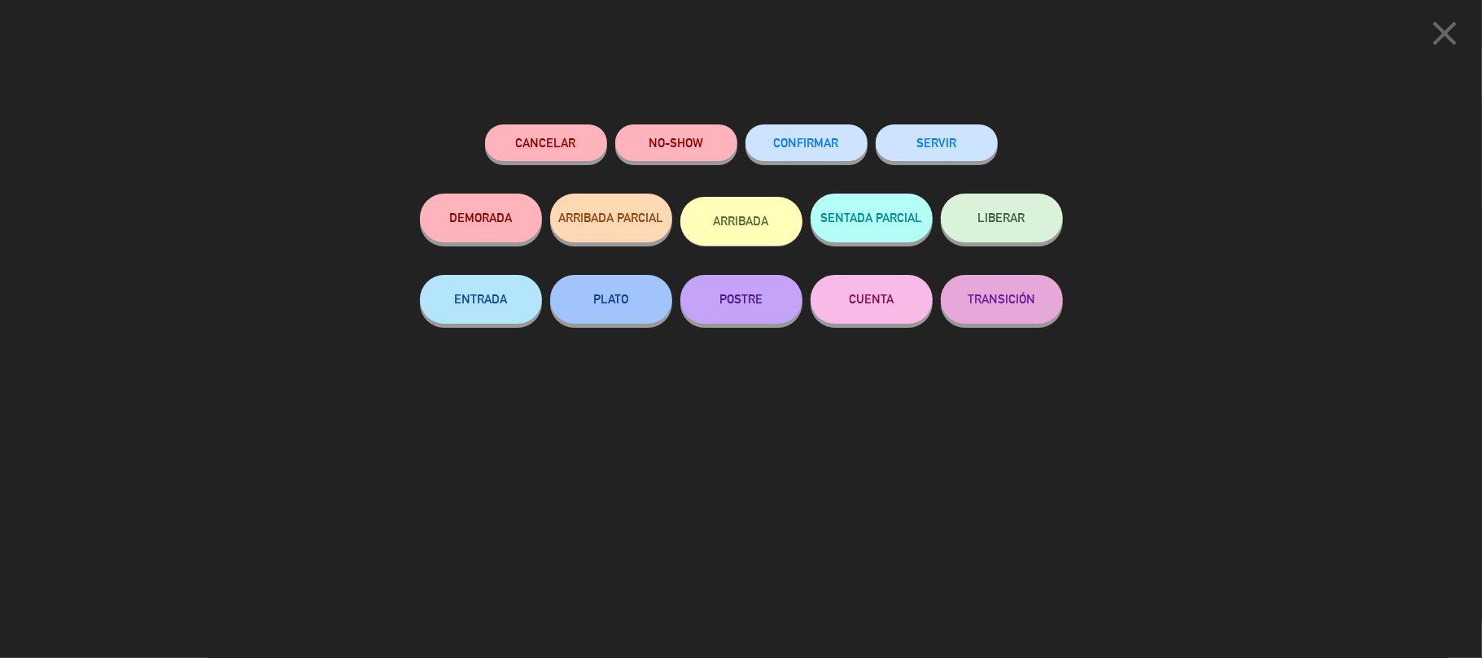
click at [897, 231] on button "SENTADA PARCIAL" at bounding box center [871, 218] width 122 height 49
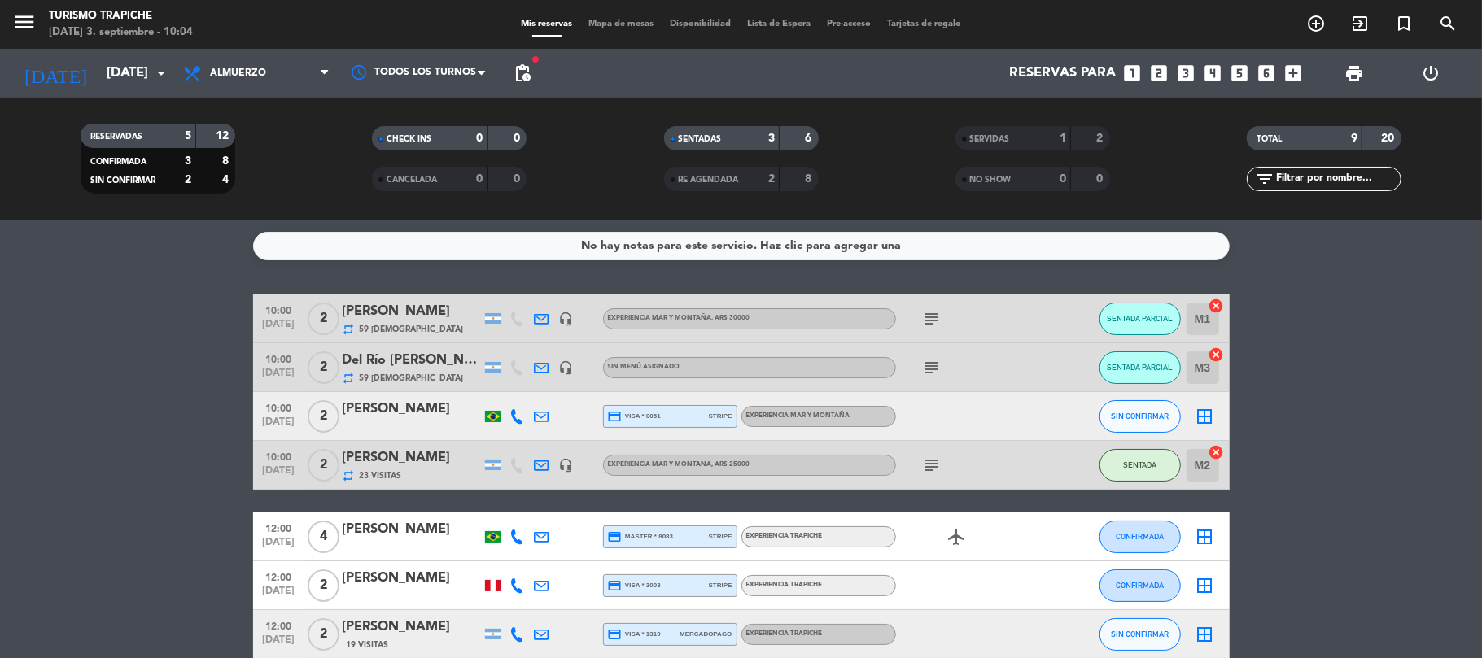
click at [192, 451] on bookings-row "10:00 [DATE] 2 [PERSON_NAME] repeat 59 Visitas headset_mic EXPERIENCIA MAR Y MO…" at bounding box center [741, 501] width 1482 height 413
